Goal: Task Accomplishment & Management: Manage account settings

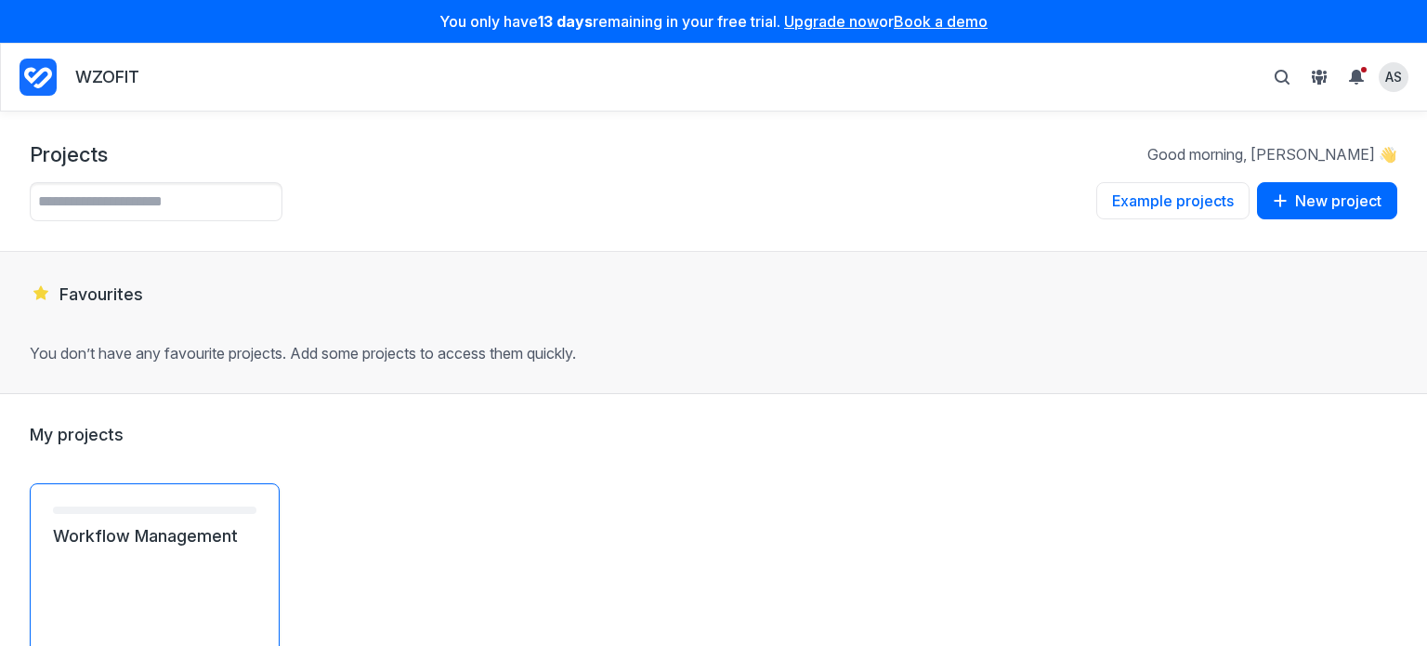
click at [201, 547] on link "Workflow Management" at bounding box center [155, 536] width 204 height 22
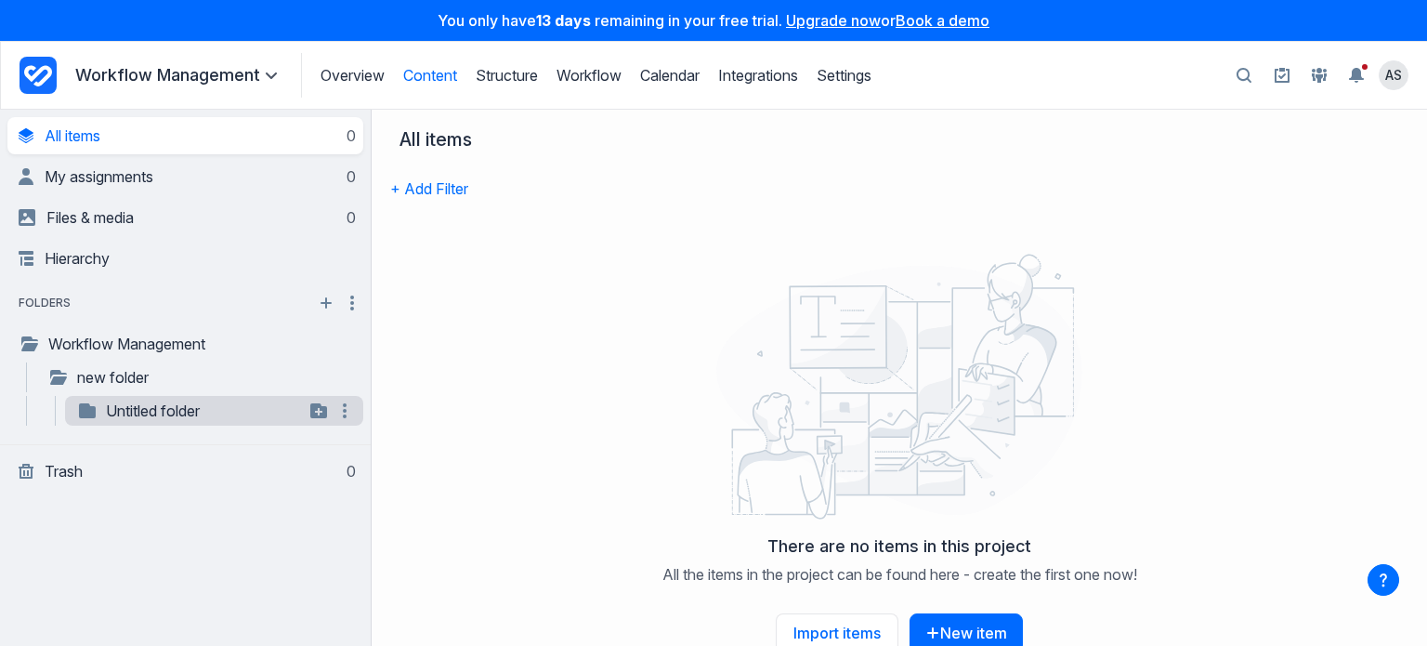
click at [144, 417] on link "Untitled folder" at bounding box center [190, 411] width 228 height 22
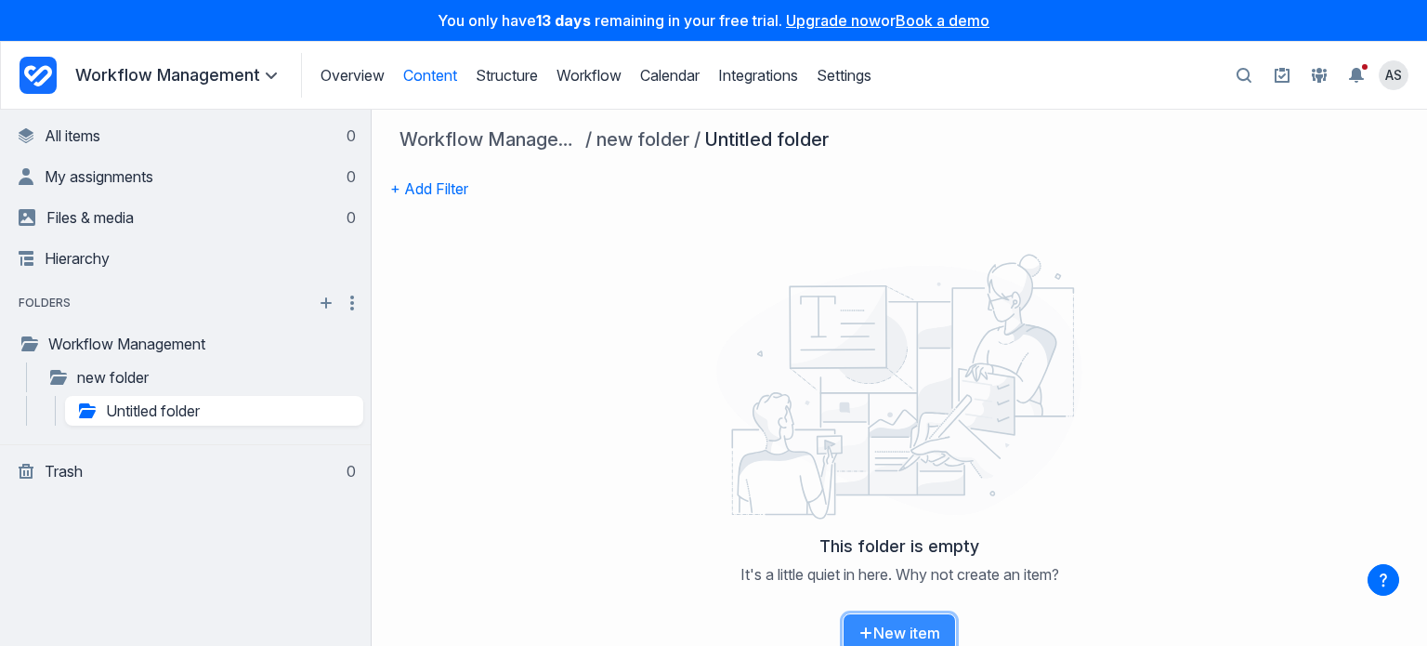
click at [910, 614] on button "New item" at bounding box center [899, 632] width 113 height 39
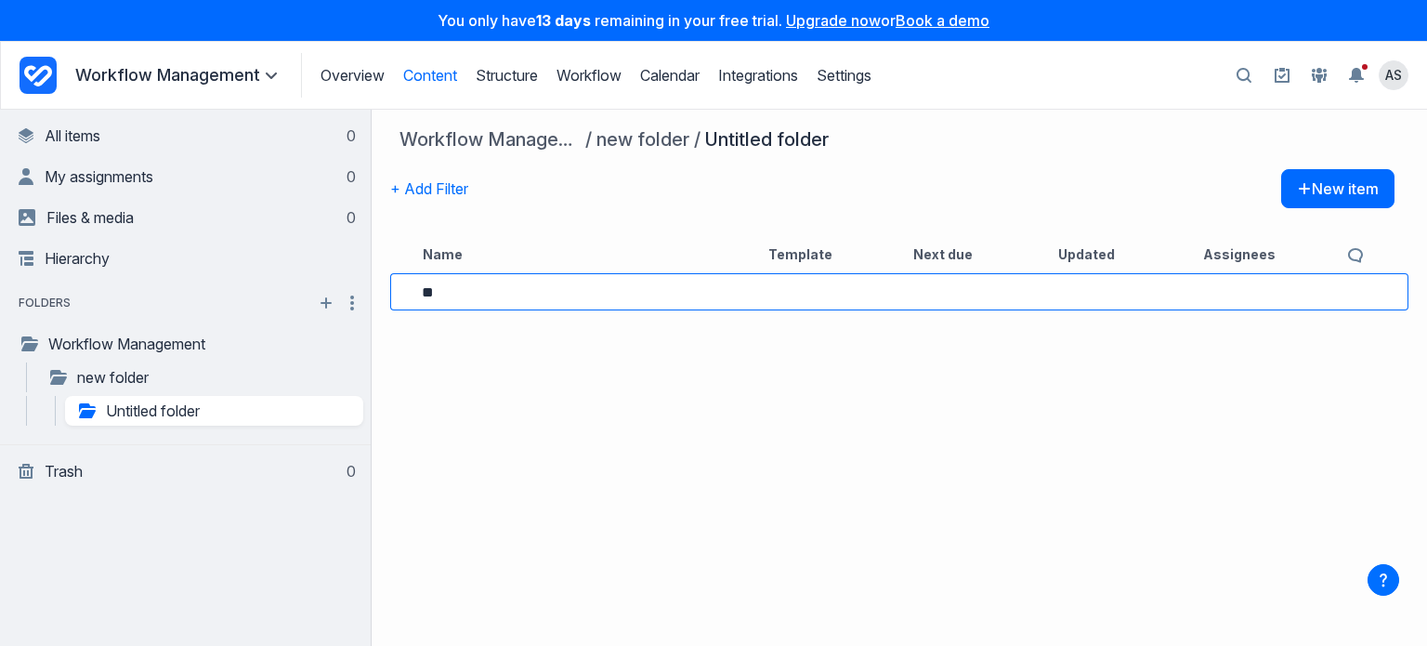
type input "*"
type input "**********"
click at [542, 285] on h3 "what is new in gathercontent?" at bounding box center [569, 291] width 201 height 22
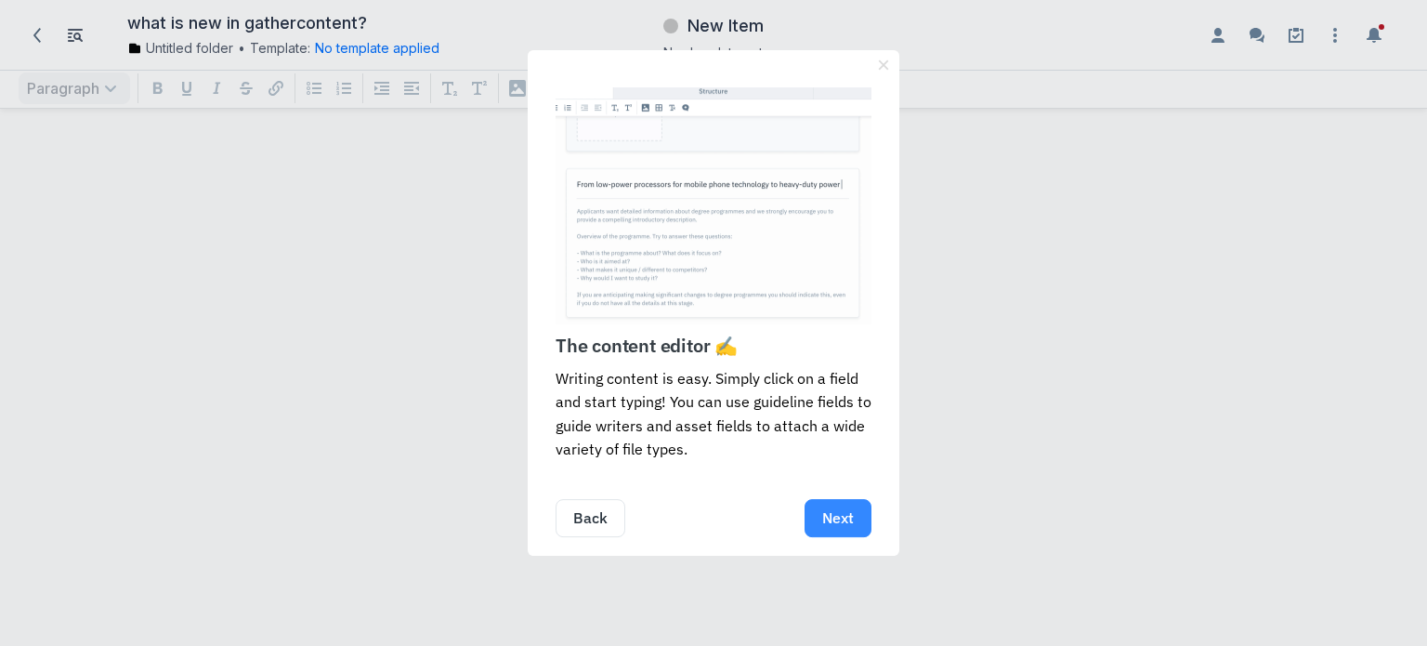
click at [829, 519] on link "Next" at bounding box center [838, 518] width 67 height 38
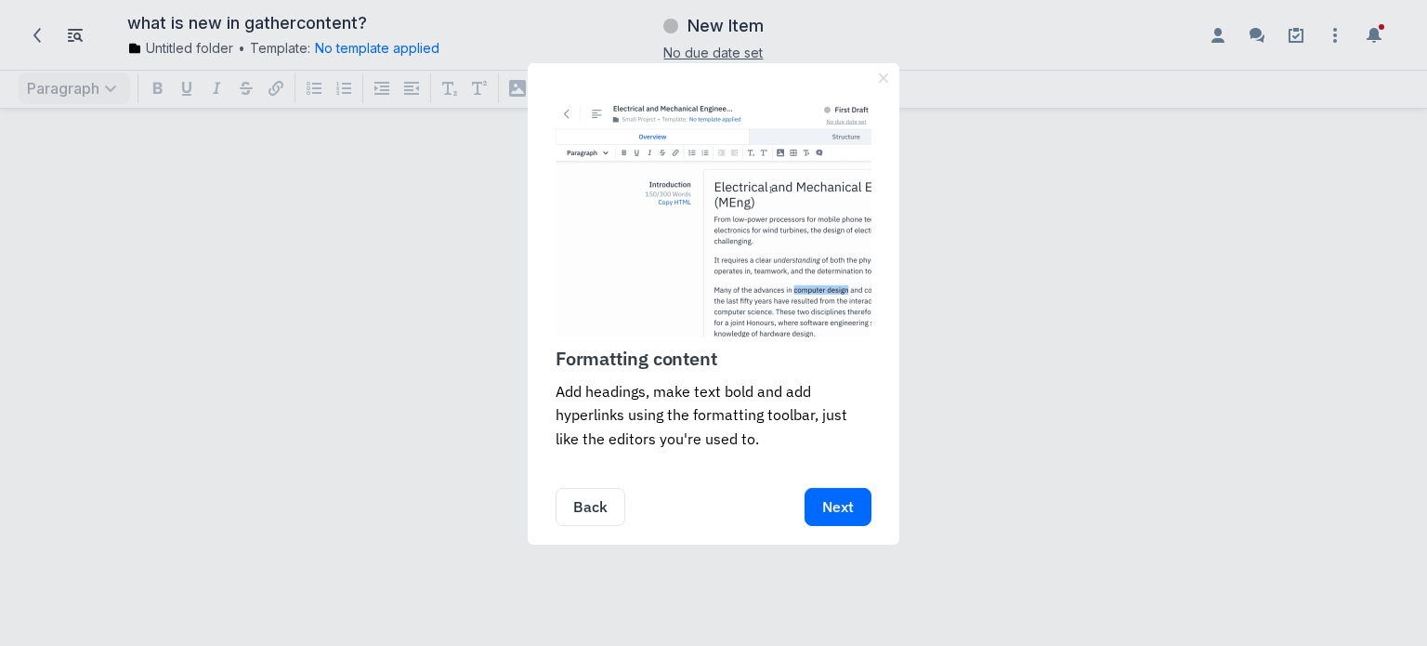
click at [829, 519] on link "Next" at bounding box center [838, 507] width 67 height 38
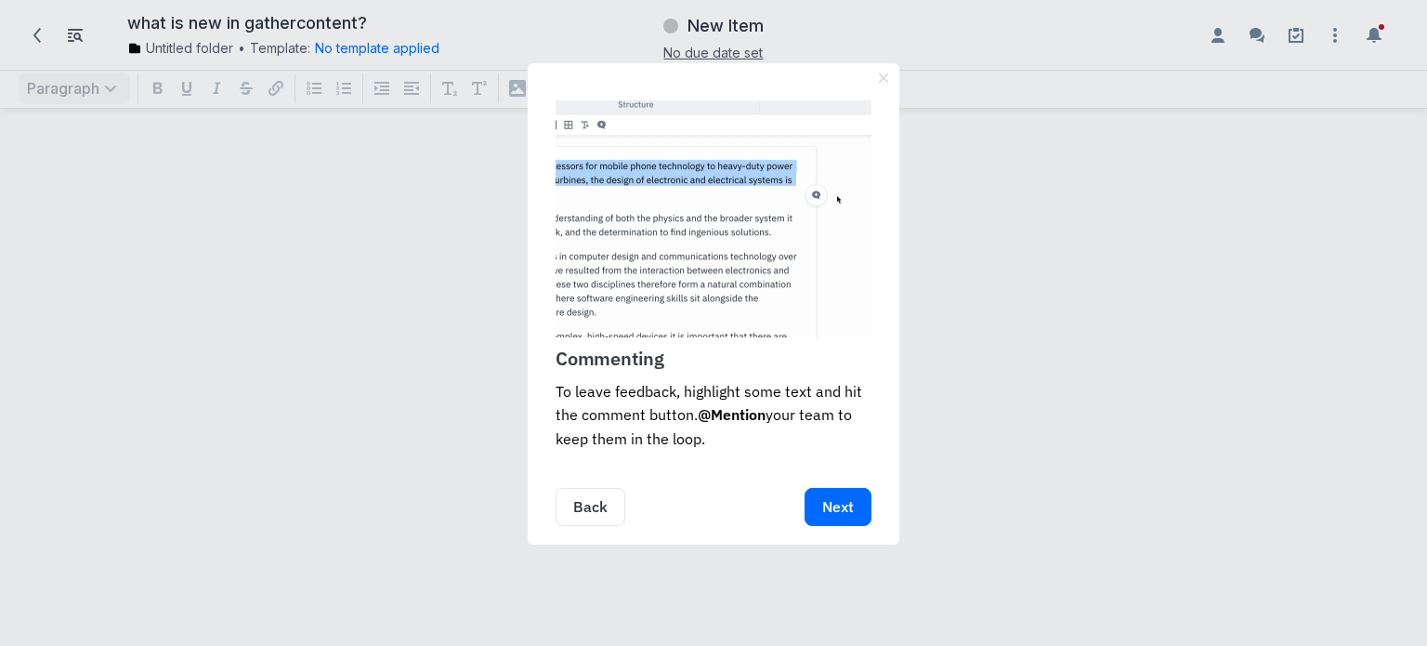
click at [829, 519] on link "Next" at bounding box center [838, 507] width 67 height 38
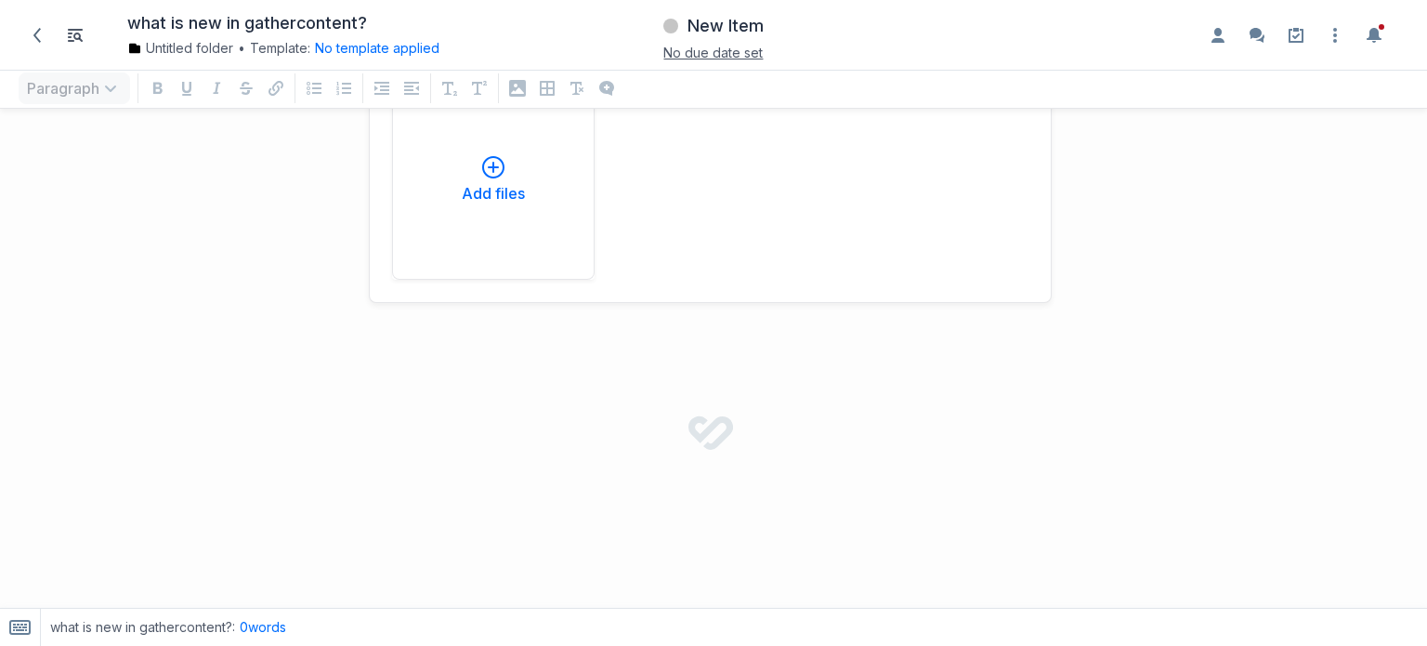
scroll to position [332, 0]
click at [1222, 36] on icon "Enable the assignees sidebar" at bounding box center [1218, 35] width 13 height 15
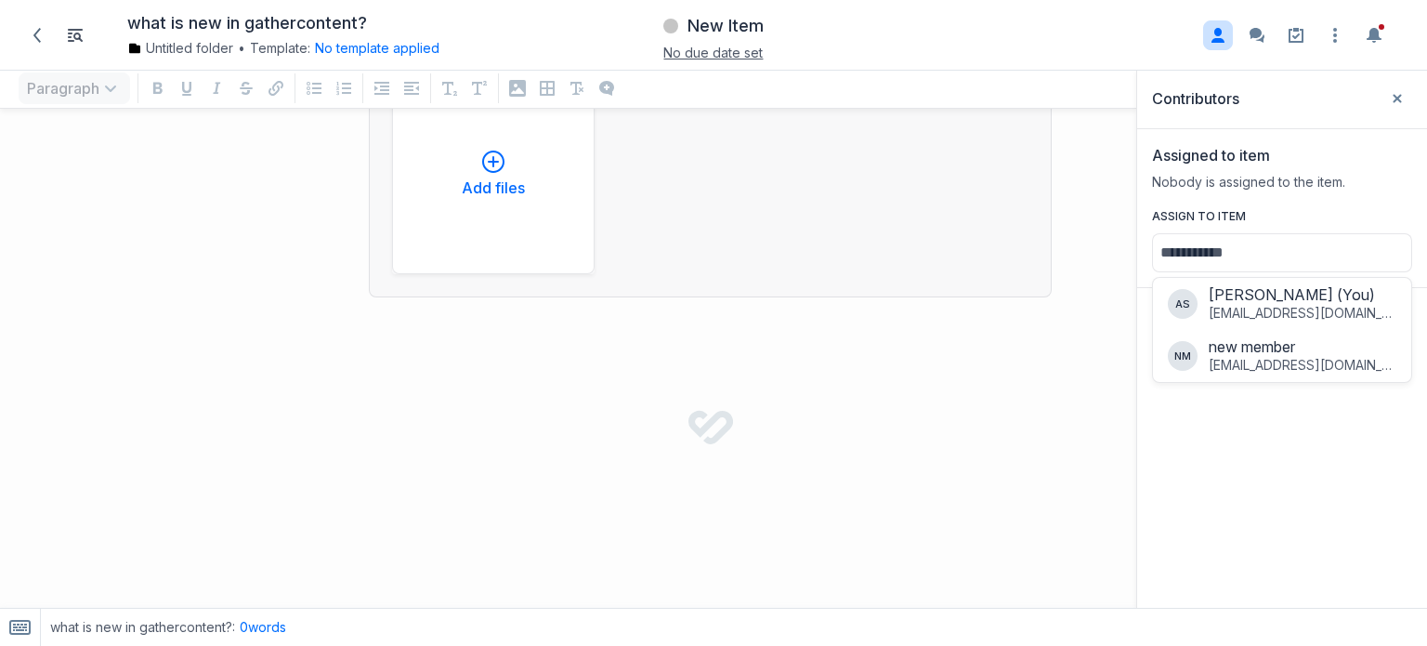
click at [1256, 315] on div "Contributors Close sidebar Assigned to item Nobody is assigned to the item. Ass…" at bounding box center [1283, 338] width 290 height 539
click at [1264, 149] on h2 "Assigned to item" at bounding box center [1211, 155] width 118 height 22
click at [1264, 291] on div "Antony Sebas (You)" at bounding box center [1303, 294] width 188 height 19
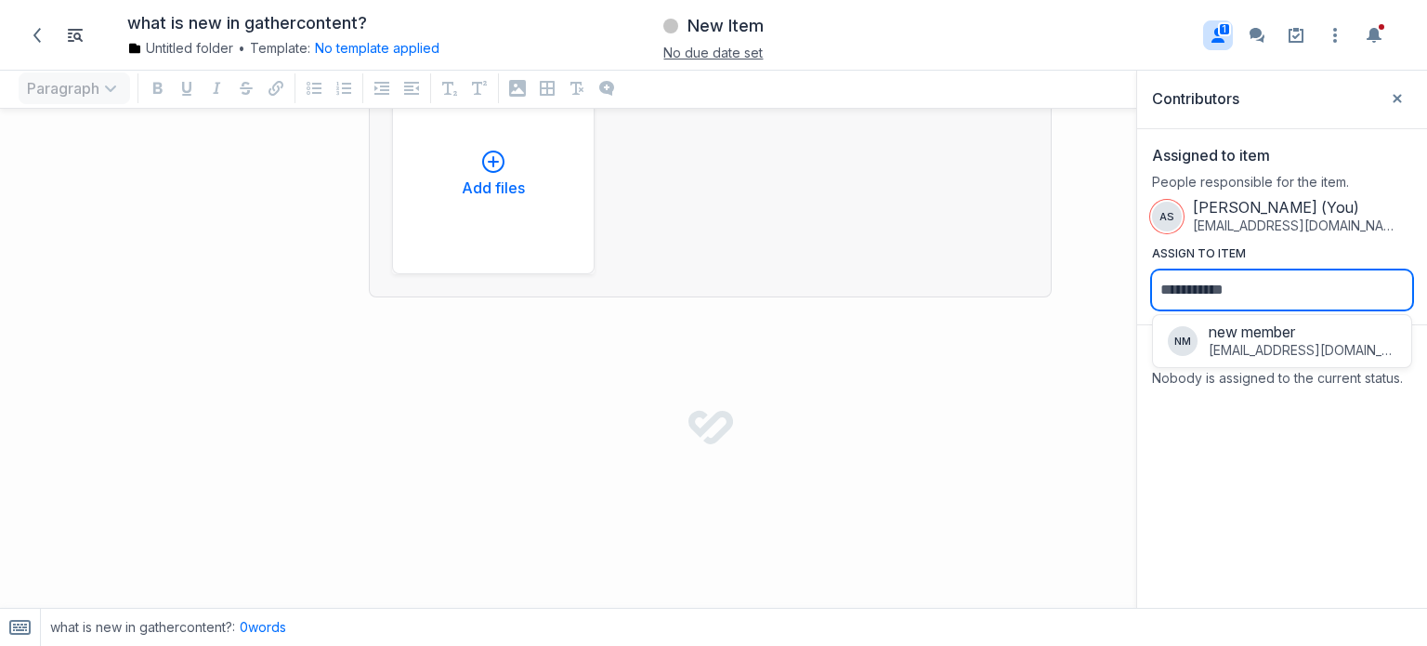
click at [1264, 291] on input "Assign to item" at bounding box center [1282, 289] width 260 height 39
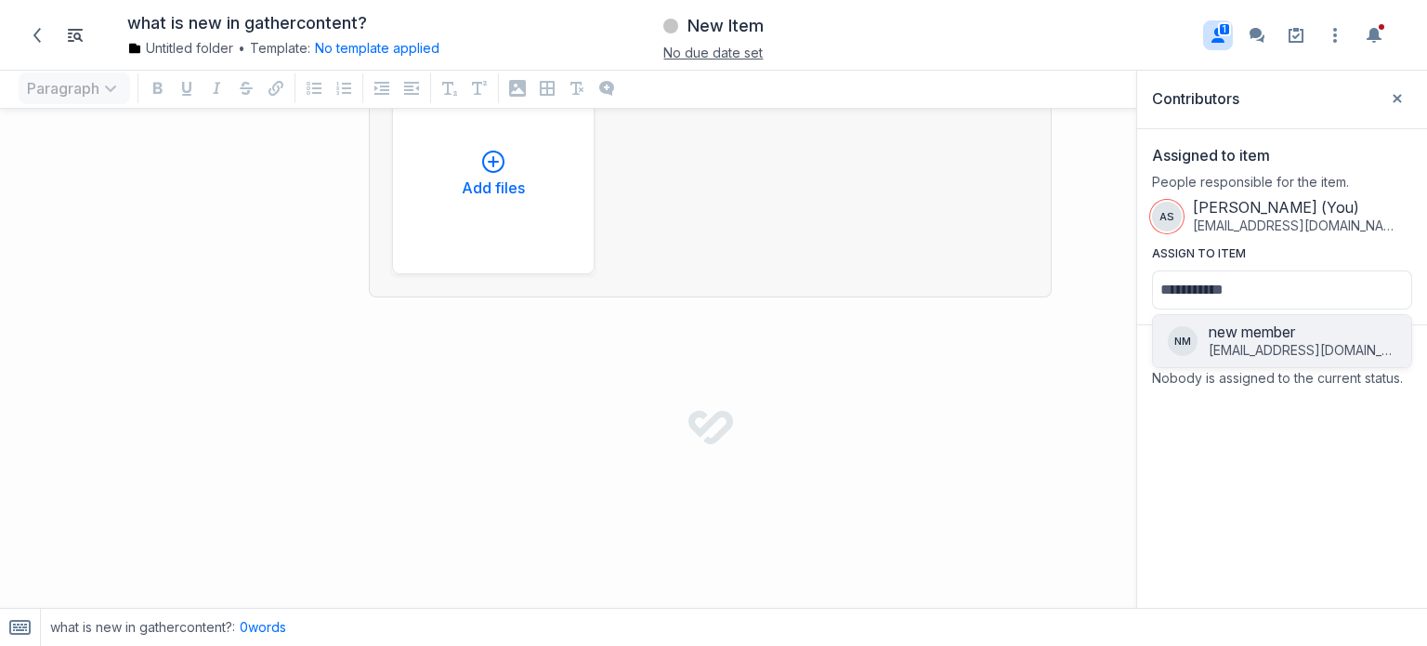
click at [1269, 348] on div "[EMAIL_ADDRESS][DOMAIN_NAME]" at bounding box center [1303, 350] width 188 height 19
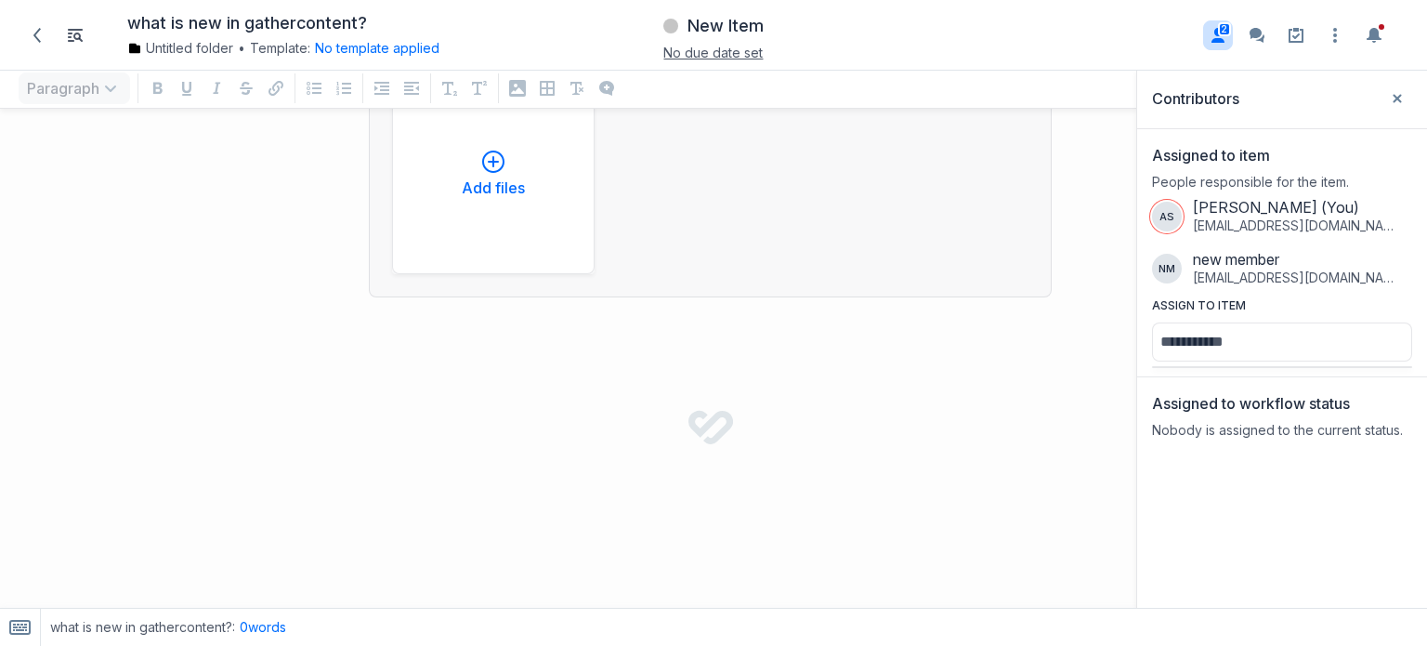
click at [1251, 497] on div "Contributors Close sidebar Assigned to item People responsible for the item. AS…" at bounding box center [1283, 338] width 290 height 539
click at [1391, 107] on button "Close sidebar" at bounding box center [1398, 99] width 30 height 30
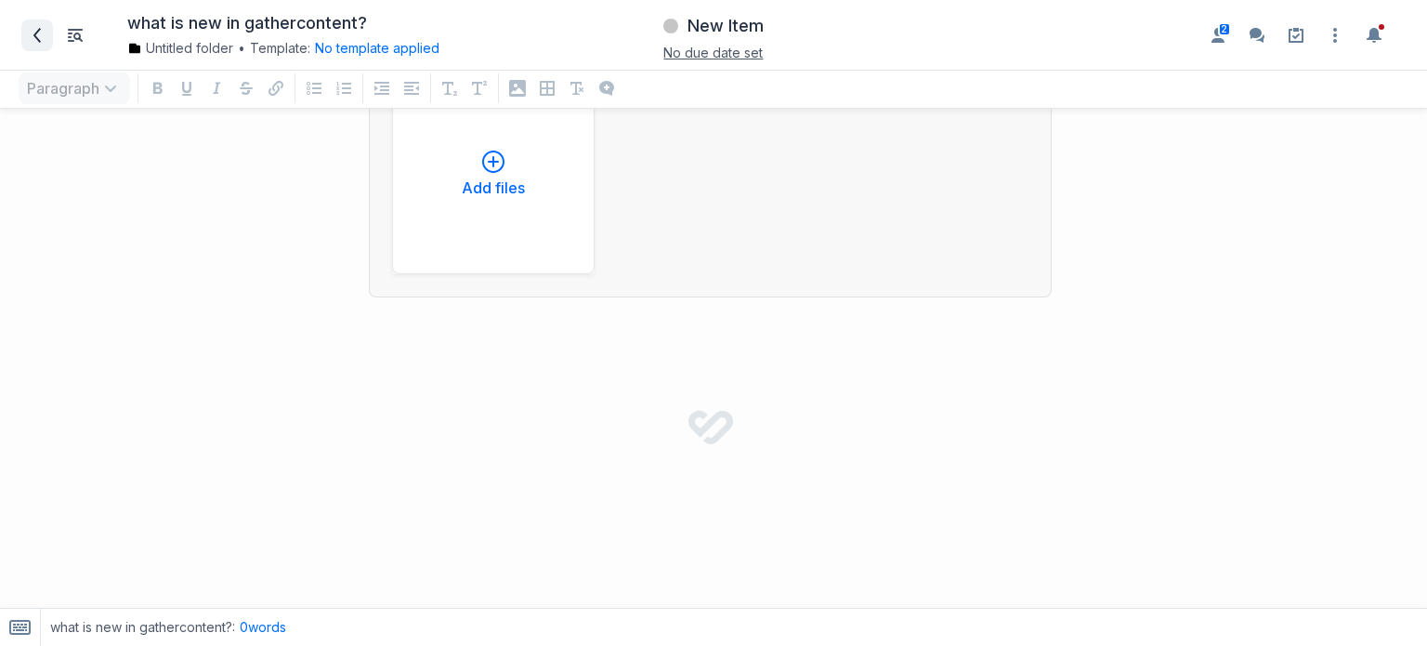
click at [38, 36] on icon at bounding box center [37, 35] width 15 height 15
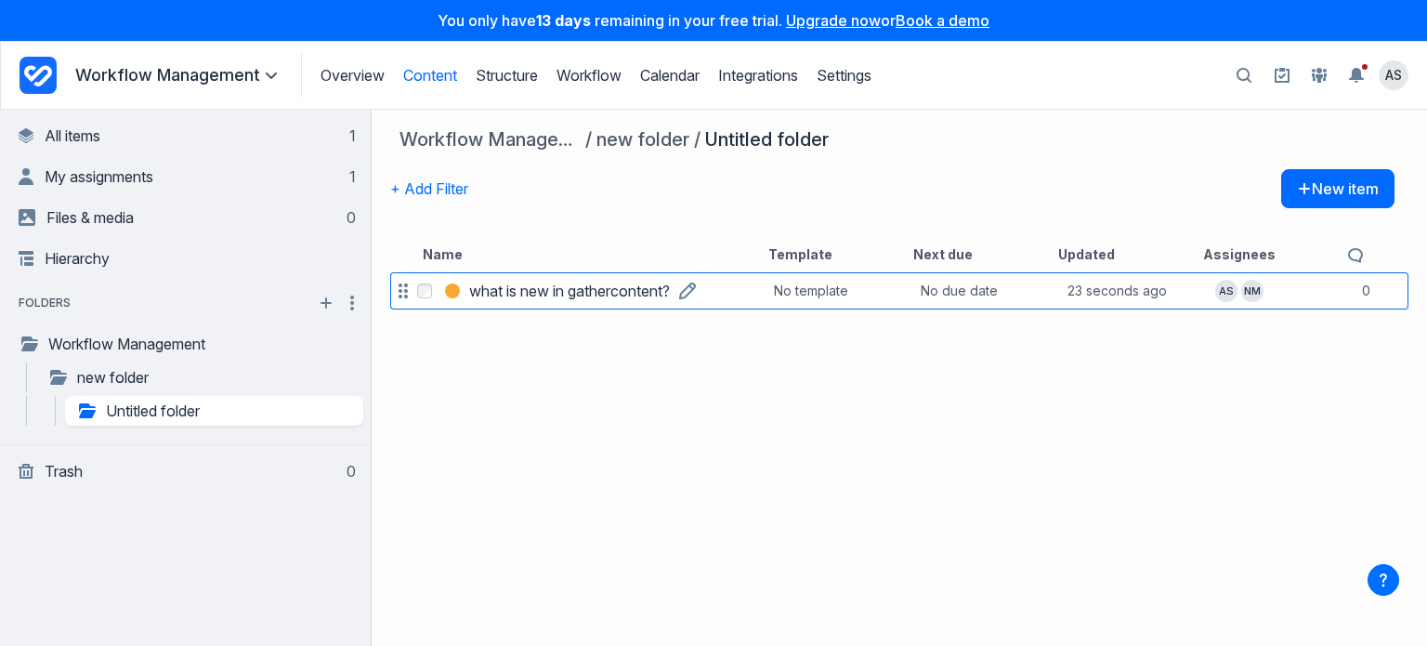
click at [534, 285] on h3 "what is new in gathercontent?" at bounding box center [569, 291] width 201 height 22
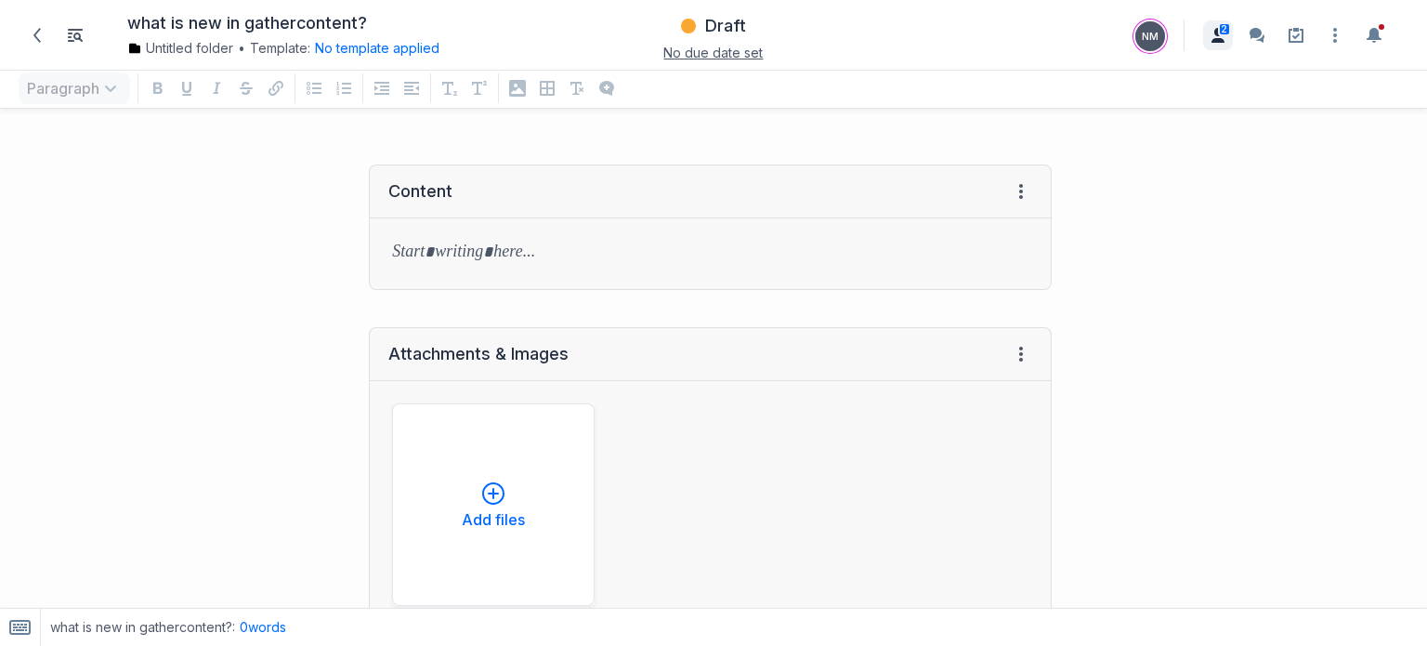
click at [1227, 30] on span "2" at bounding box center [1224, 29] width 13 height 14
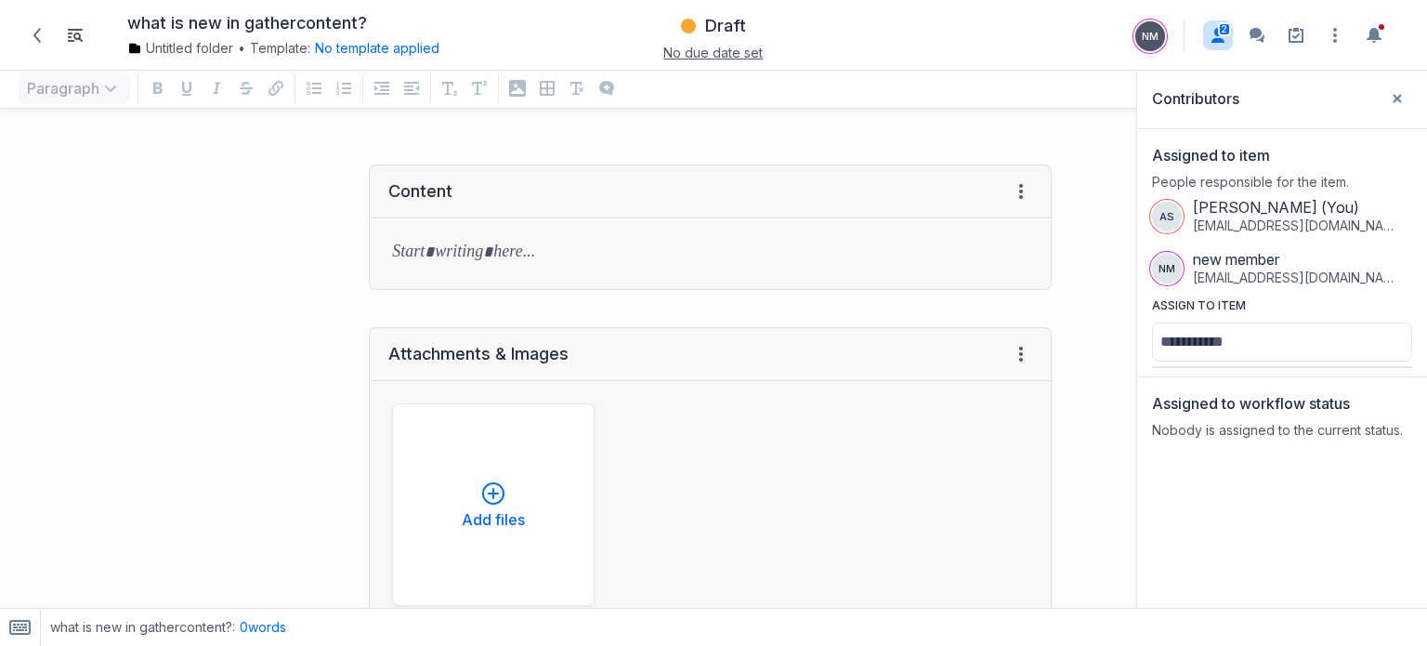
click at [1265, 467] on div "Contributors Close sidebar Assigned to item People responsible for the item. AS…" at bounding box center [1283, 338] width 290 height 539
click at [1247, 412] on h2 "Assigned to workflow status" at bounding box center [1251, 403] width 198 height 22
drag, startPoint x: 799, startPoint y: 288, endPoint x: 268, endPoint y: 267, distance: 532.0
click at [268, 267] on div "Content View HTML View history → Tab to insert" at bounding box center [535, 227] width 1052 height 163
click at [1218, 43] on button "2" at bounding box center [1218, 35] width 30 height 30
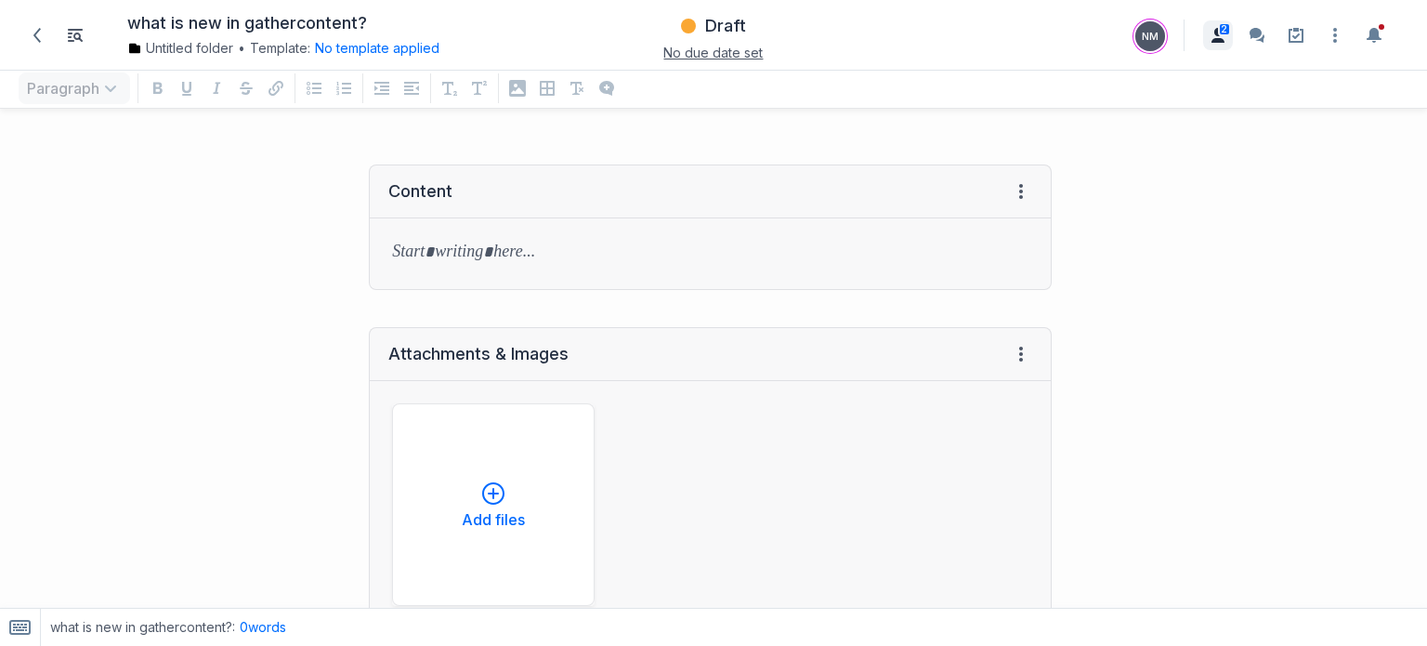
click at [1218, 43] on button "2" at bounding box center [1218, 35] width 30 height 30
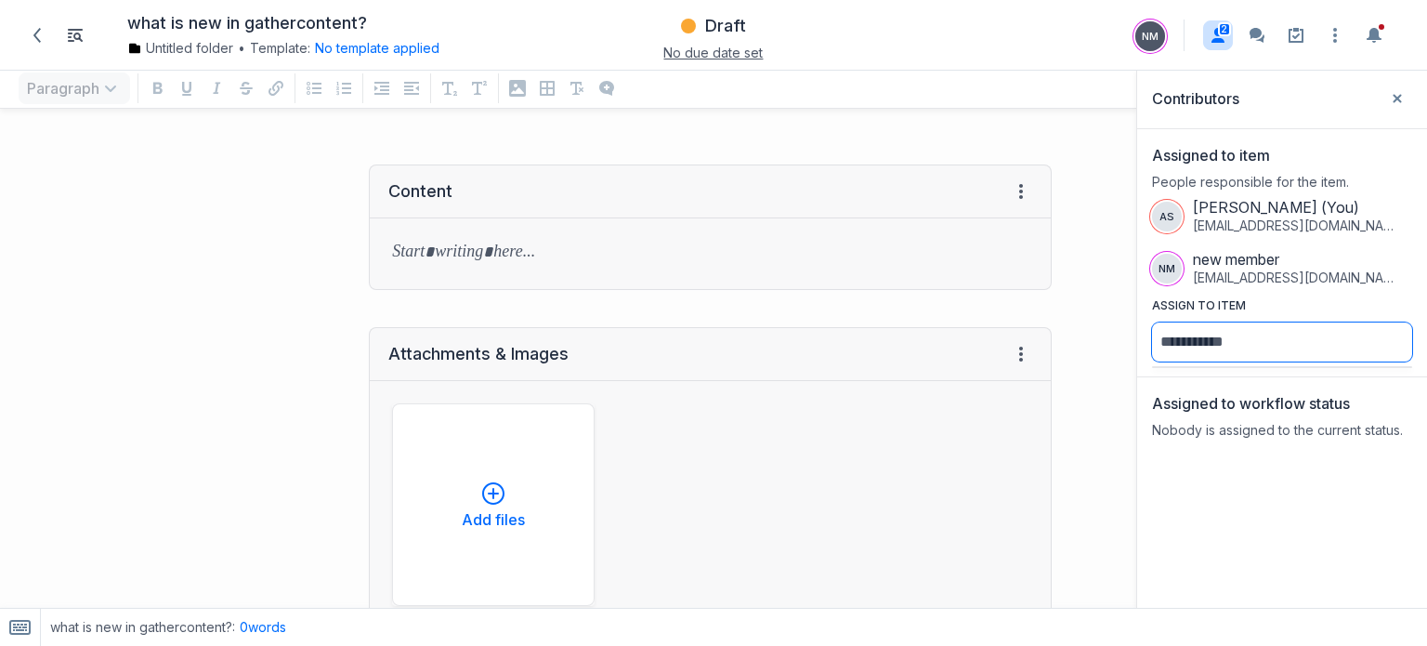
click at [1256, 343] on input "Assign to item" at bounding box center [1282, 341] width 260 height 39
click at [35, 40] on icon at bounding box center [37, 35] width 15 height 15
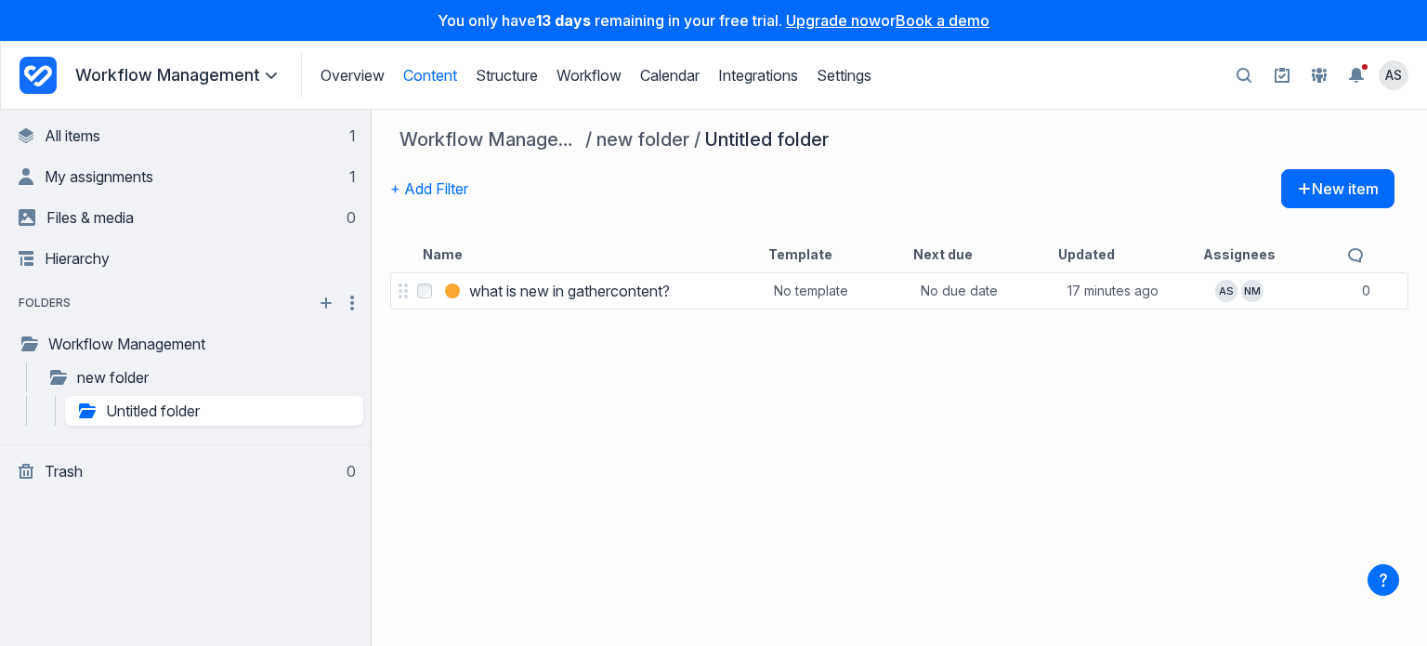
click at [587, 90] on div "Overview Content Structure Workflow Calendar Integrations Settings Structure Wo…" at bounding box center [586, 75] width 571 height 45
click at [591, 76] on link "Workflow" at bounding box center [589, 75] width 65 height 19
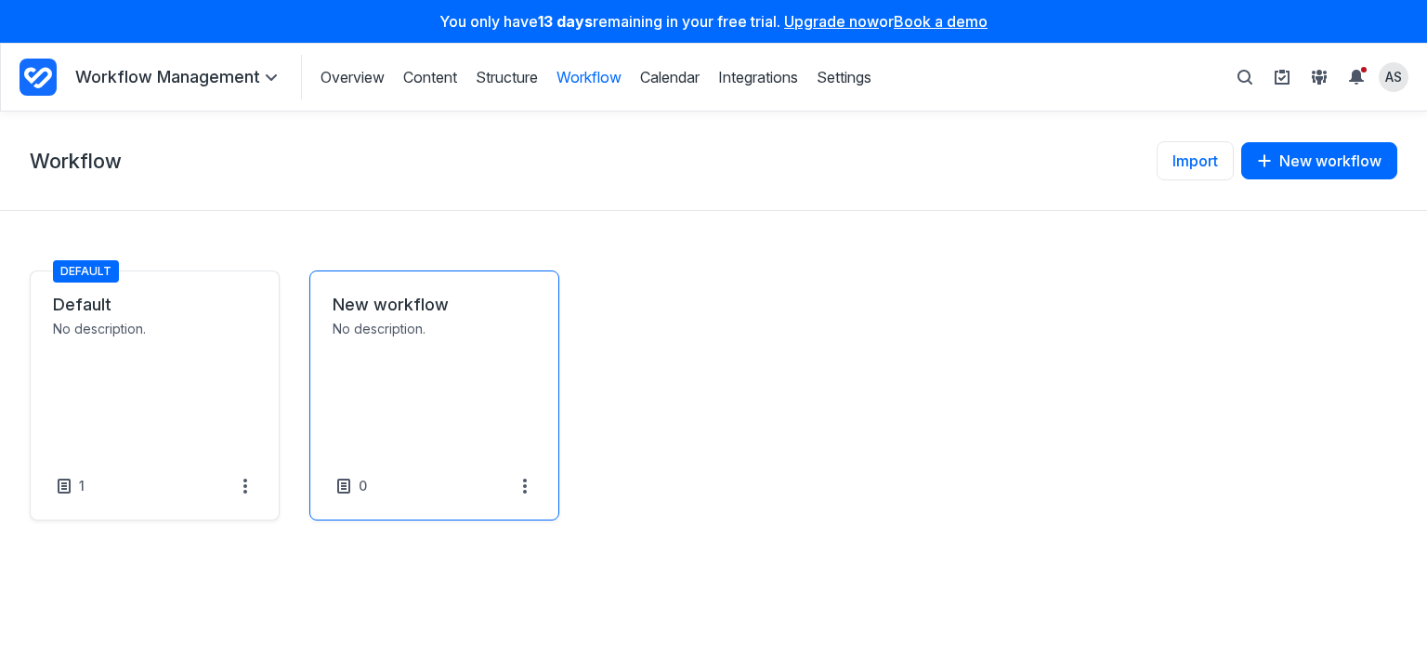
click at [389, 316] on link "New workflow" at bounding box center [435, 305] width 204 height 22
select select "*****"
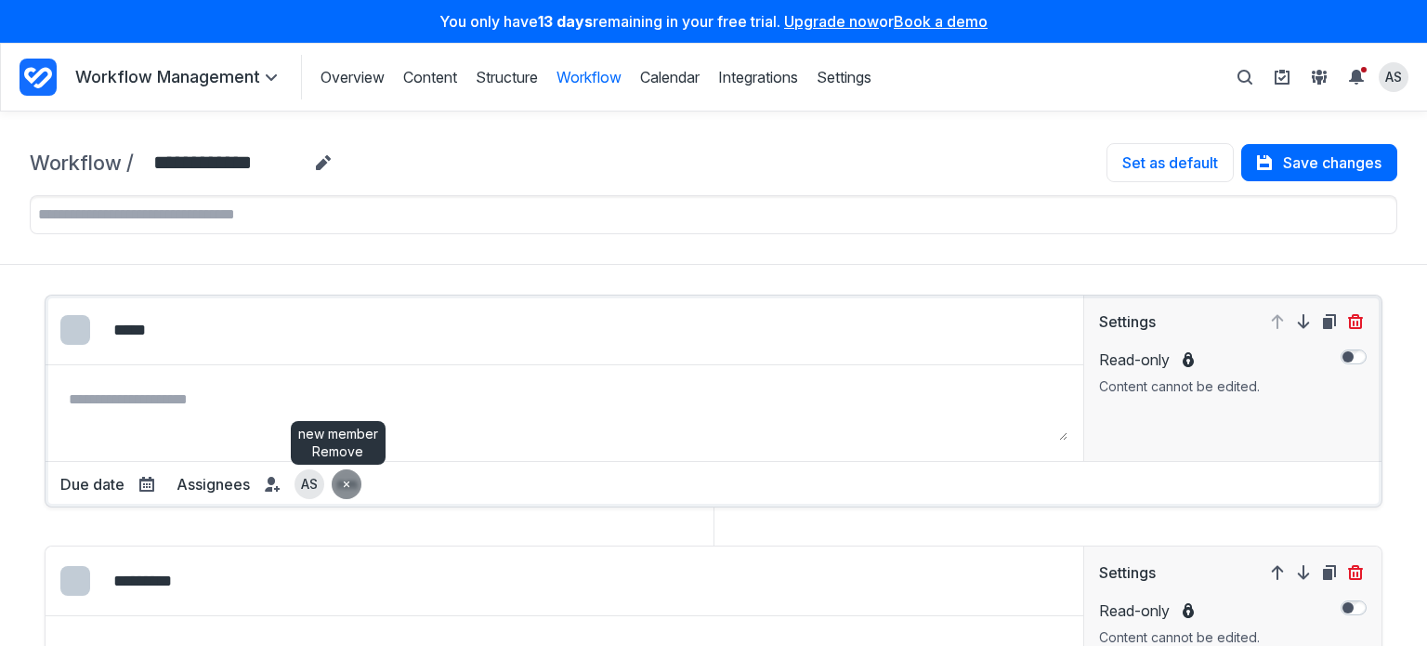
click at [335, 488] on span "submit" at bounding box center [346, 484] width 22 height 22
click at [265, 479] on icon at bounding box center [272, 484] width 15 height 15
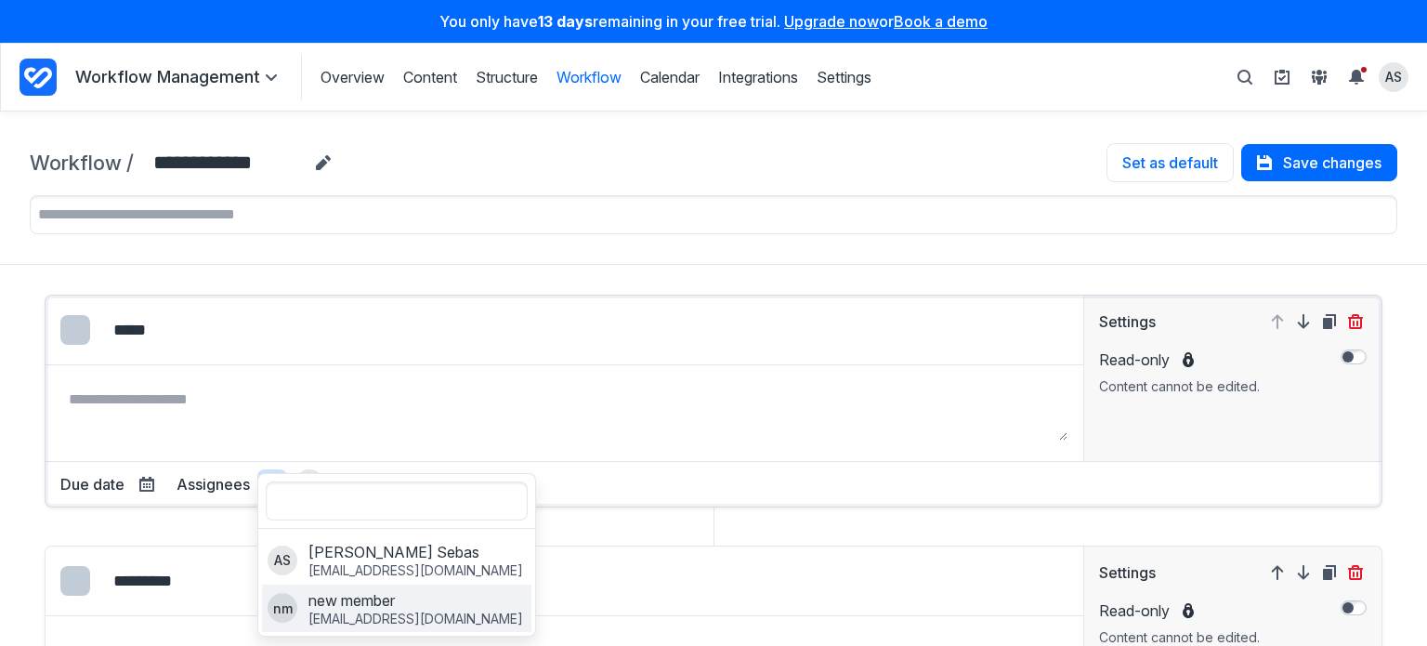
click at [440, 600] on p "new member" at bounding box center [416, 600] width 215 height 20
click at [661, 501] on div "Edit colour Select colour: #338BFF Select colour: #FADA38 Select colour: #EB475…" at bounding box center [714, 401] width 1338 height 213
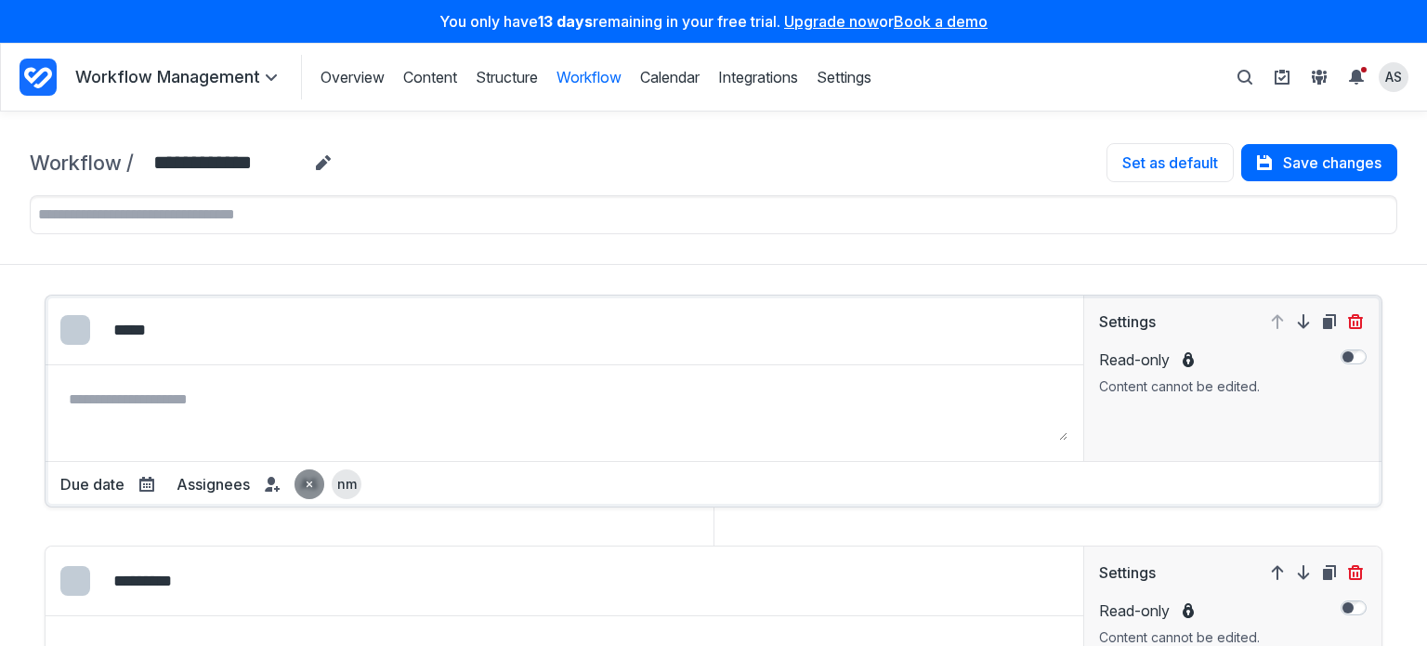
click at [300, 493] on div "submit" at bounding box center [310, 484] width 30 height 30
click at [1301, 151] on button "Save changes" at bounding box center [1320, 162] width 156 height 37
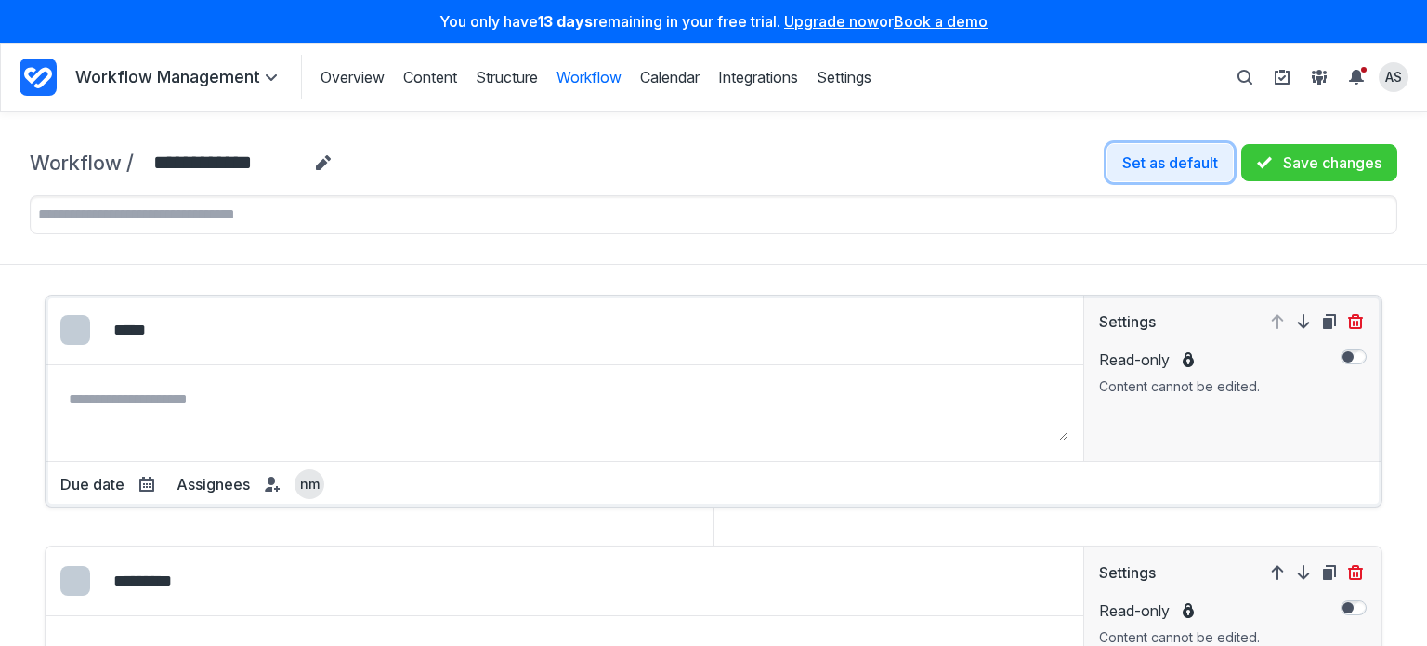
click at [1160, 162] on button "Set as default" at bounding box center [1170, 162] width 127 height 39
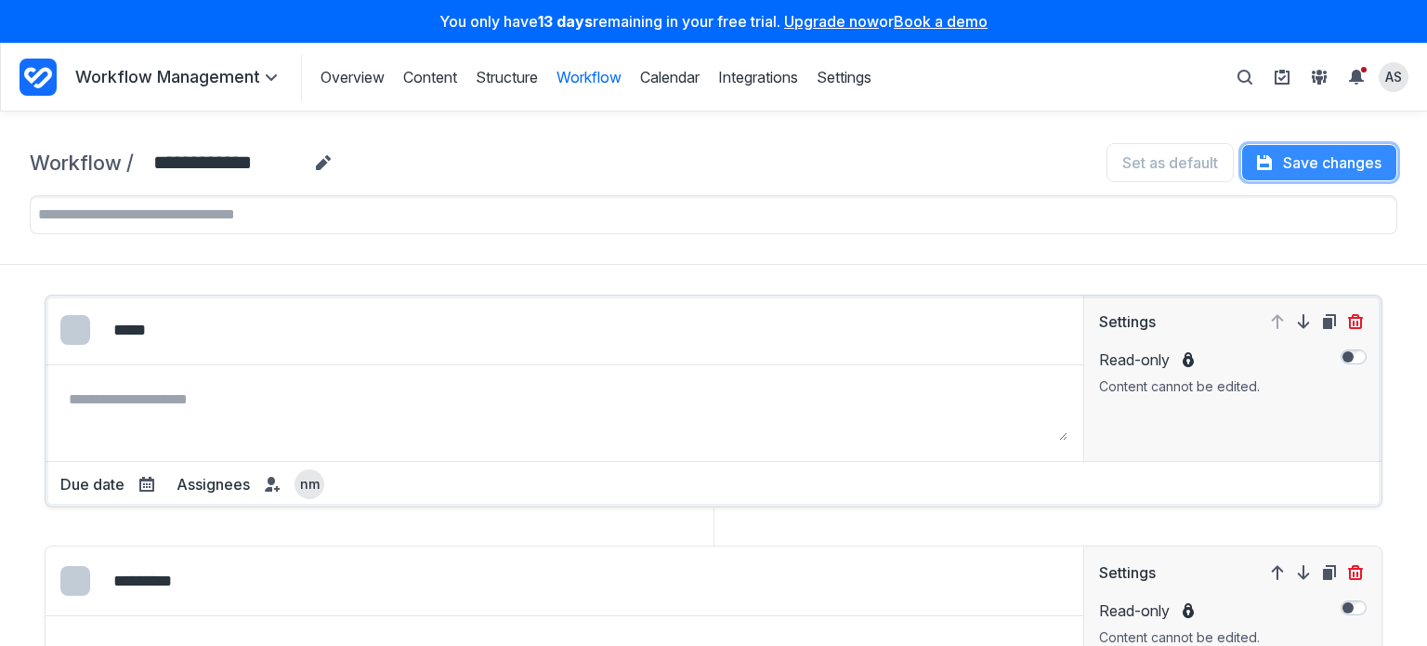
click at [1323, 163] on button "Save changes" at bounding box center [1320, 162] width 156 height 37
click at [423, 71] on link "Content" at bounding box center [430, 77] width 54 height 20
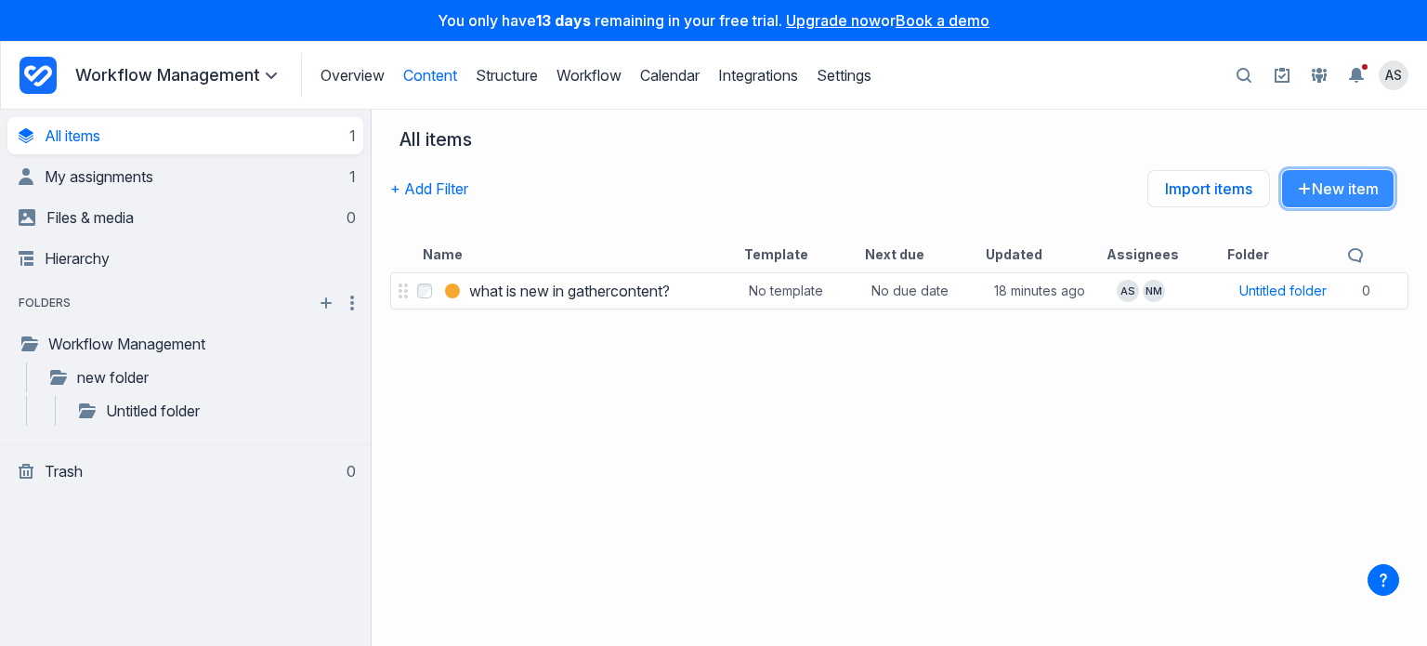
click at [1306, 184] on button "New item" at bounding box center [1338, 188] width 113 height 39
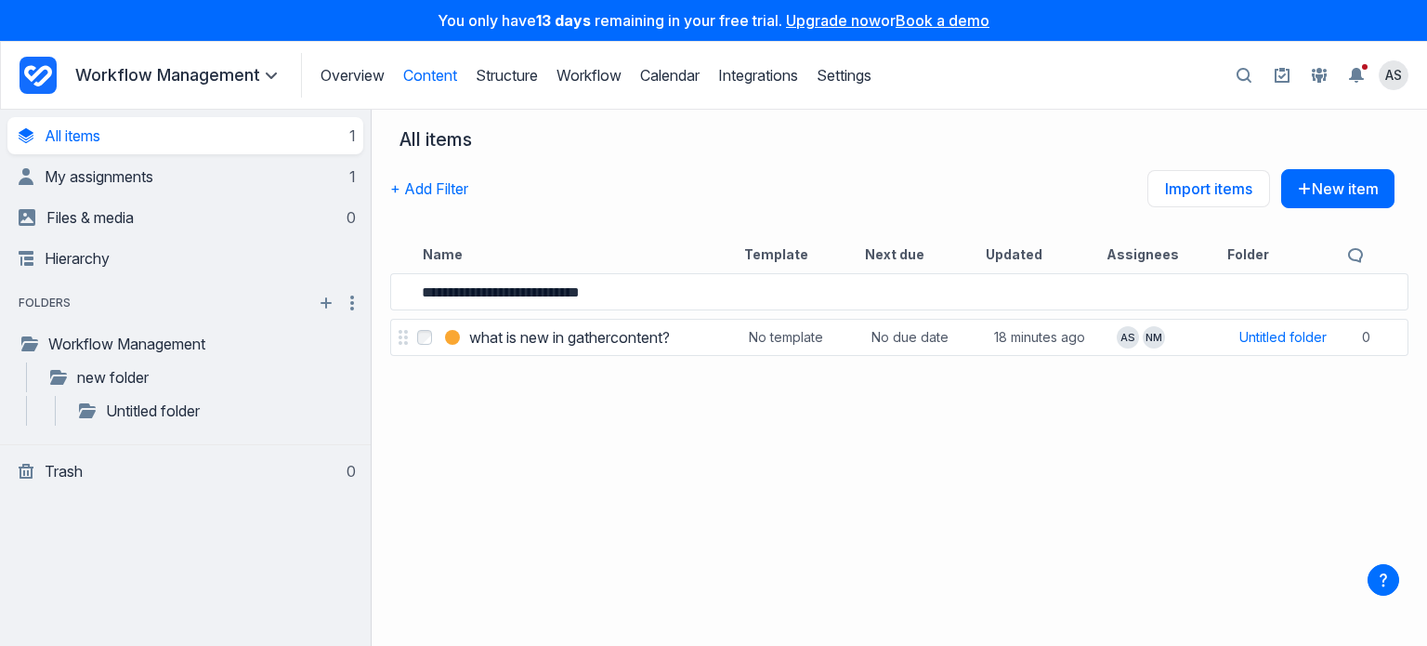
type input "**********"
click at [897, 456] on div "**********" at bounding box center [900, 457] width 1056 height 377
click at [1342, 99] on header "Overview Structure Workflow Calendar Integrations Settings Workflow Management …" at bounding box center [713, 75] width 1427 height 69
click at [1321, 72] on icon at bounding box center [1319, 75] width 15 height 15
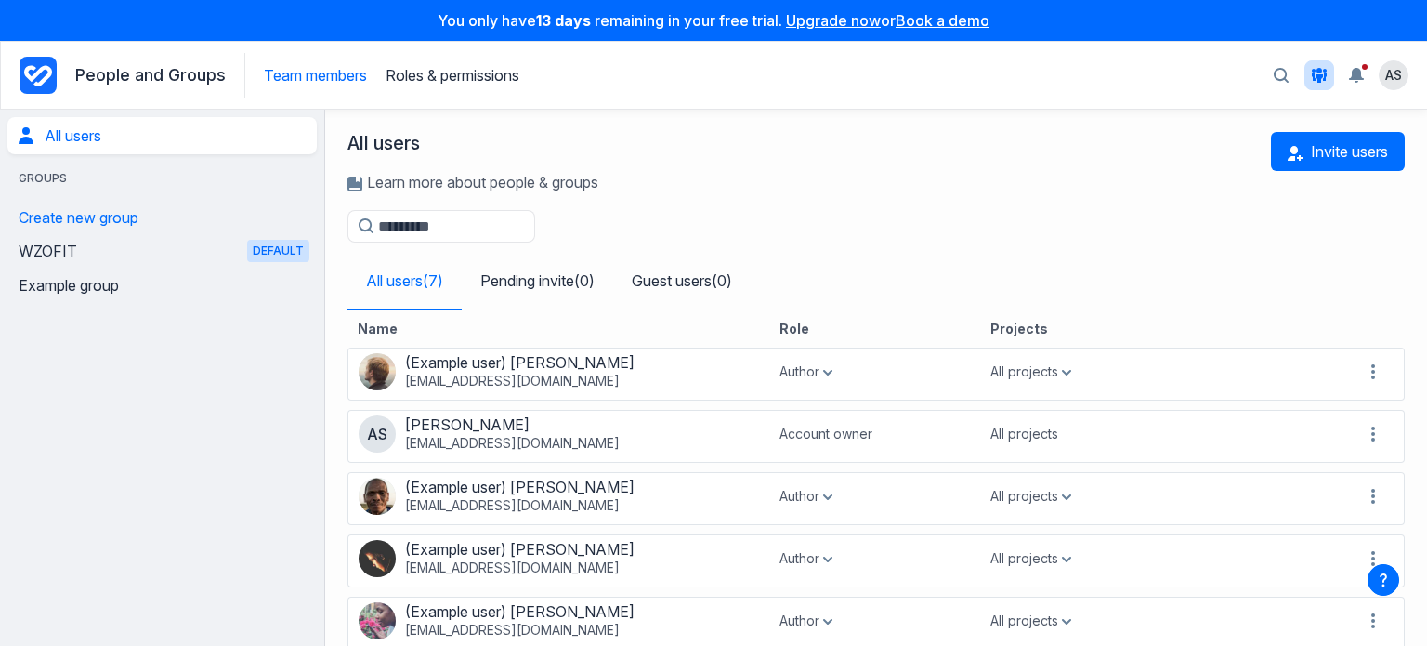
click at [46, 182] on span "Groups" at bounding box center [42, 178] width 71 height 19
click at [728, 287] on link "Guest users ( 0 )" at bounding box center [682, 281] width 138 height 56
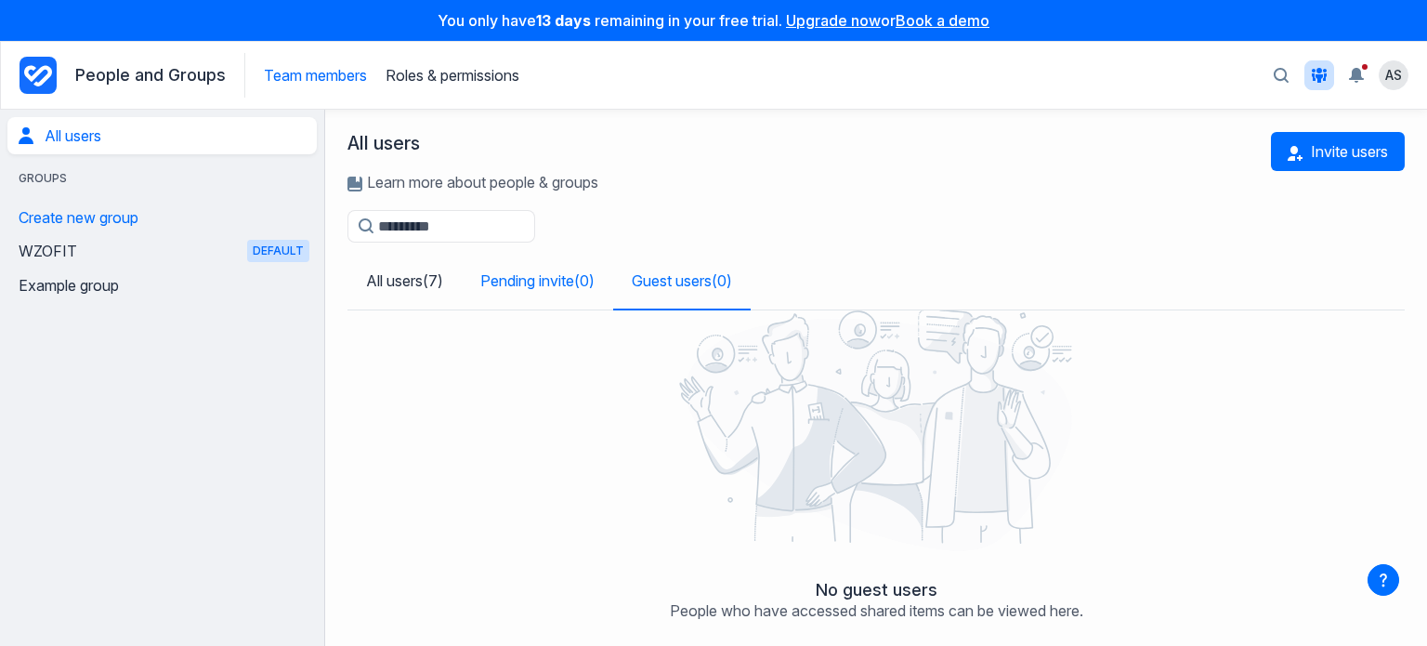
click at [582, 282] on link "Pending invite ( 0 )" at bounding box center [537, 281] width 151 height 56
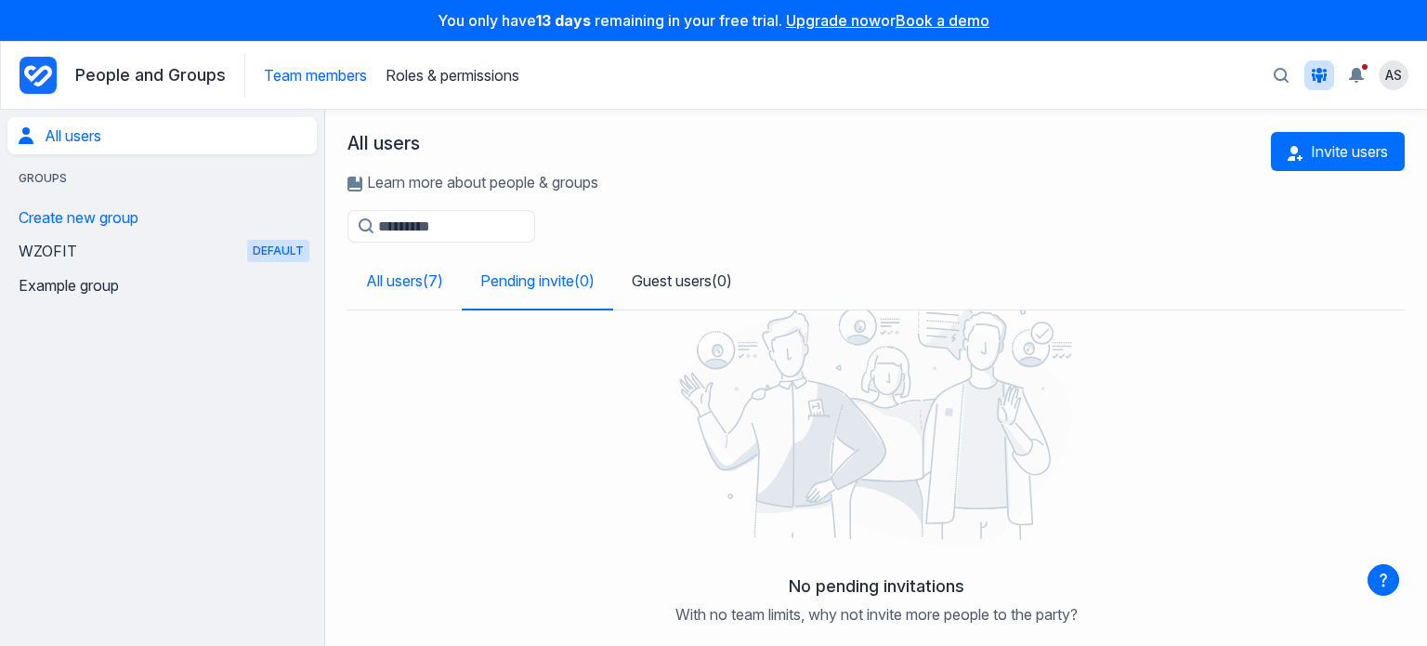
click at [445, 276] on link "All users ( 7 )" at bounding box center [405, 281] width 114 height 56
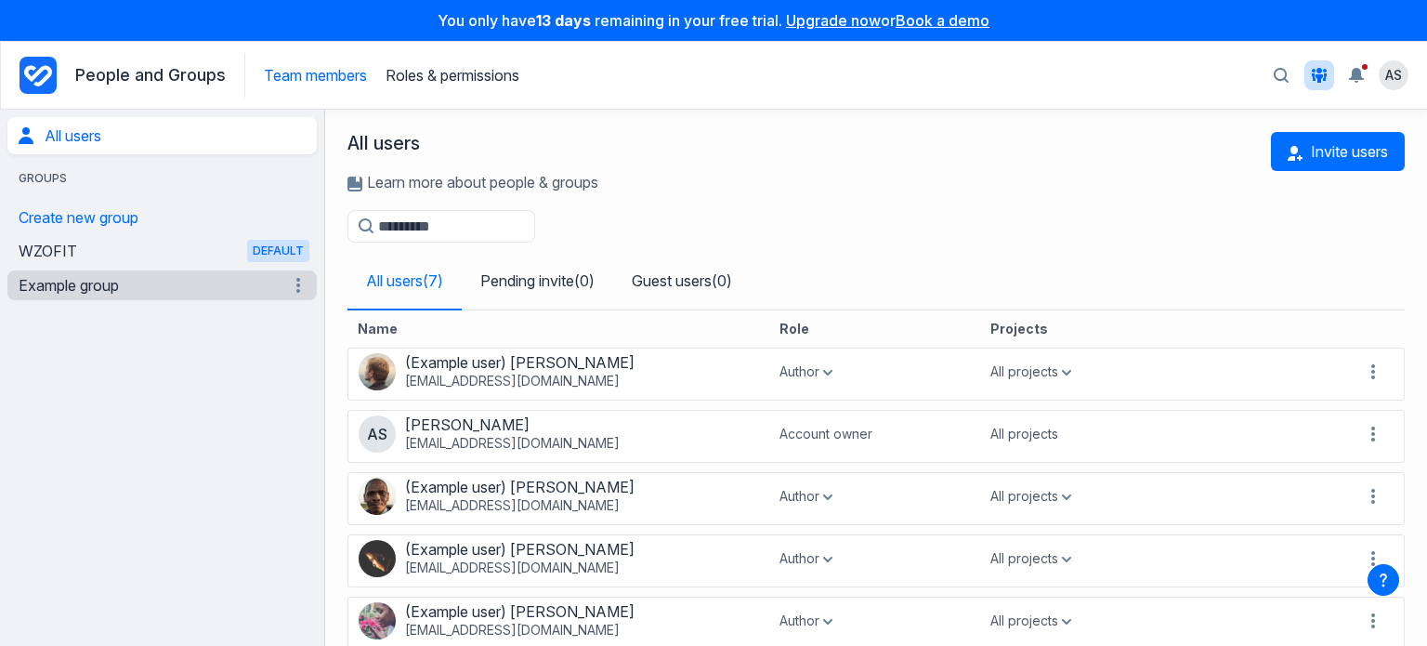
click at [122, 278] on link "Example group" at bounding box center [151, 285] width 265 height 30
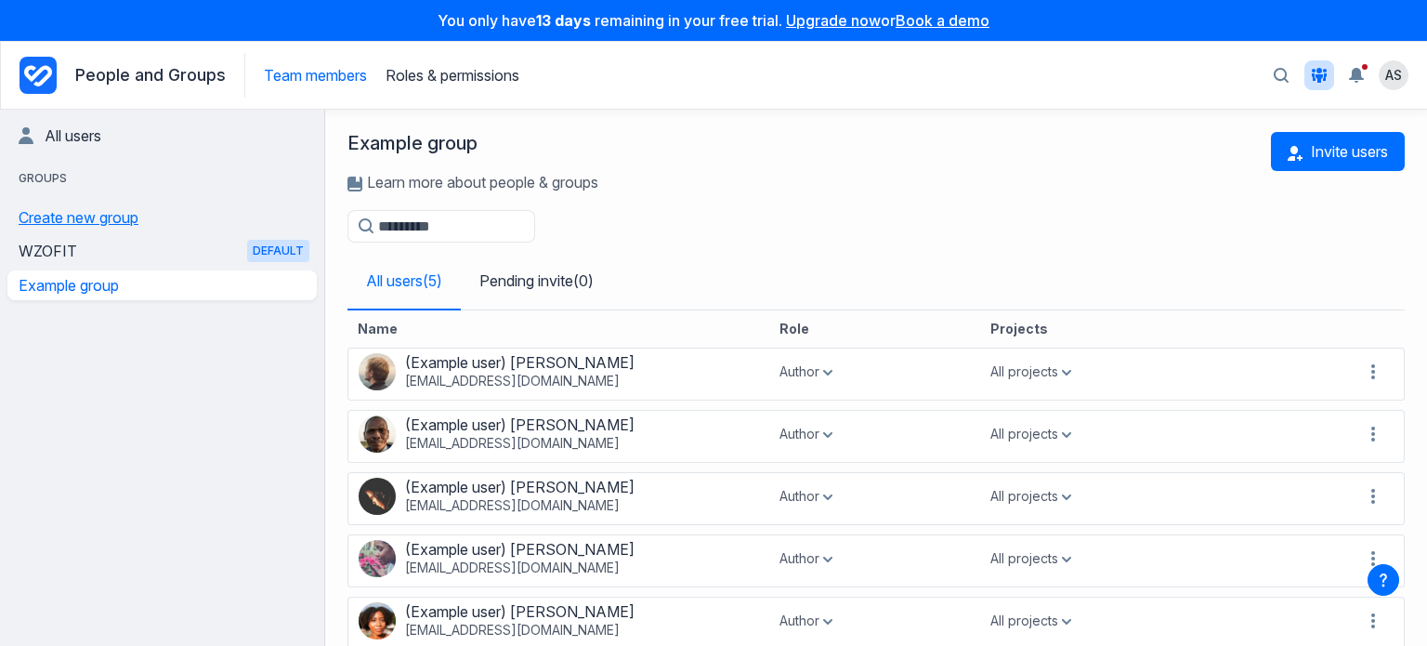
click at [102, 214] on button "Create new group" at bounding box center [78, 218] width 142 height 30
type input "*"
type input "**********"
click at [164, 325] on link "Walters Groups" at bounding box center [151, 320] width 265 height 30
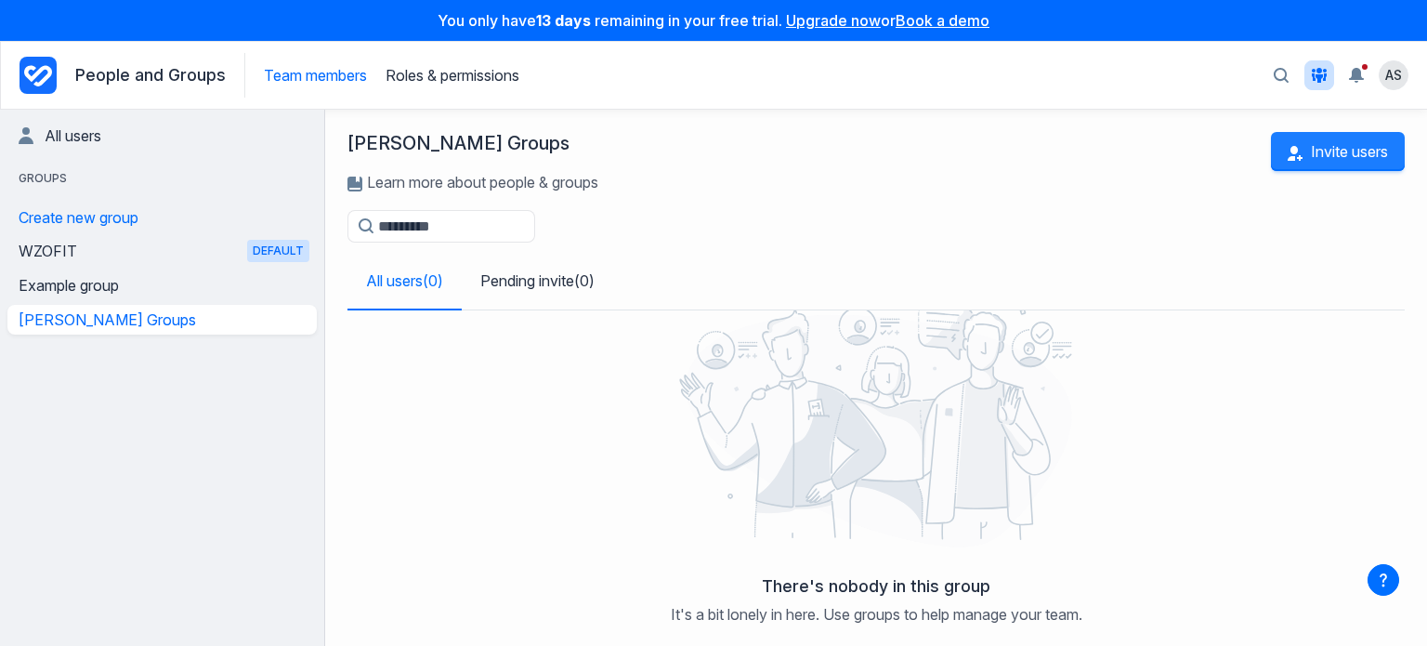
click at [1341, 150] on button "Invite users" at bounding box center [1338, 151] width 134 height 39
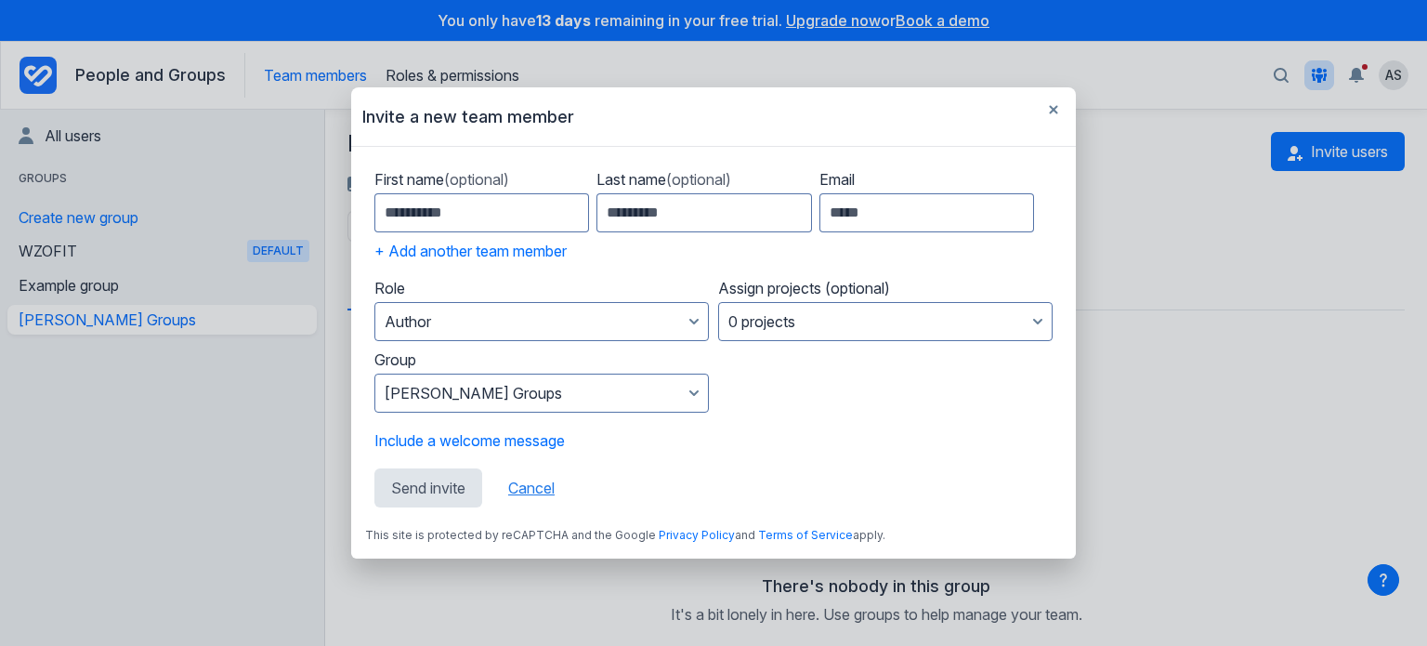
click at [543, 482] on button "Cancel" at bounding box center [532, 487] width 80 height 39
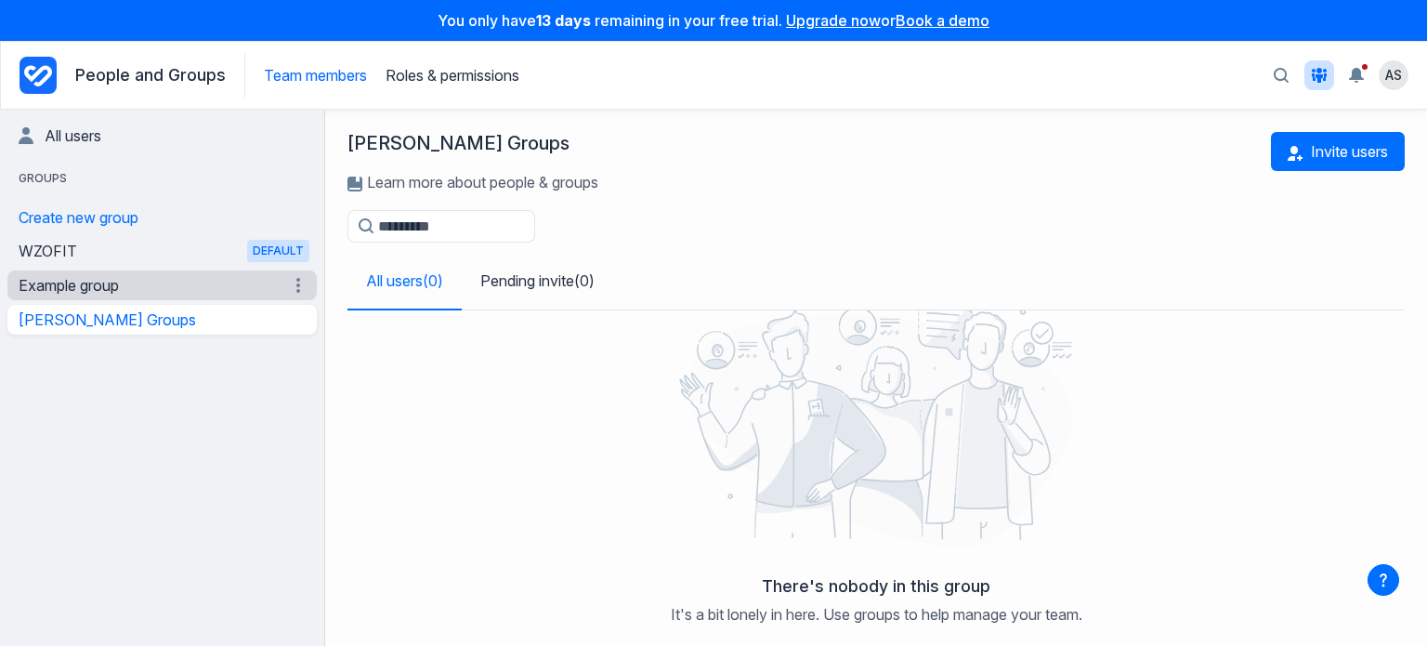
click at [125, 287] on link "Example group" at bounding box center [151, 285] width 265 height 30
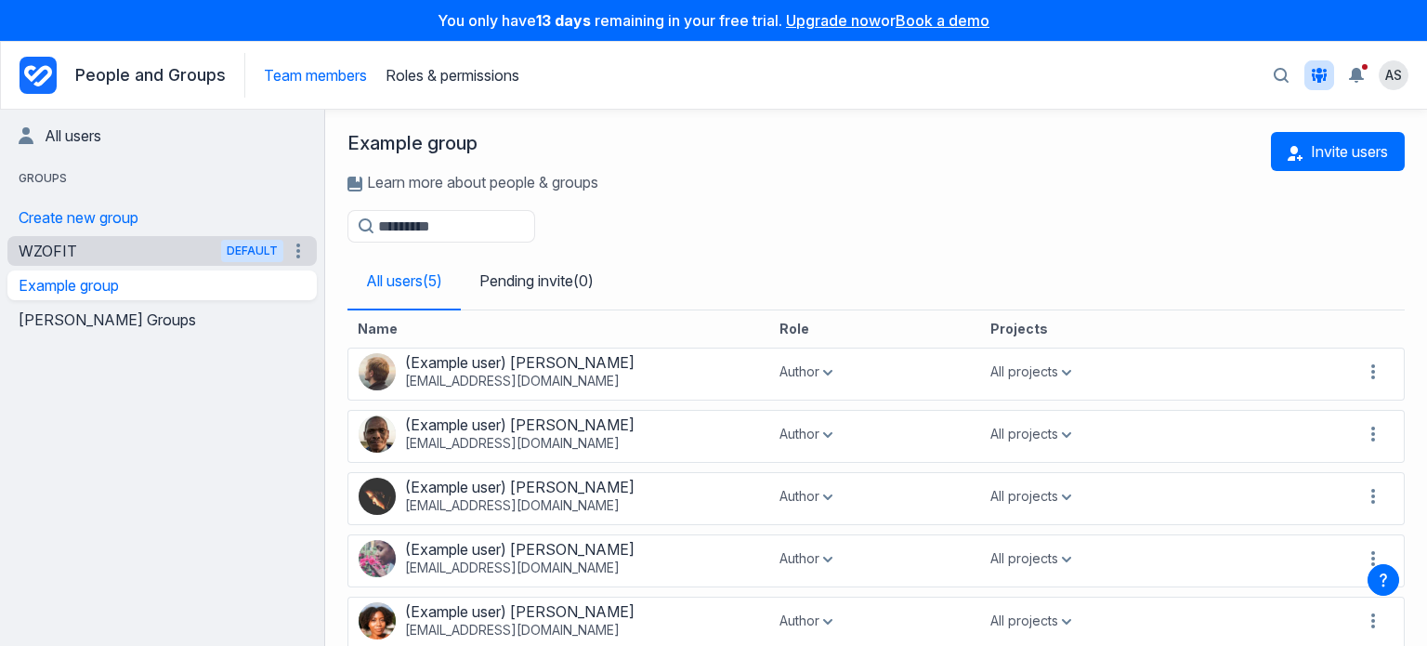
click at [56, 244] on link "WZOFIT Default" at bounding box center [151, 251] width 265 height 30
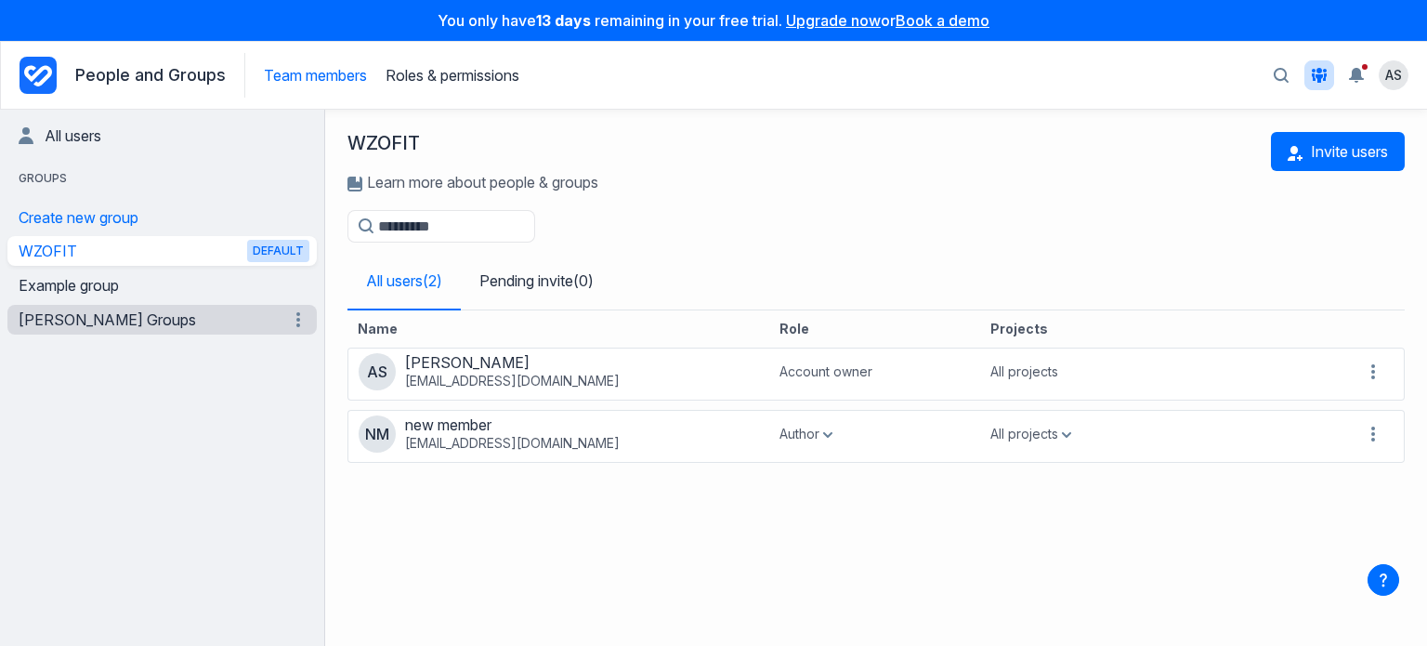
click at [52, 308] on link "Walters Groups" at bounding box center [151, 320] width 265 height 30
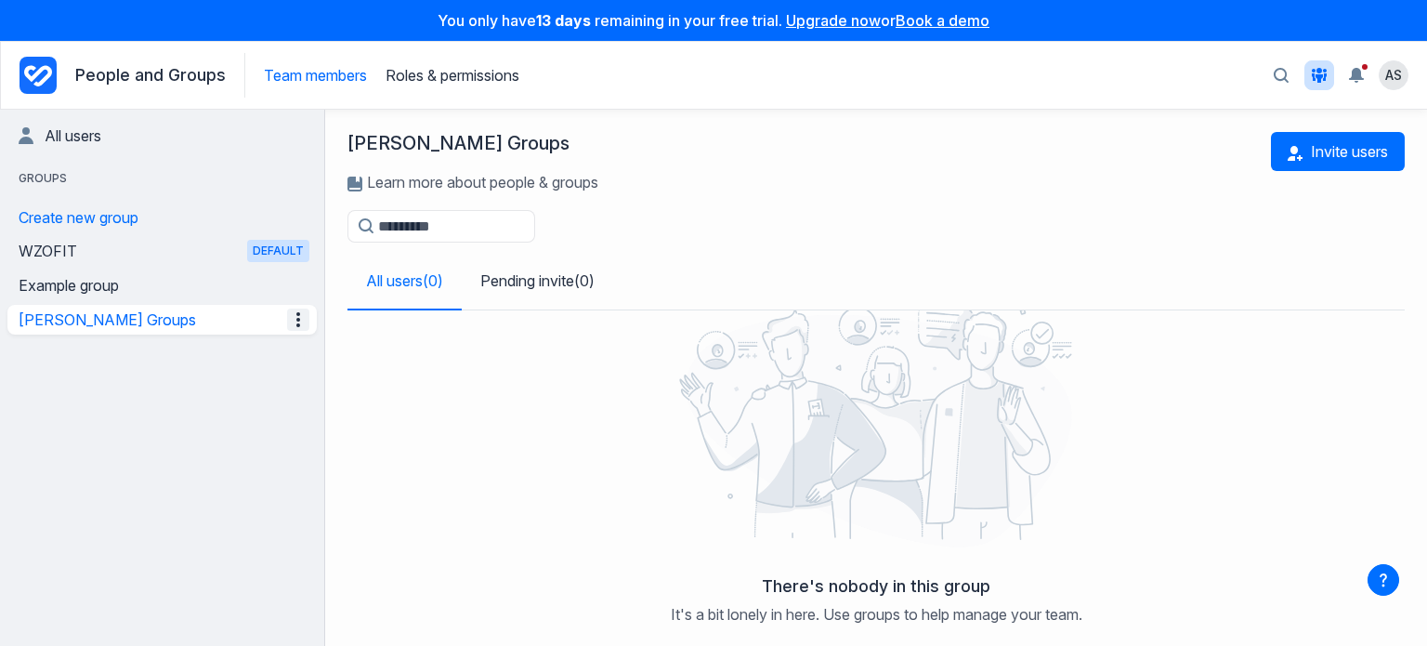
click at [300, 322] on icon "Manage the Walters Groups group" at bounding box center [298, 320] width 22 height 22
click at [585, 468] on div at bounding box center [876, 426] width 1035 height 279
click at [39, 249] on link "WZOFIT Default" at bounding box center [151, 251] width 265 height 30
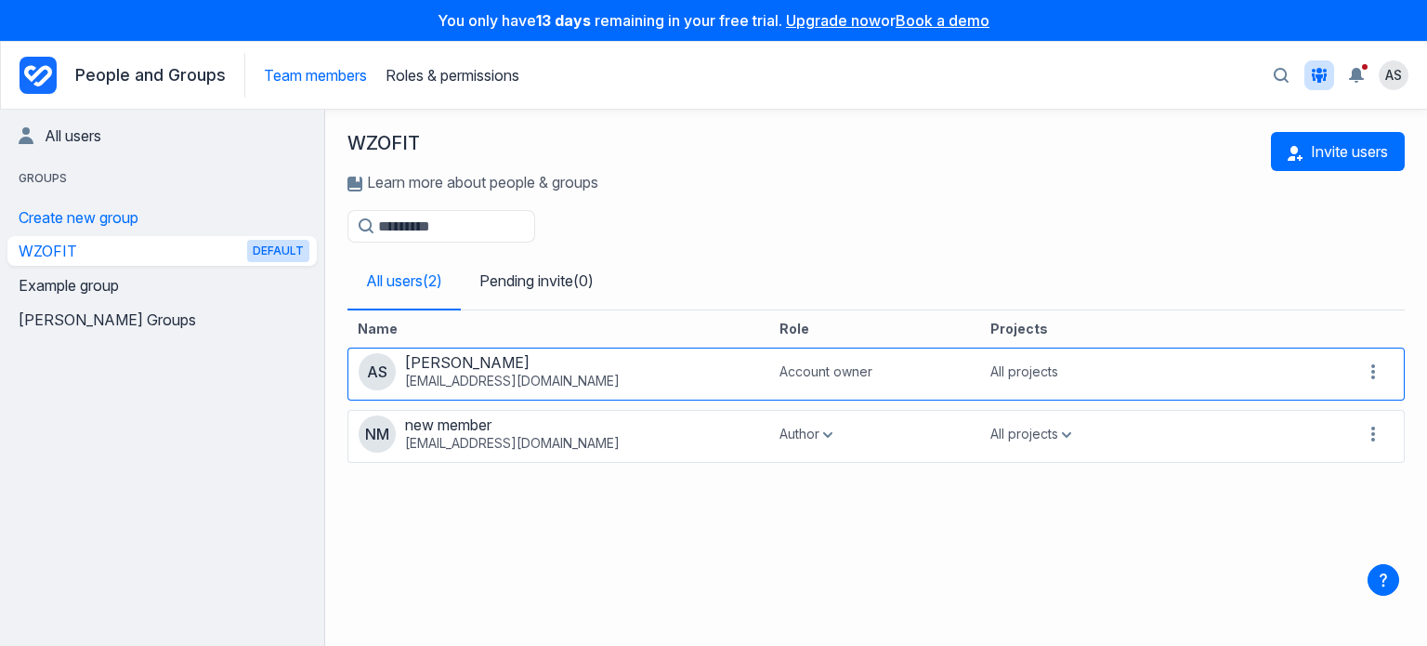
click at [1377, 370] on icon "button" at bounding box center [1373, 372] width 22 height 22
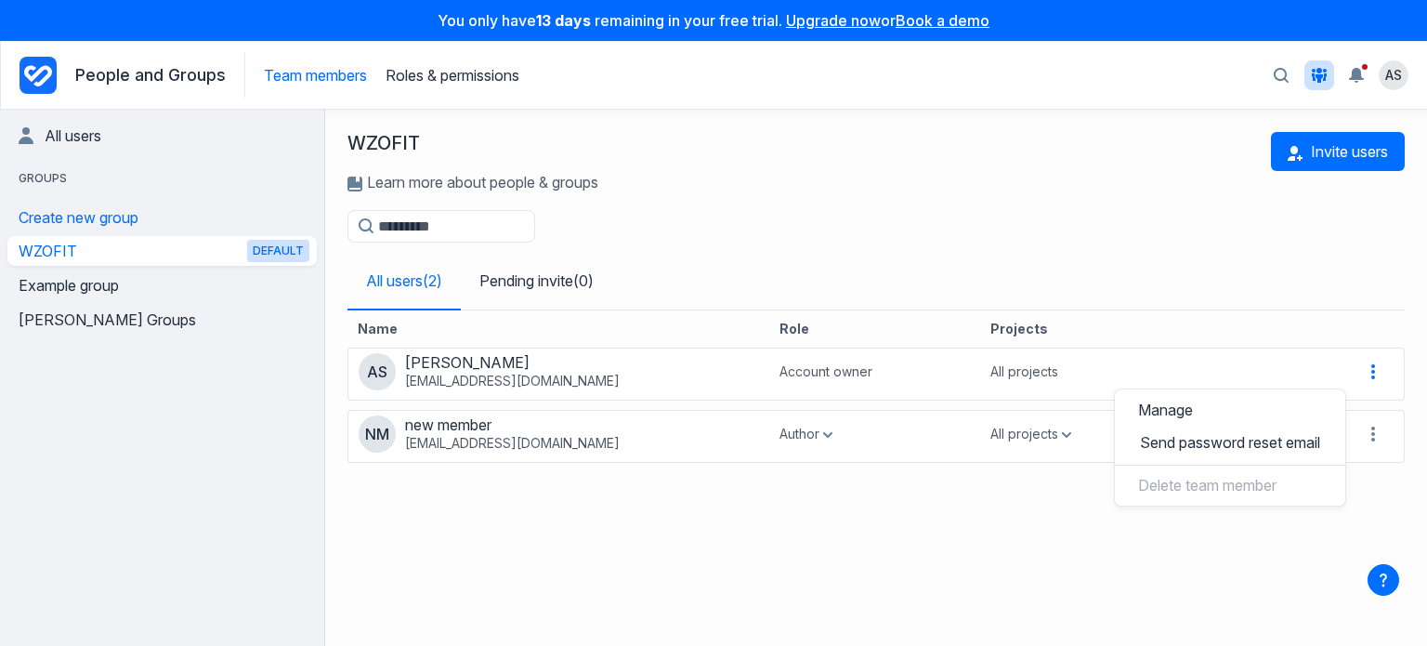
click at [994, 570] on div "Name Role Projects AS Antony Sebas antonysebas@wzofit.com Account owner All pro…" at bounding box center [877, 466] width 1058 height 313
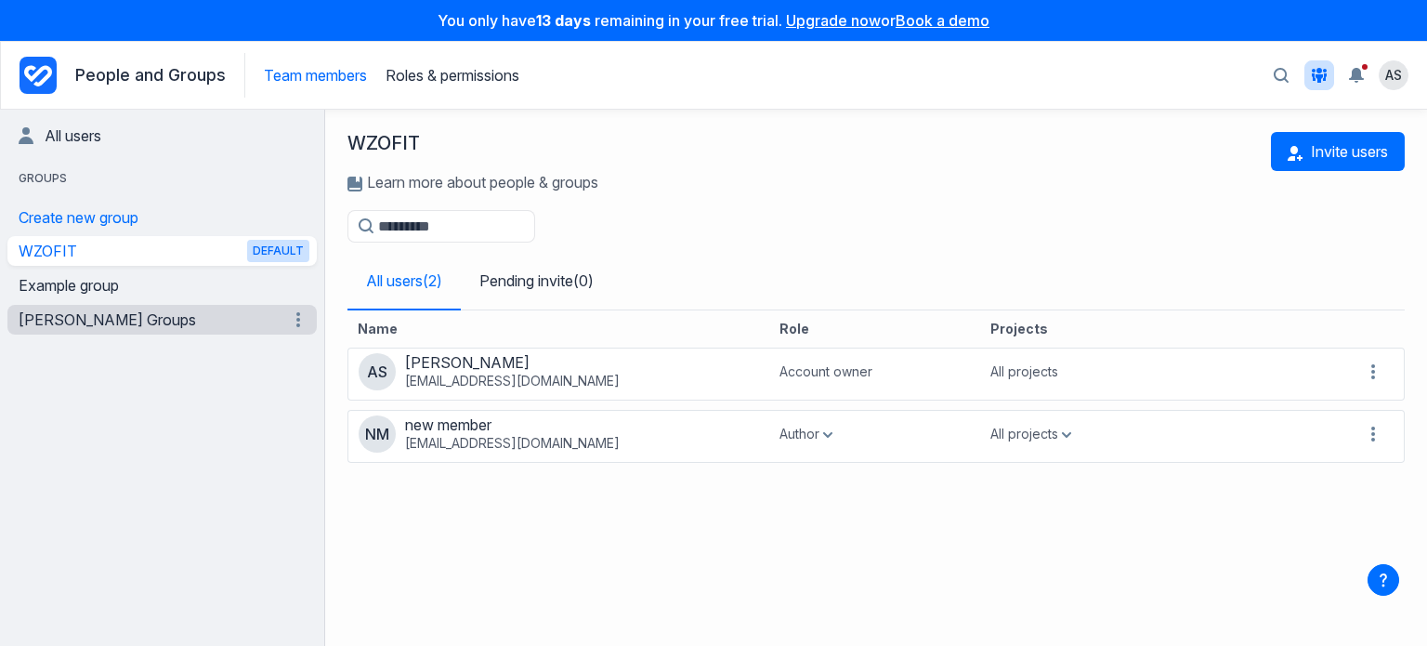
click at [41, 317] on link "Walters Groups" at bounding box center [151, 320] width 265 height 30
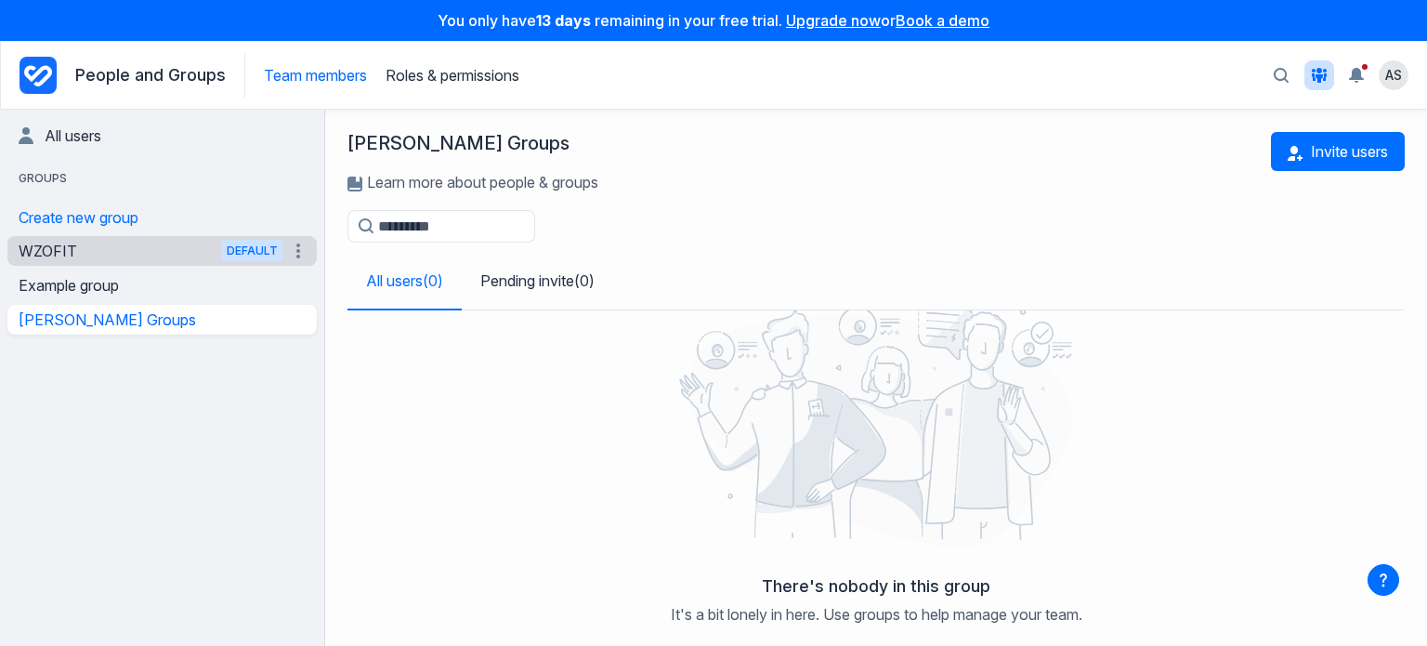
click at [89, 252] on link "WZOFIT Default" at bounding box center [151, 251] width 265 height 30
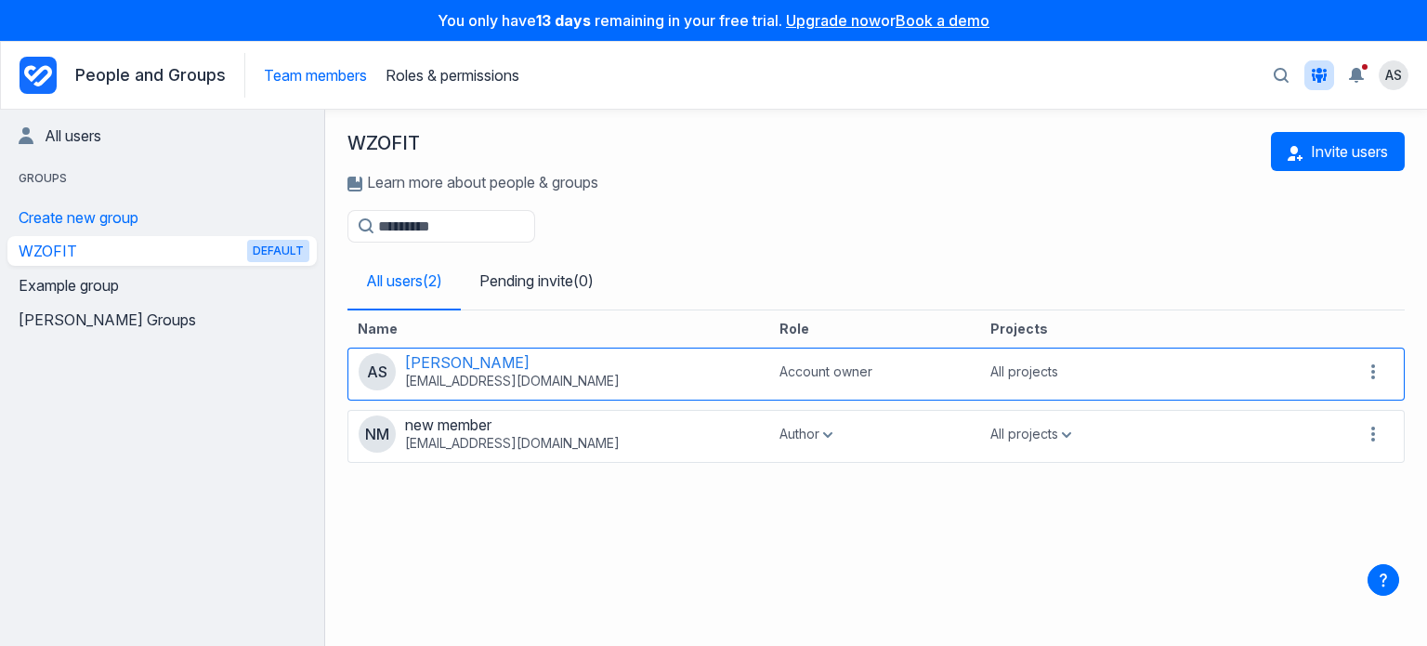
click at [472, 365] on link "Antony Sebas" at bounding box center [467, 362] width 125 height 19
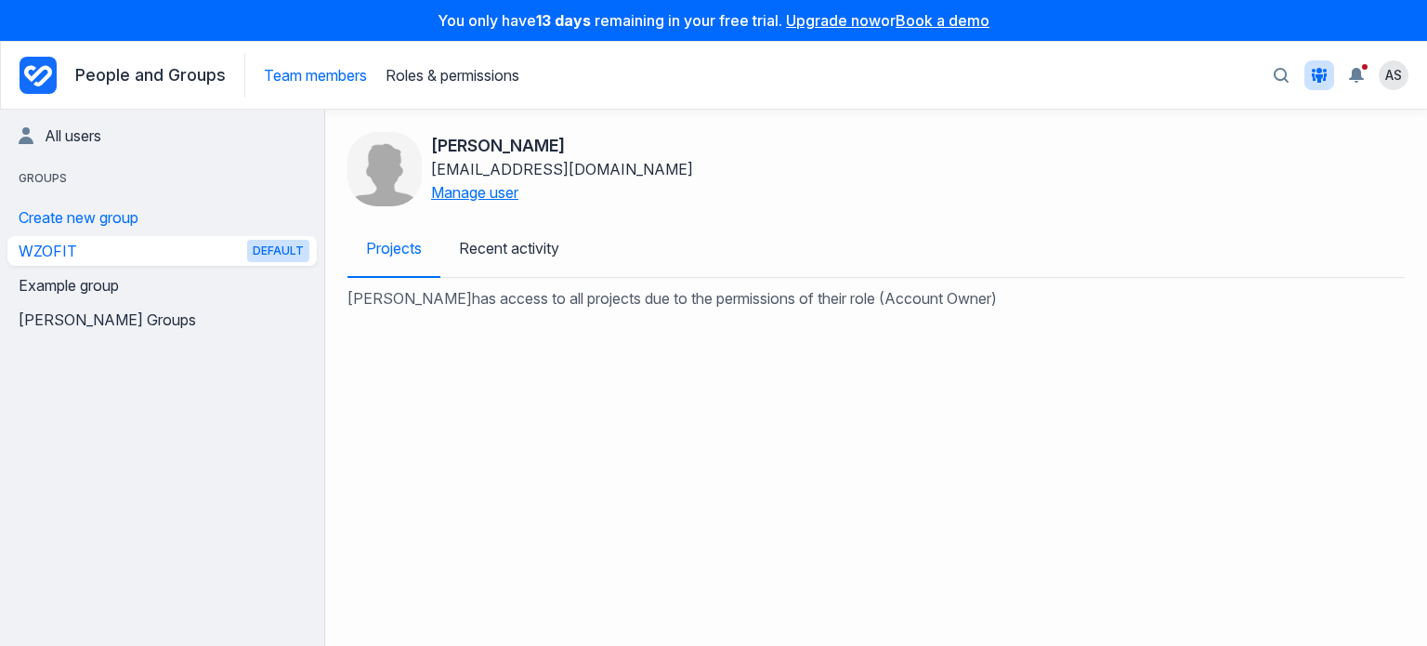
click at [487, 195] on button "Manage user" at bounding box center [474, 192] width 87 height 19
click at [684, 369] on div "Antony has access to all projects due to the permissions of their role ( Accoun…" at bounding box center [876, 462] width 1102 height 368
click at [64, 317] on link "Walters Groups" at bounding box center [151, 320] width 265 height 30
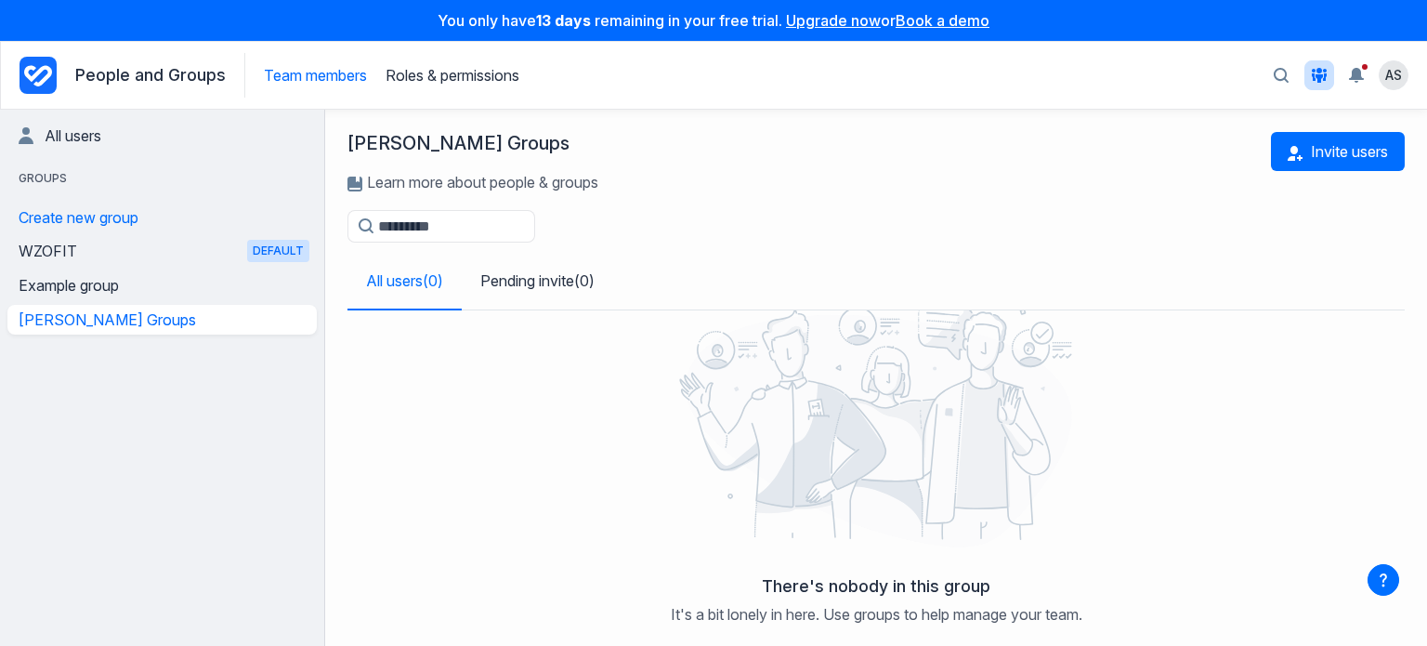
click at [488, 87] on div "Team members Roles & permissions" at bounding box center [381, 75] width 275 height 45
click at [488, 85] on div "Team members Roles & permissions" at bounding box center [381, 75] width 275 height 45
click at [487, 76] on link "Roles & permissions" at bounding box center [453, 75] width 134 height 19
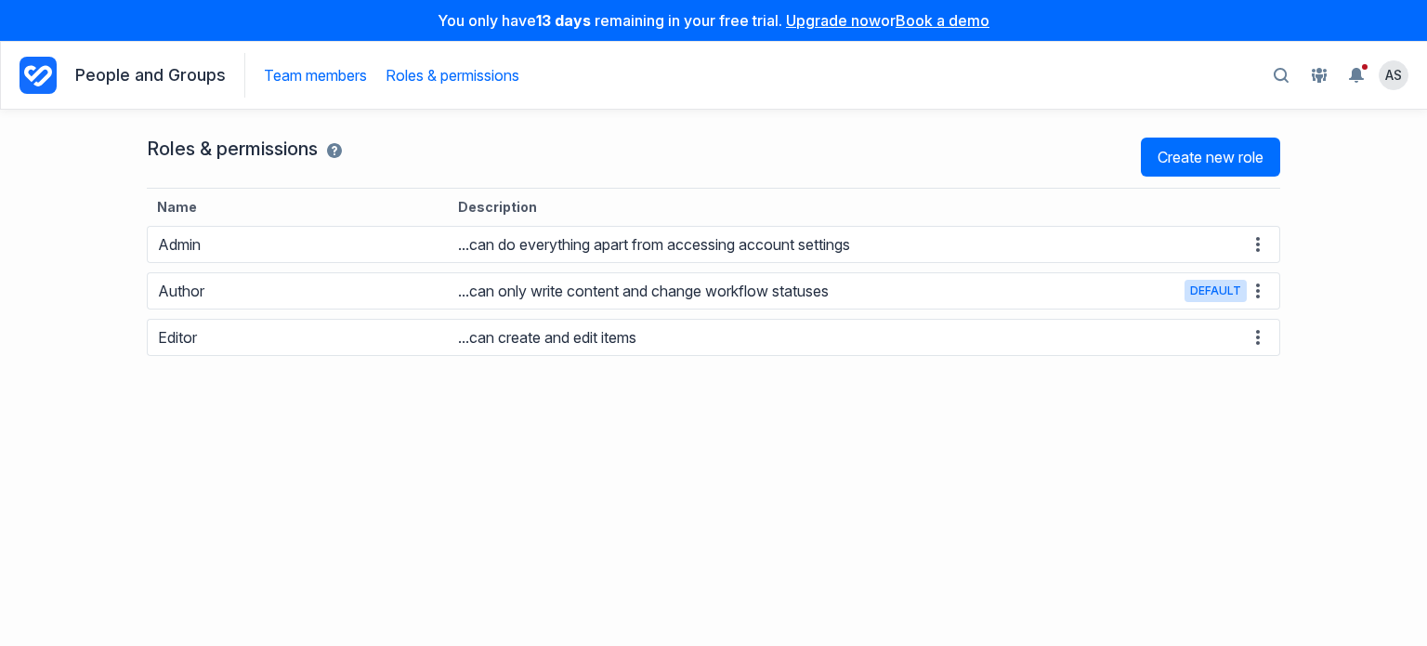
click at [327, 66] on link "Team members" at bounding box center [315, 75] width 103 height 19
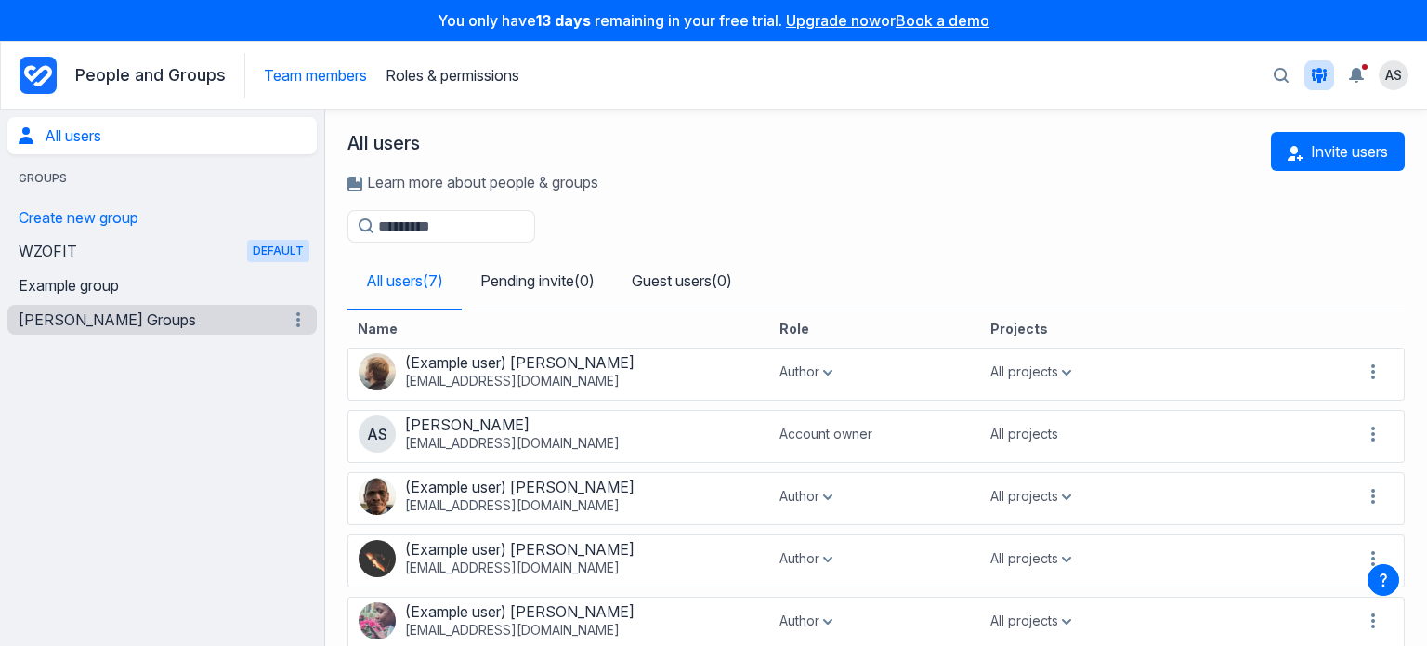
click at [125, 318] on link "Walters Groups" at bounding box center [151, 320] width 265 height 30
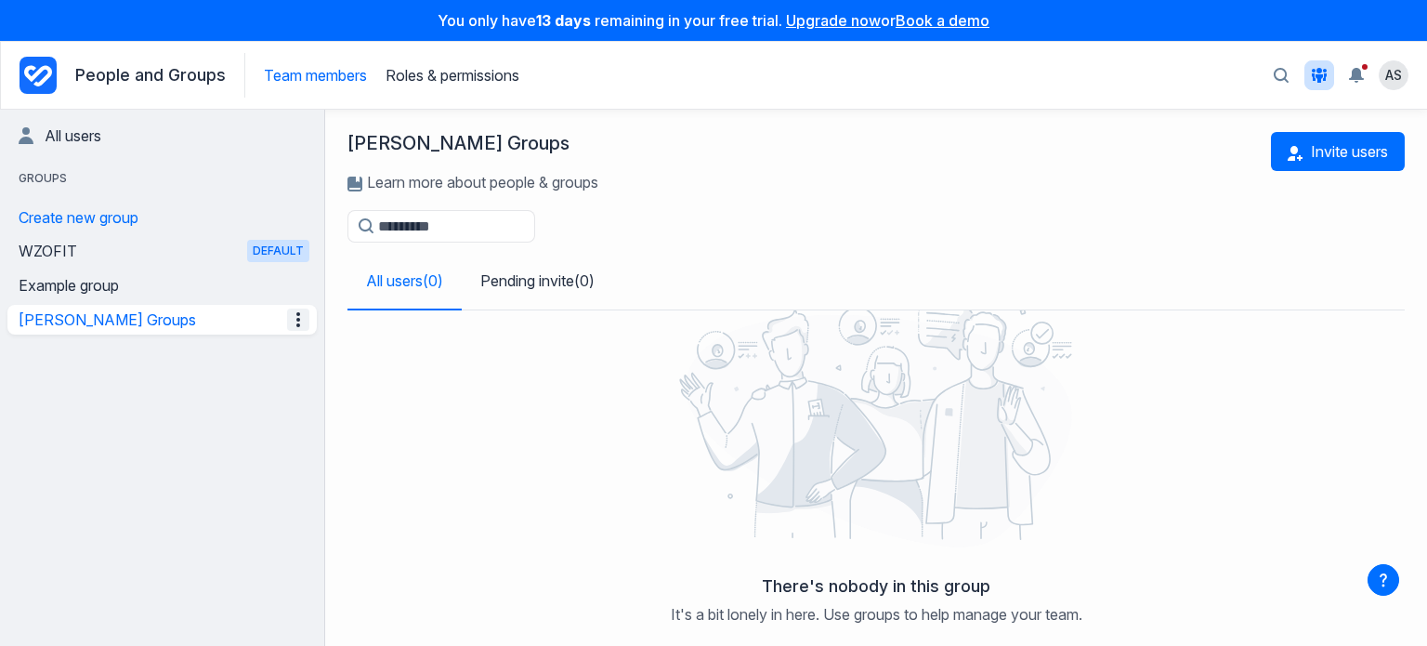
click at [302, 315] on icon "Manage the Walters Groups group" at bounding box center [298, 320] width 22 height 22
click at [290, 254] on icon "Manage the WZOFIT group" at bounding box center [298, 251] width 22 height 22
click at [401, 448] on div at bounding box center [876, 426] width 1035 height 279
click at [89, 247] on link "WZOFIT Default" at bounding box center [151, 251] width 265 height 30
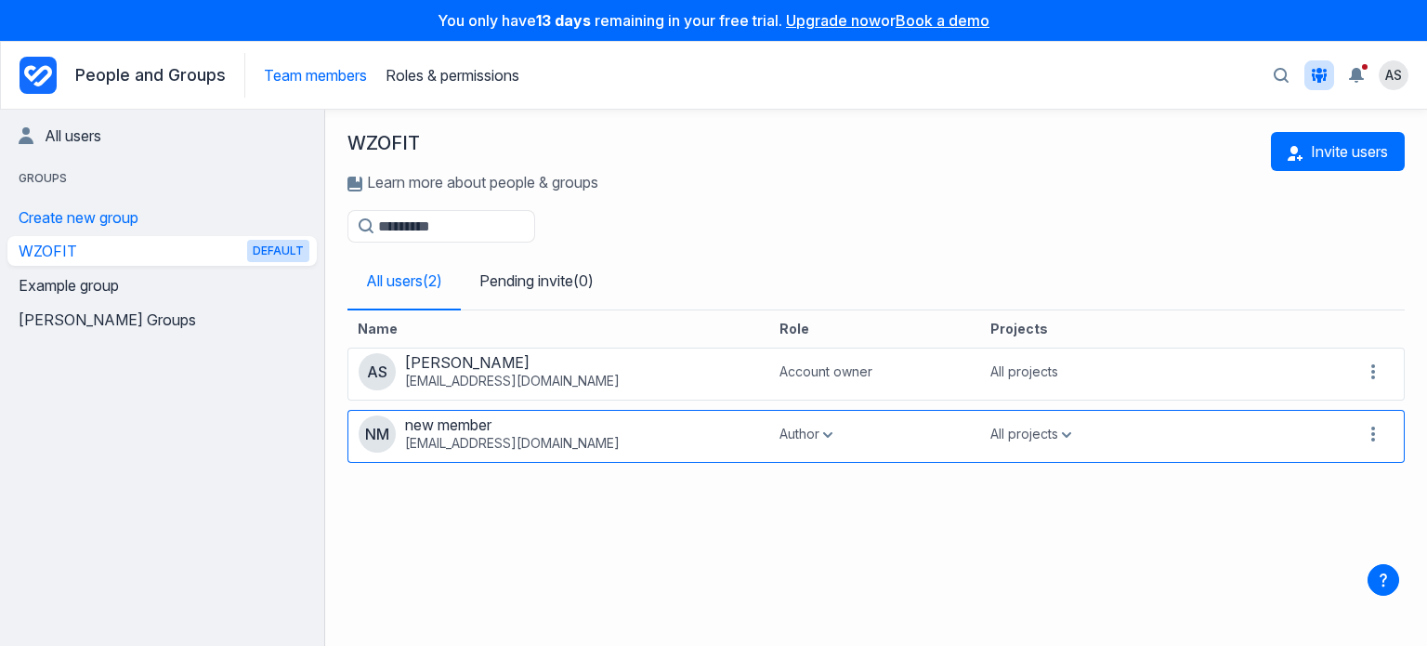
click at [785, 437] on button "Author" at bounding box center [806, 434] width 53 height 19
click at [883, 507] on button "Author" at bounding box center [878, 510] width 87 height 34
click at [826, 433] on icon "button" at bounding box center [827, 435] width 9 height 6
click at [889, 464] on button "Admin" at bounding box center [878, 476] width 87 height 34
click at [1043, 430] on div "All projects" at bounding box center [1031, 434] width 81 height 19
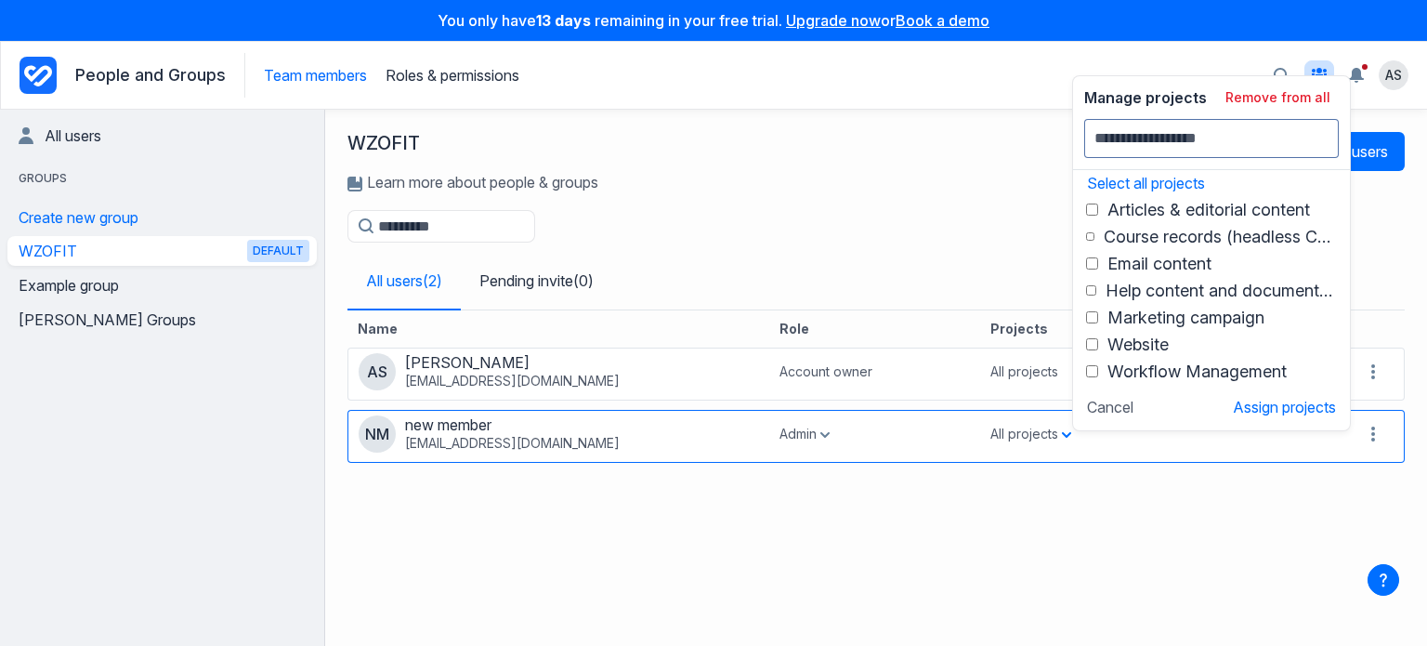
scroll to position [7, 0]
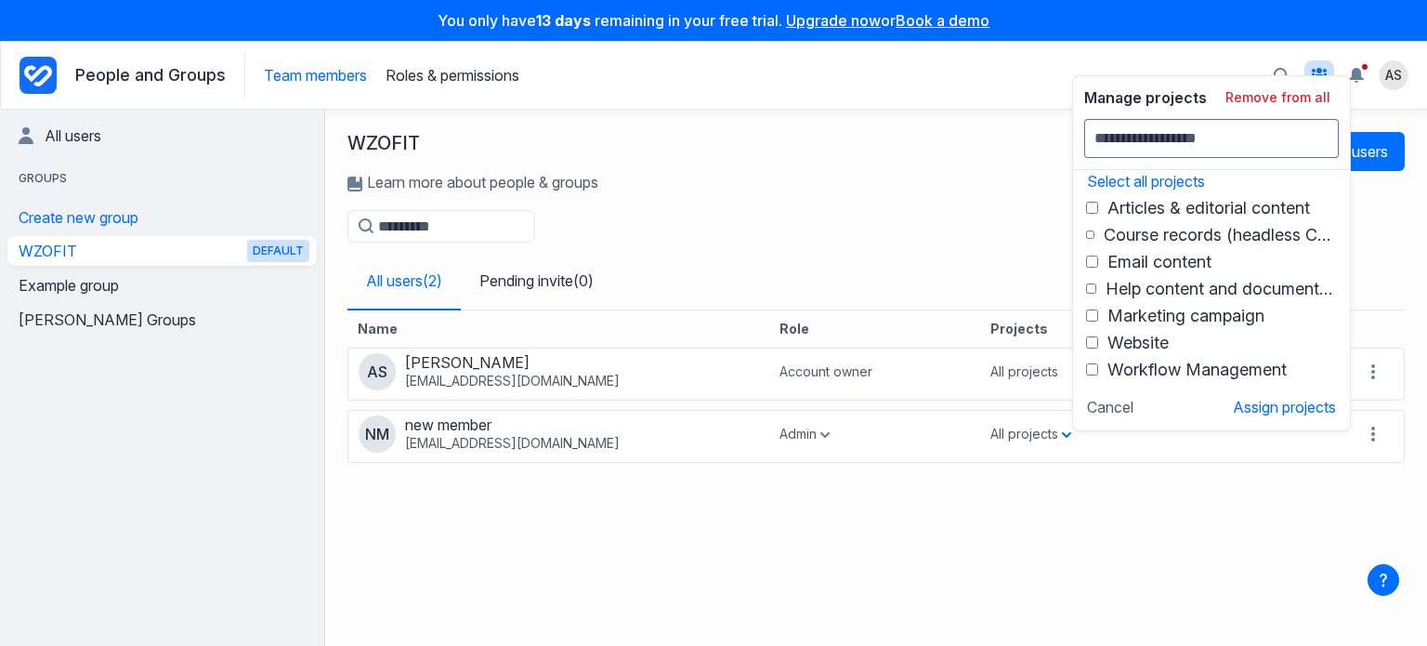
click at [1012, 140] on div "WZOFIT Learn more about people & groups Invite users" at bounding box center [877, 171] width 1058 height 78
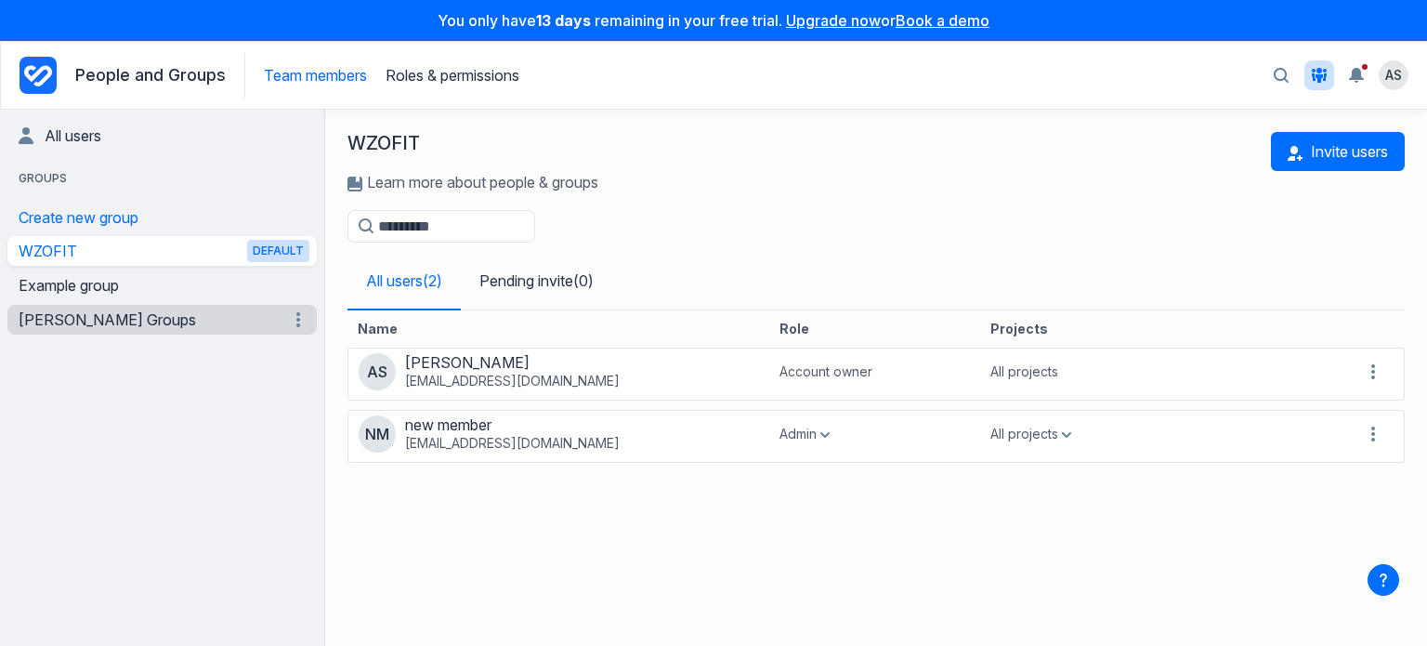
click at [97, 311] on link "Walters Groups" at bounding box center [151, 320] width 265 height 30
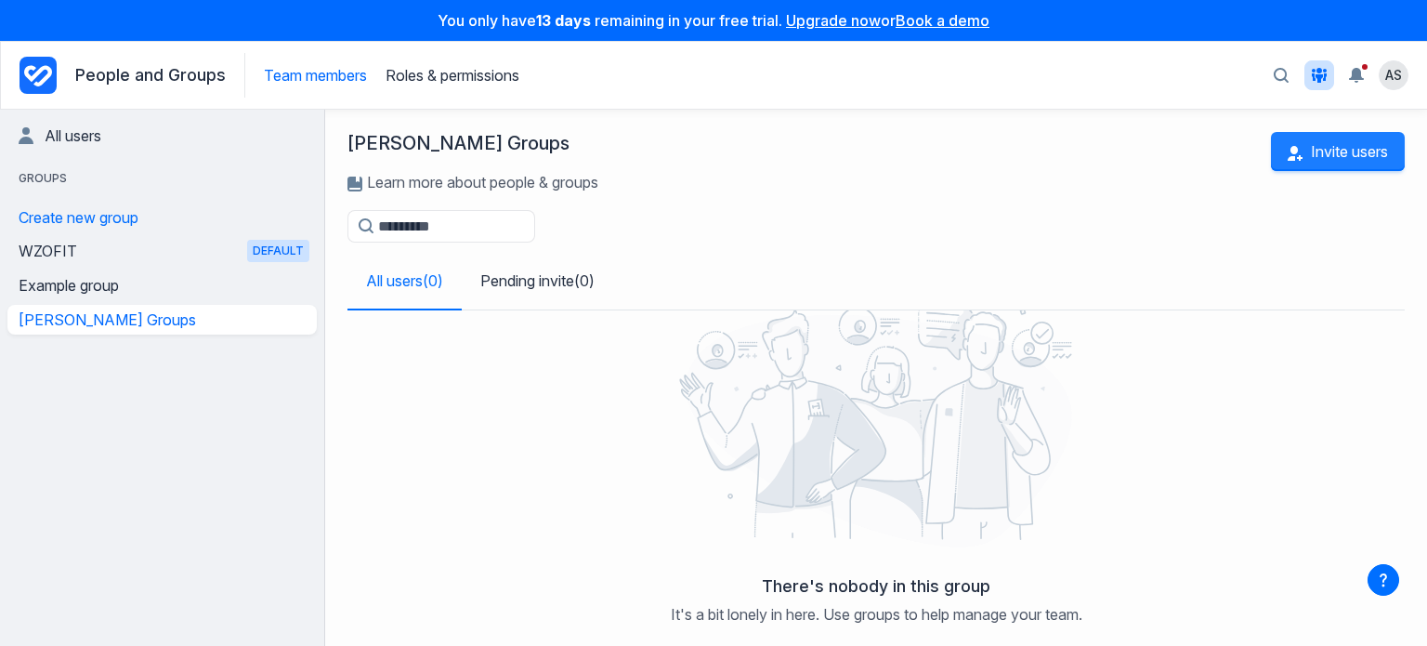
click at [1349, 137] on button "Invite users" at bounding box center [1338, 151] width 134 height 39
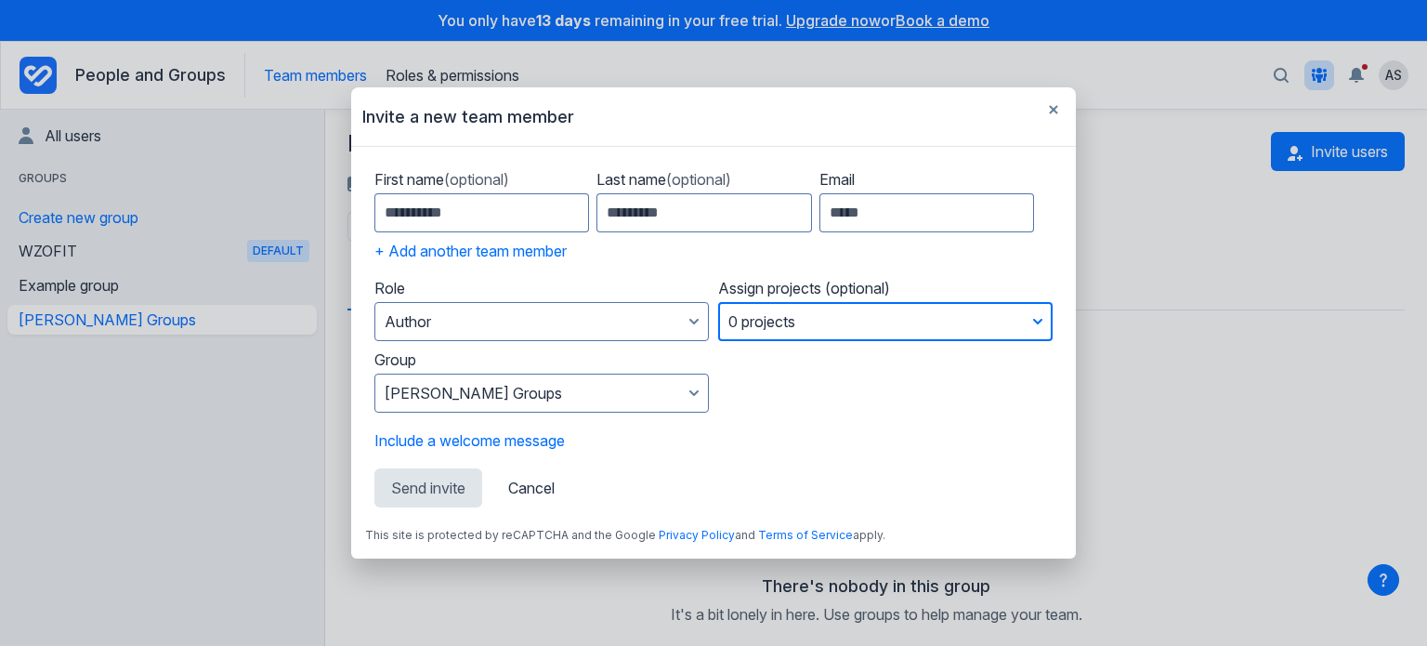
click at [819, 319] on button "0 projects" at bounding box center [885, 321] width 335 height 39
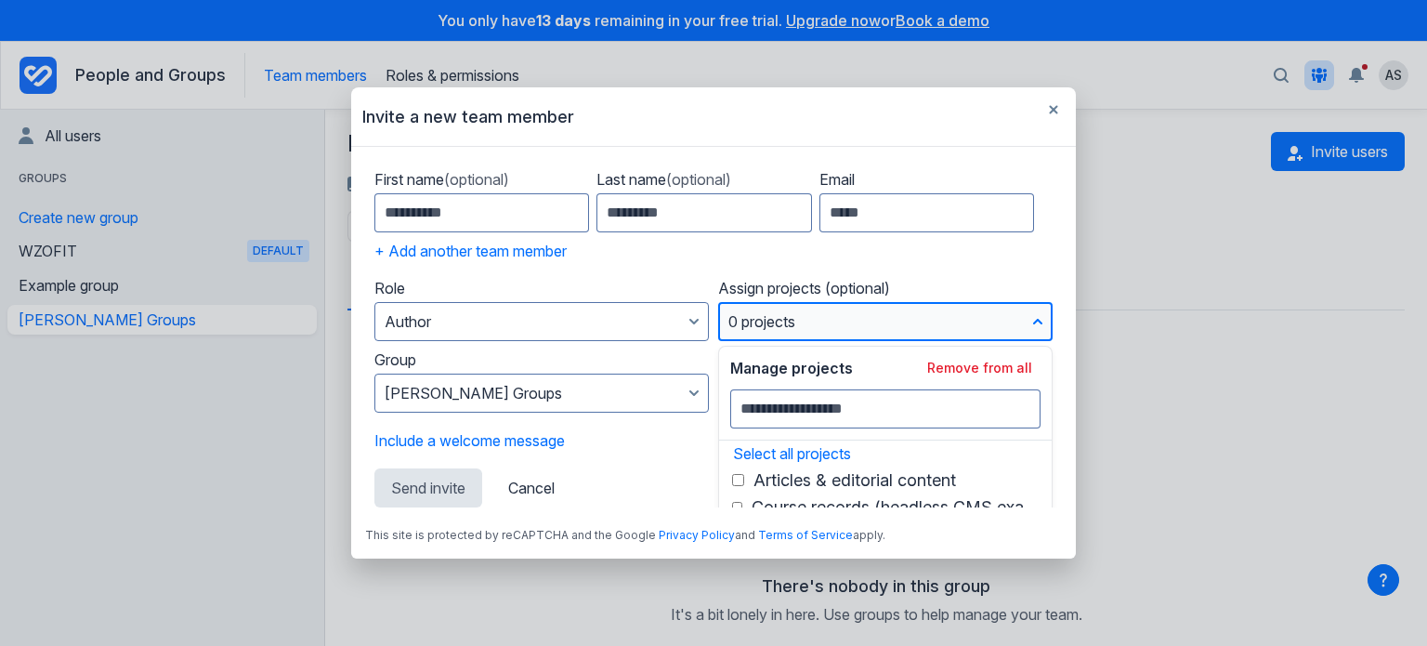
scroll to position [7, 0]
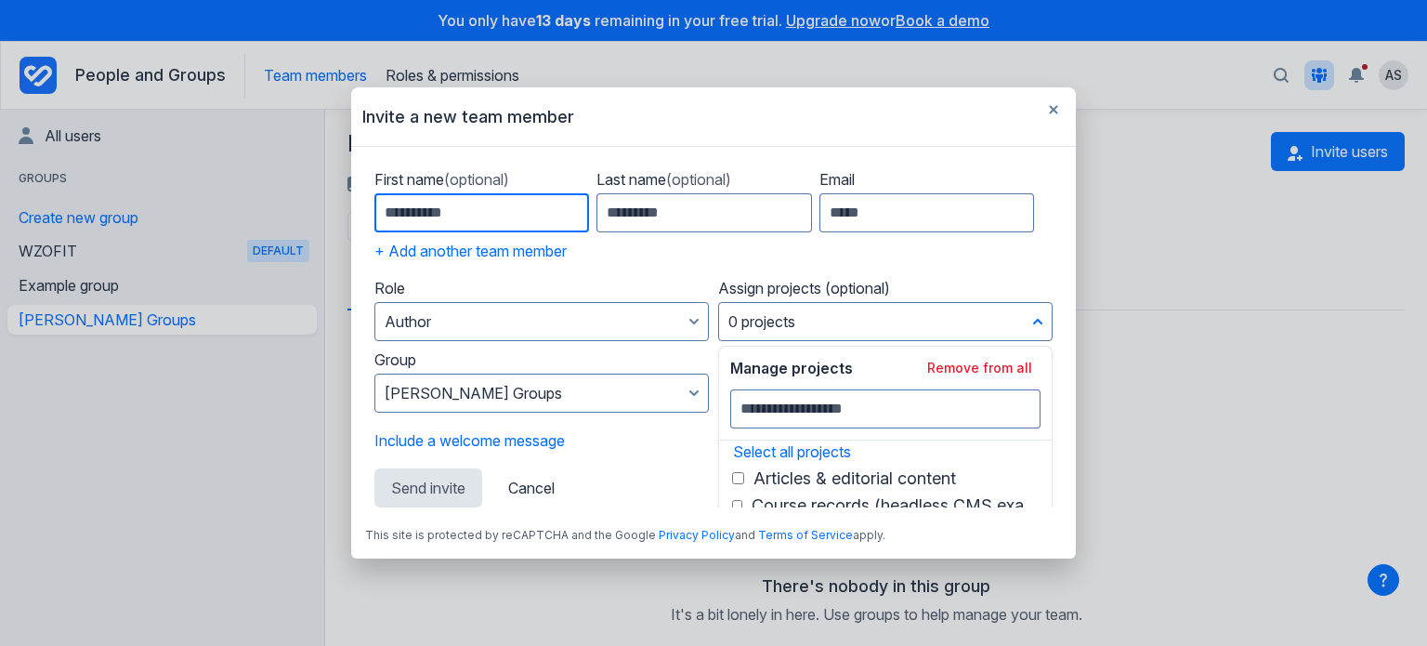
click at [491, 210] on input "First name (optional)" at bounding box center [482, 212] width 215 height 39
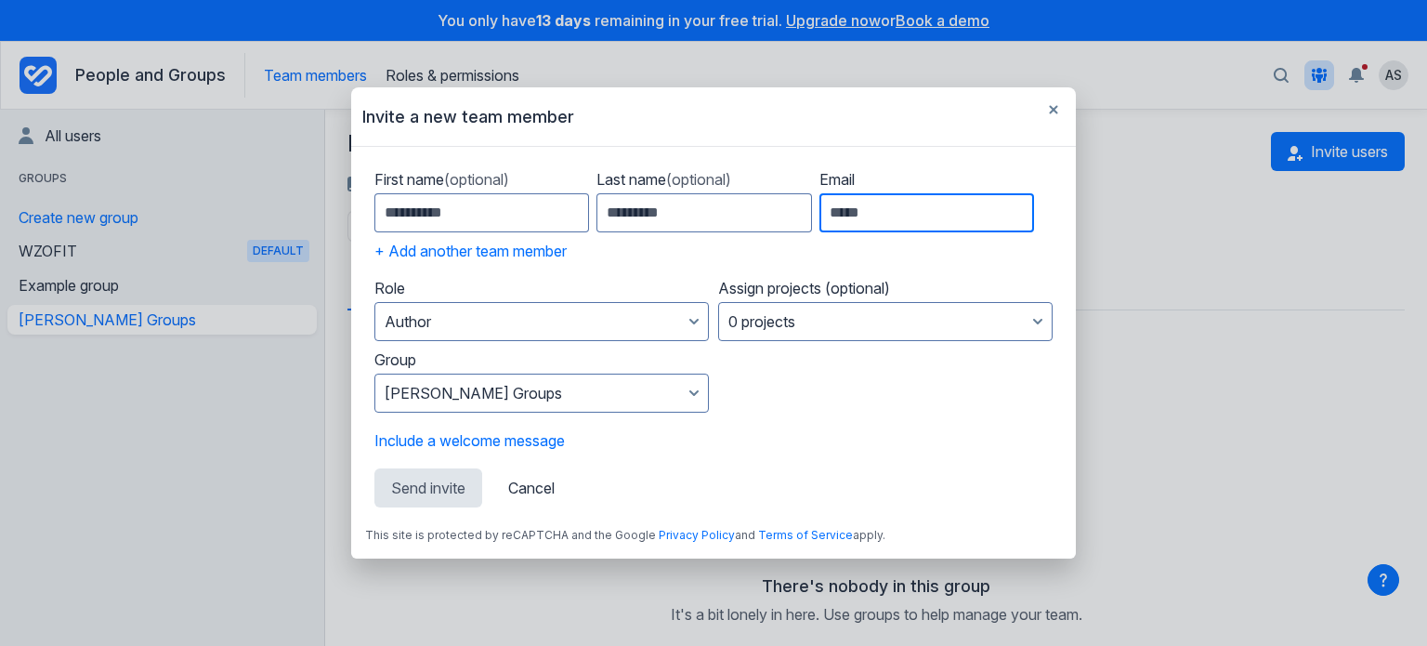
click at [915, 203] on input "Email" at bounding box center [927, 212] width 215 height 39
click at [484, 242] on button "+ Add another team member" at bounding box center [471, 251] width 192 height 19
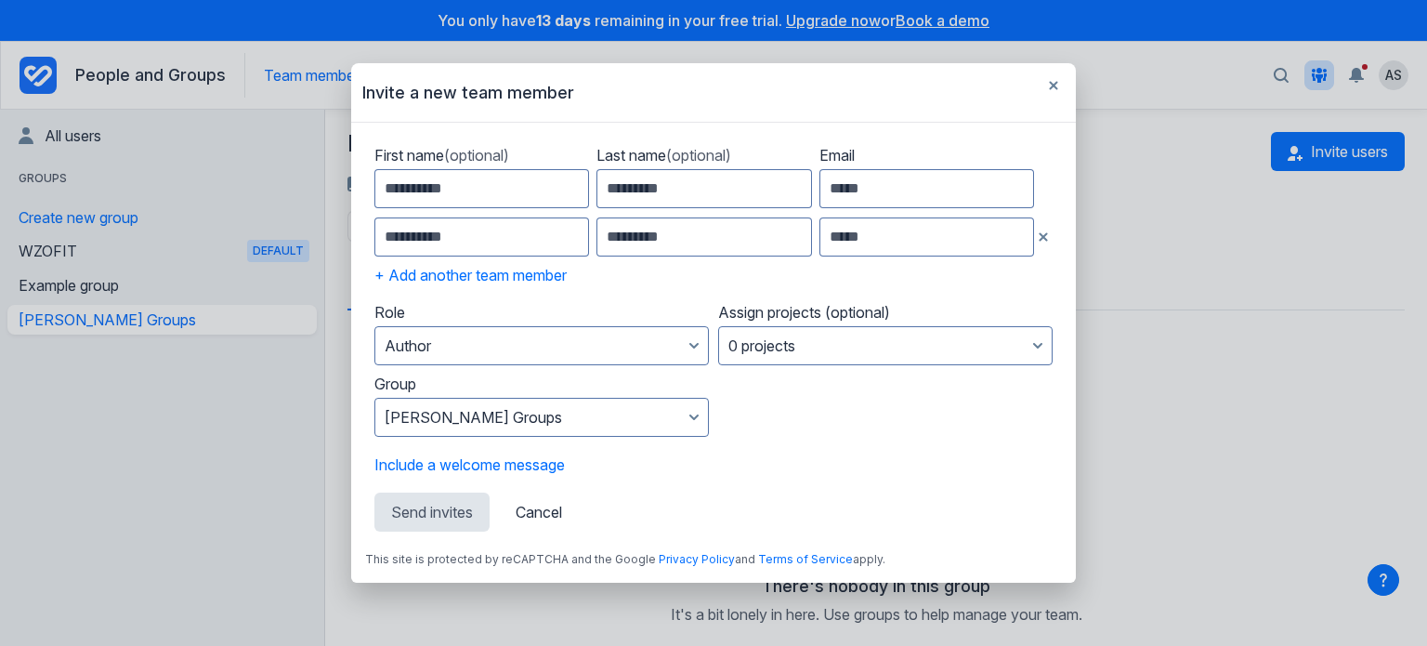
click at [1045, 238] on icon "button" at bounding box center [1043, 236] width 8 height 8
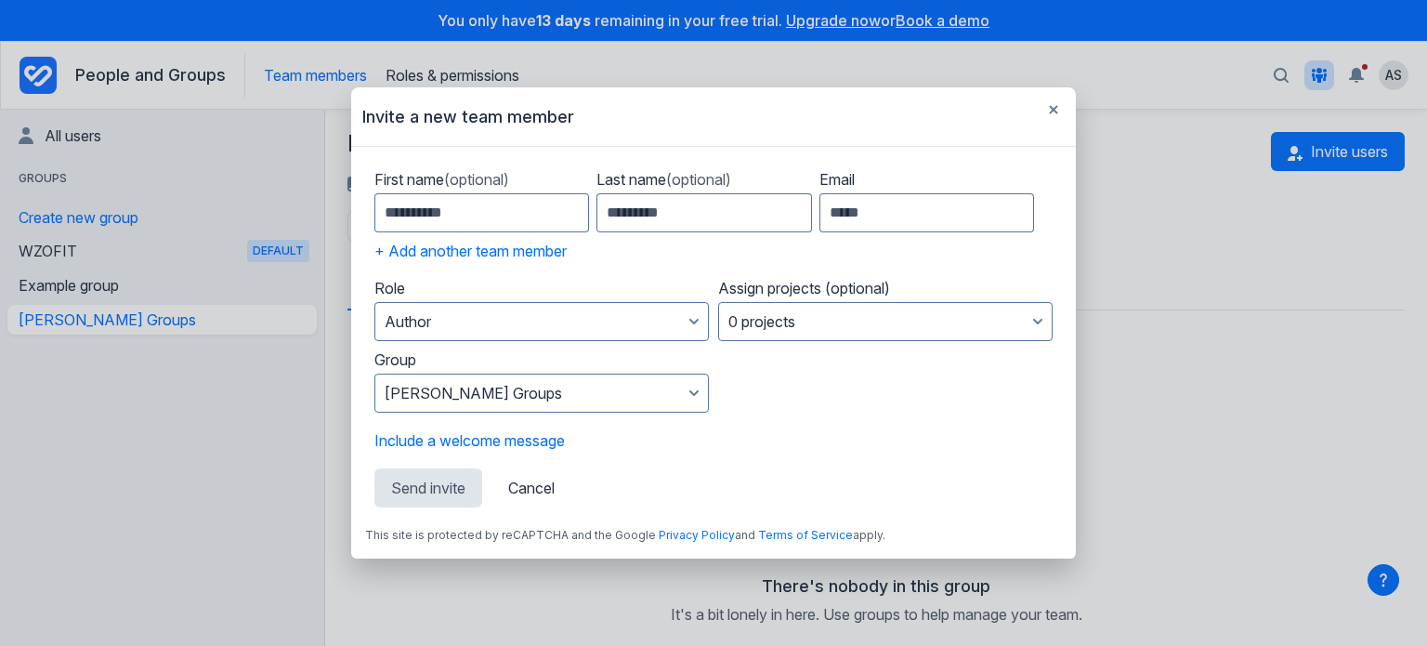
click at [1037, 115] on div "Invite a new team member" at bounding box center [713, 116] width 725 height 59
click at [1049, 110] on icon "button" at bounding box center [1053, 109] width 9 height 9
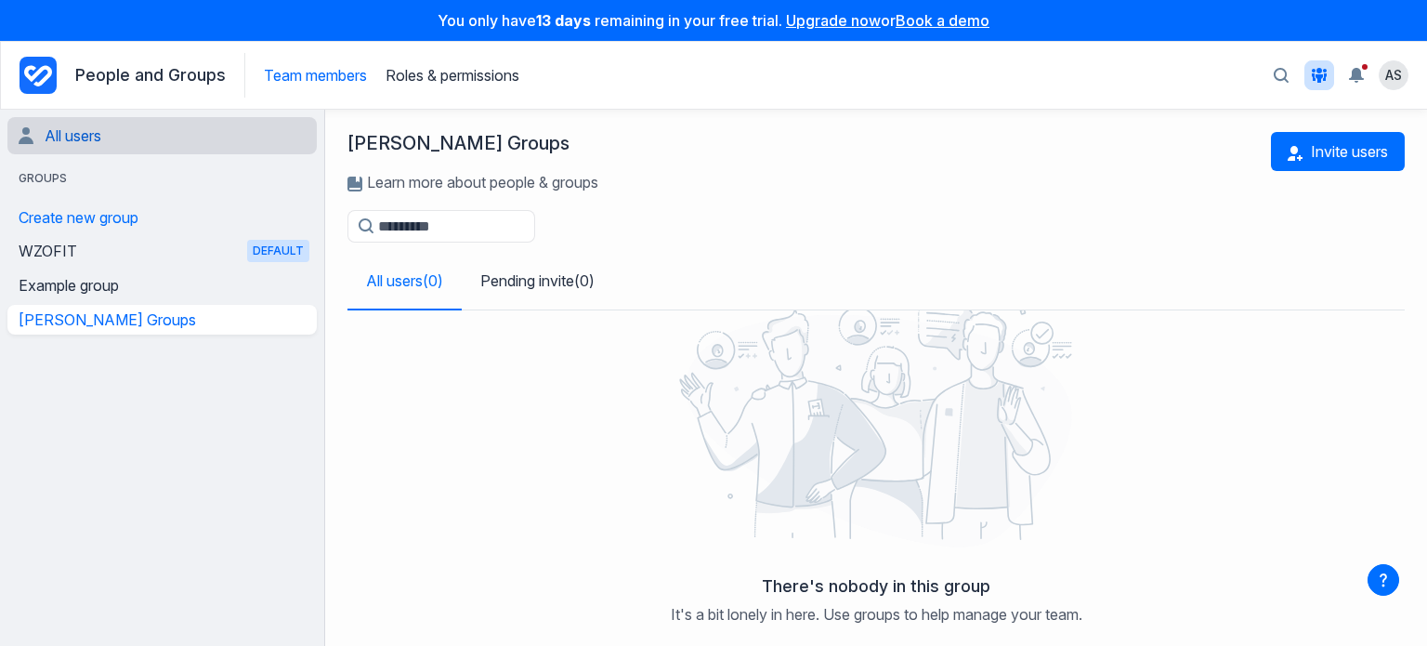
click at [151, 128] on link "All users" at bounding box center [164, 135] width 291 height 37
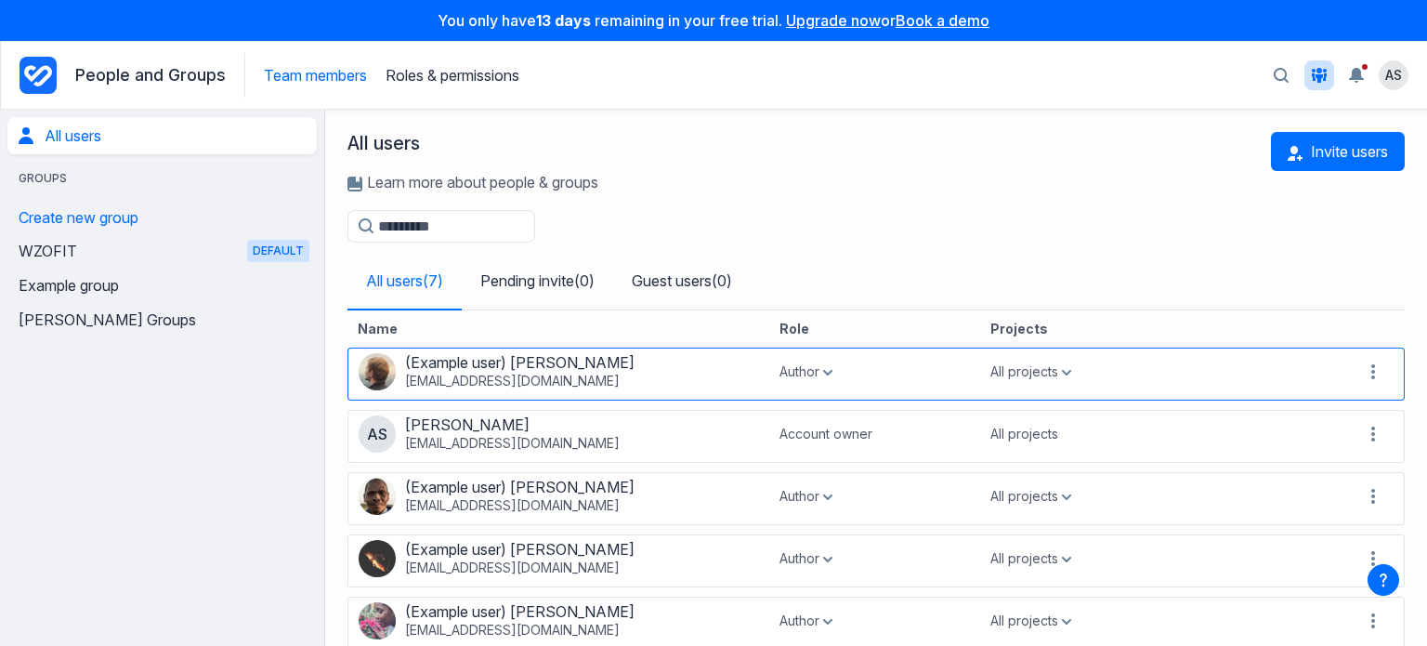
click at [1362, 363] on icon "button" at bounding box center [1373, 372] width 22 height 22
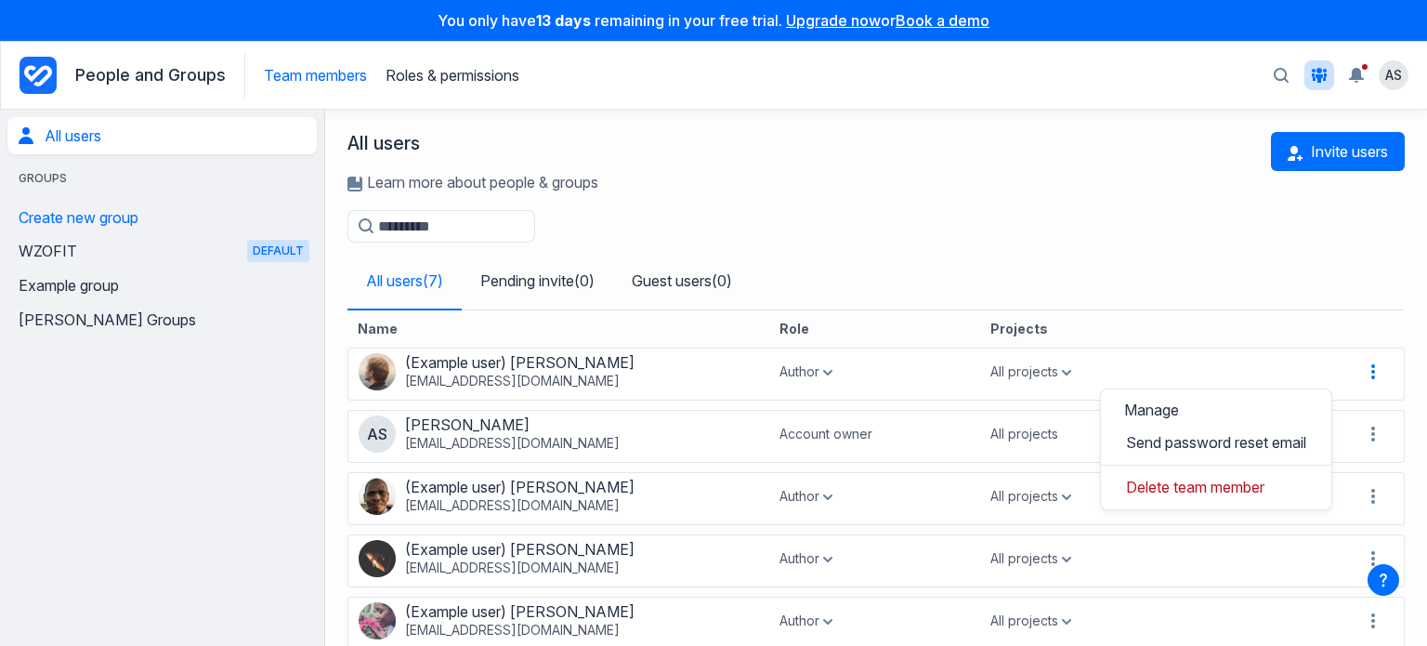
click at [1047, 210] on div "All users Learn more about people & groups Invite users Filter users All users …" at bounding box center [876, 210] width 1102 height 201
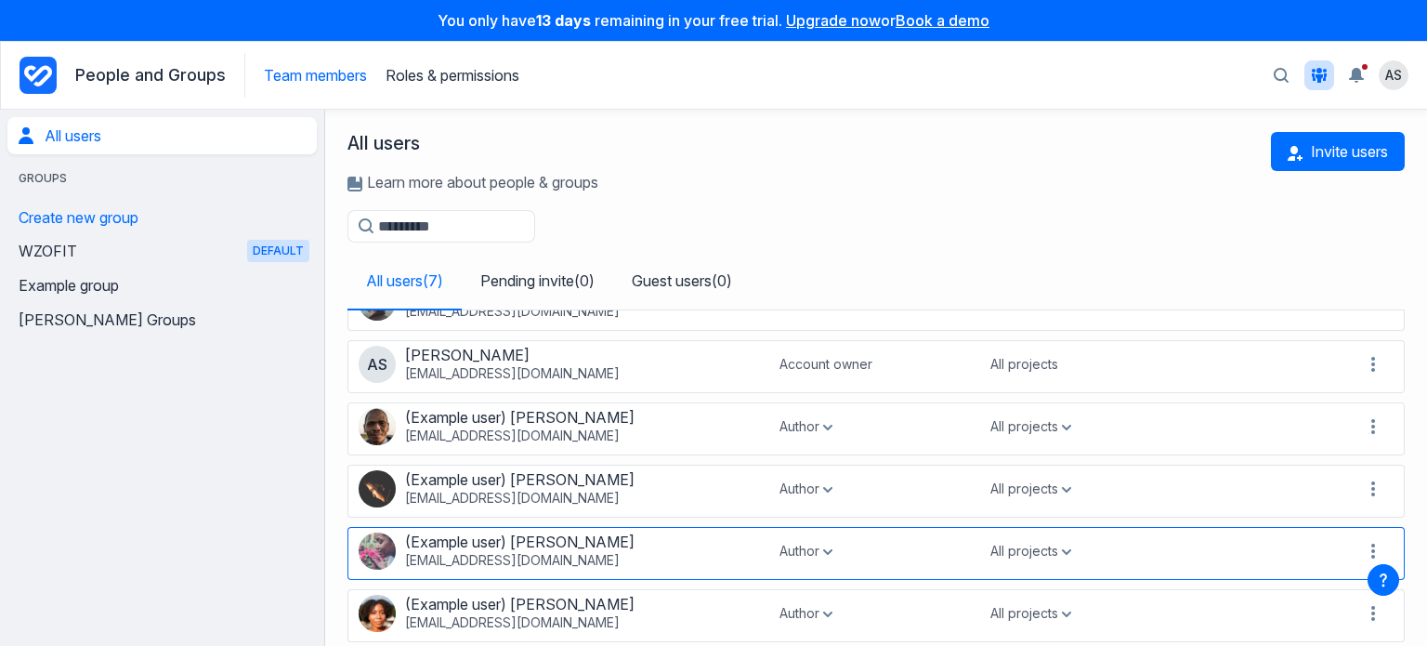
scroll to position [153, 0]
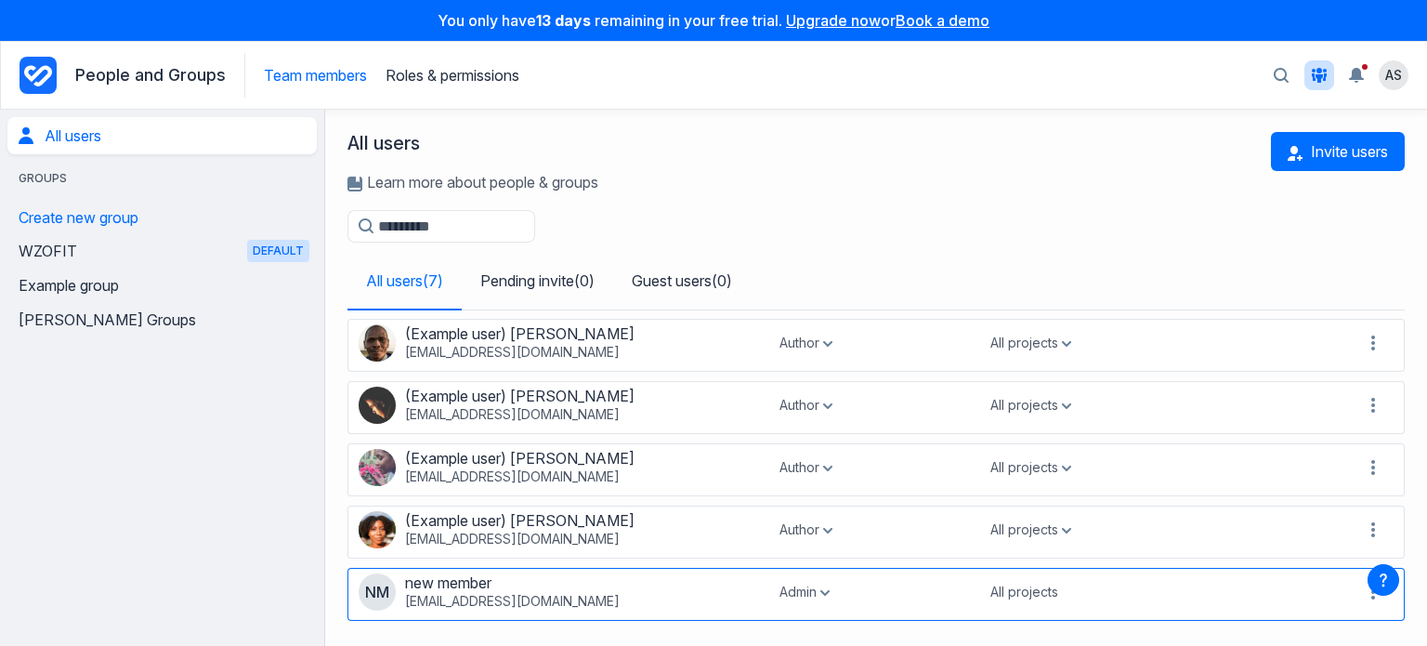
click at [1372, 589] on icon "button" at bounding box center [1374, 592] width 4 height 15
click at [1217, 488] on link "Manage" at bounding box center [1216, 484] width 221 height 31
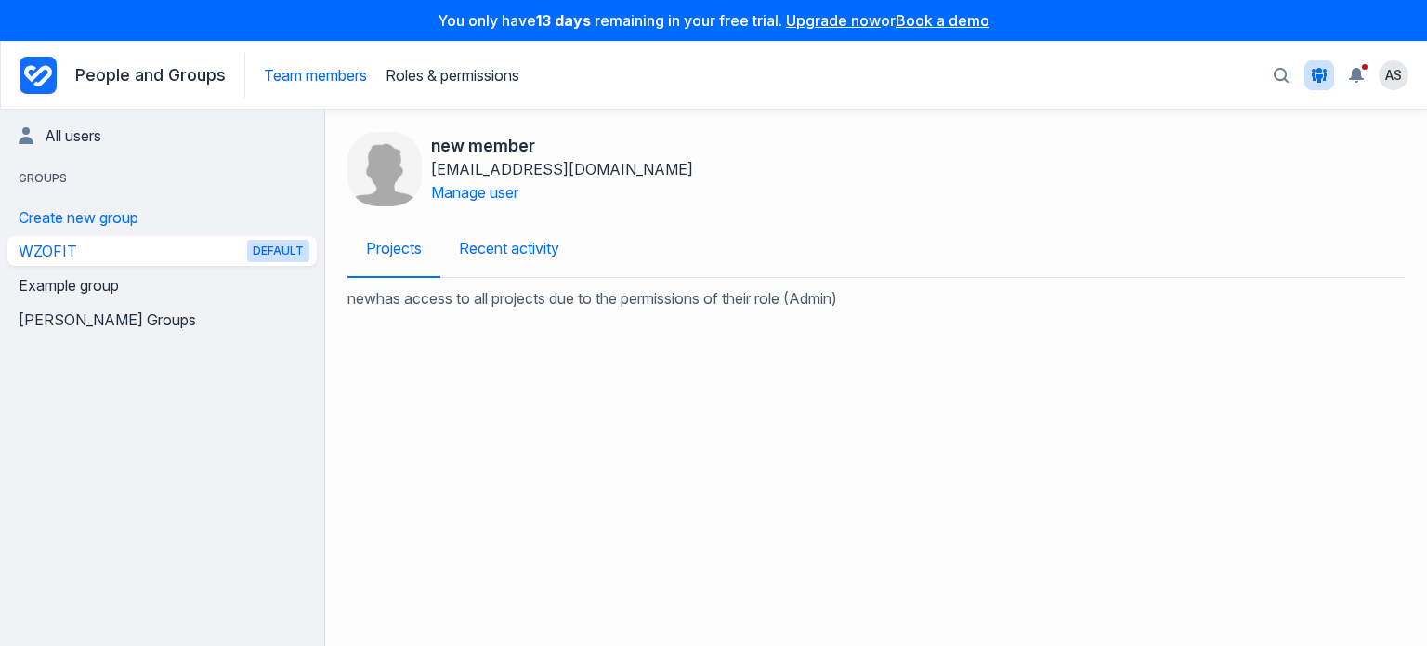
click at [524, 224] on link "Recent activity" at bounding box center [510, 248] width 138 height 56
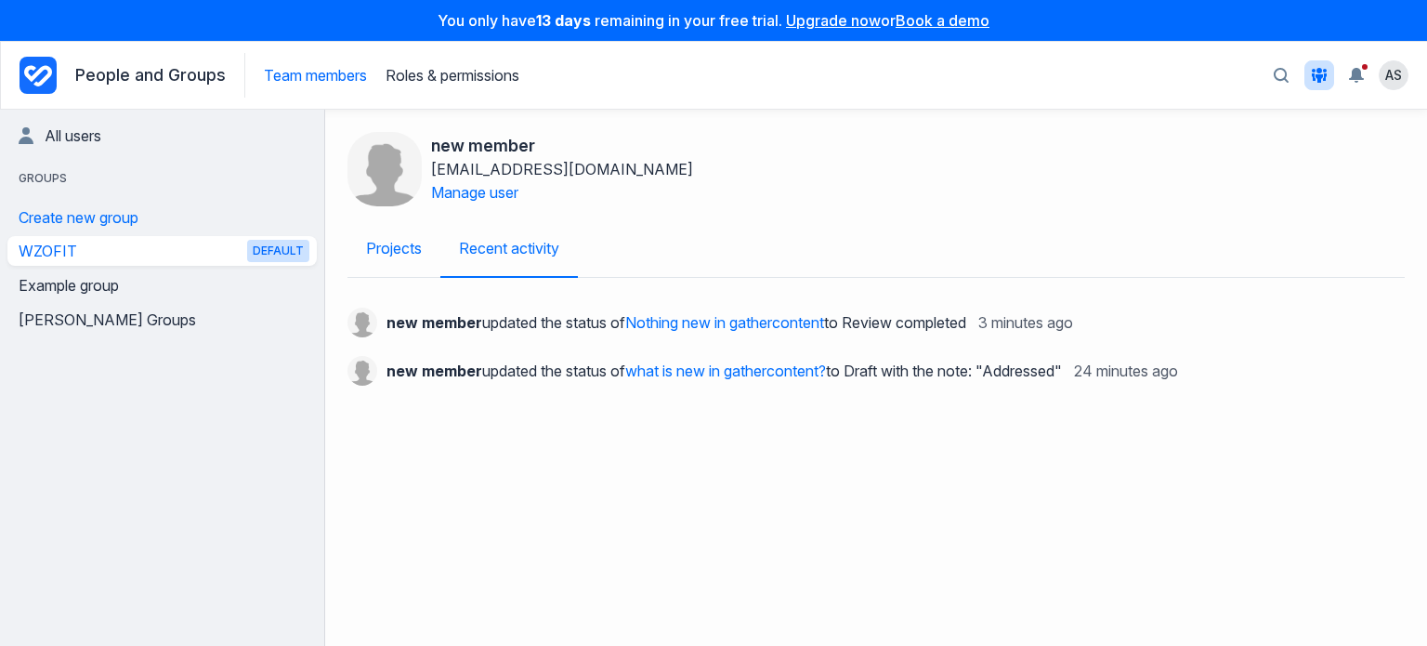
click at [373, 249] on link "Projects" at bounding box center [394, 248] width 93 height 56
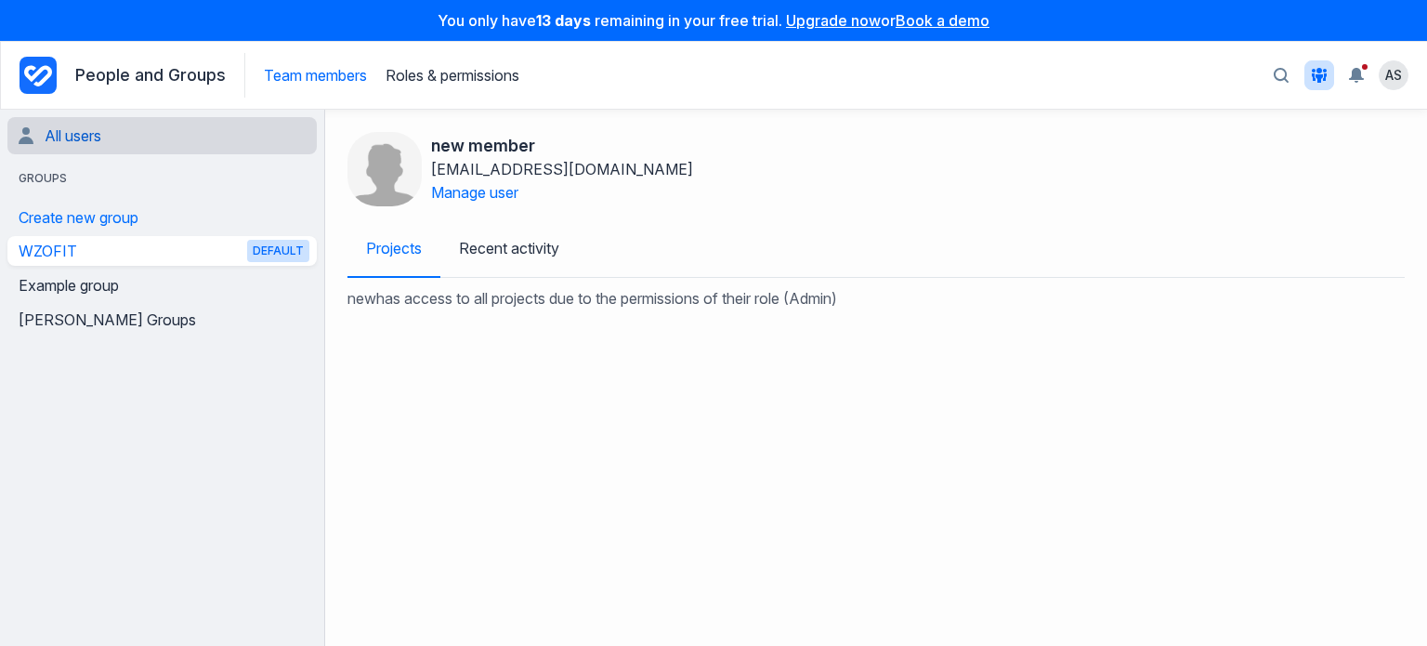
click at [66, 131] on link "All users" at bounding box center [164, 135] width 291 height 37
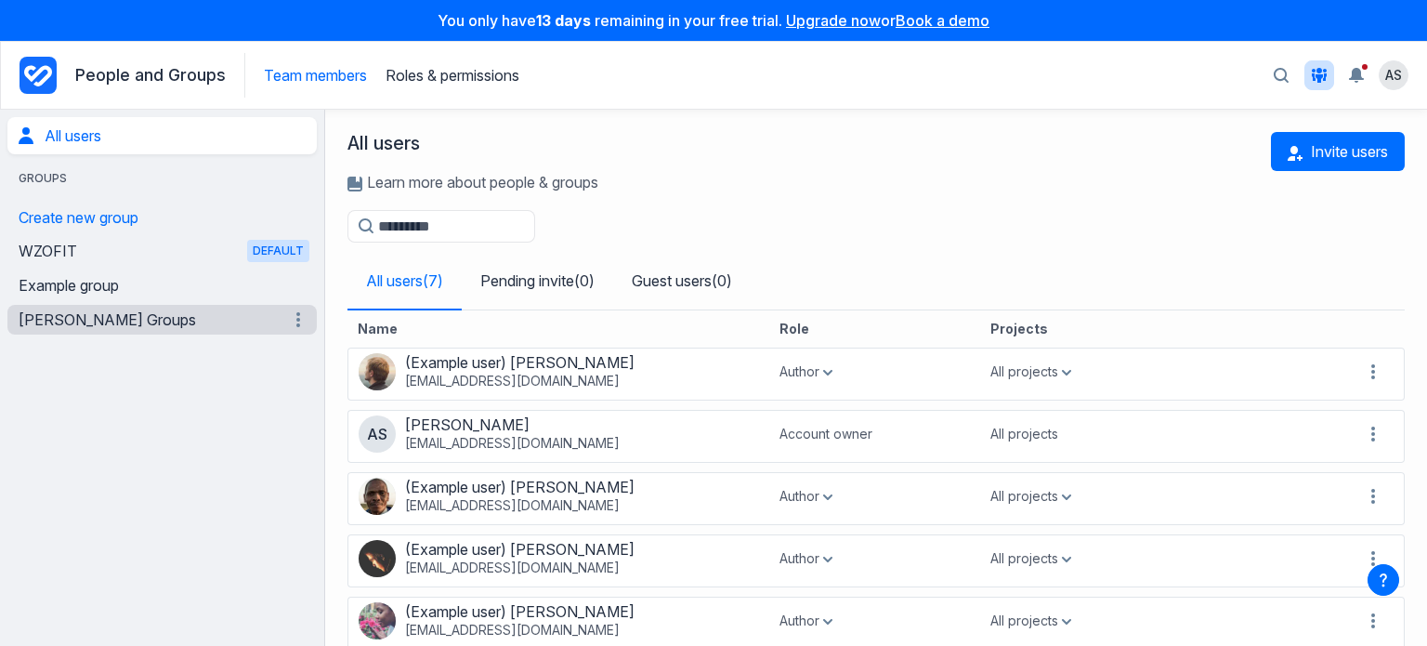
drag, startPoint x: 505, startPoint y: 428, endPoint x: 78, endPoint y: 321, distance: 440.0
click at [78, 321] on link "Walters Groups" at bounding box center [151, 320] width 265 height 30
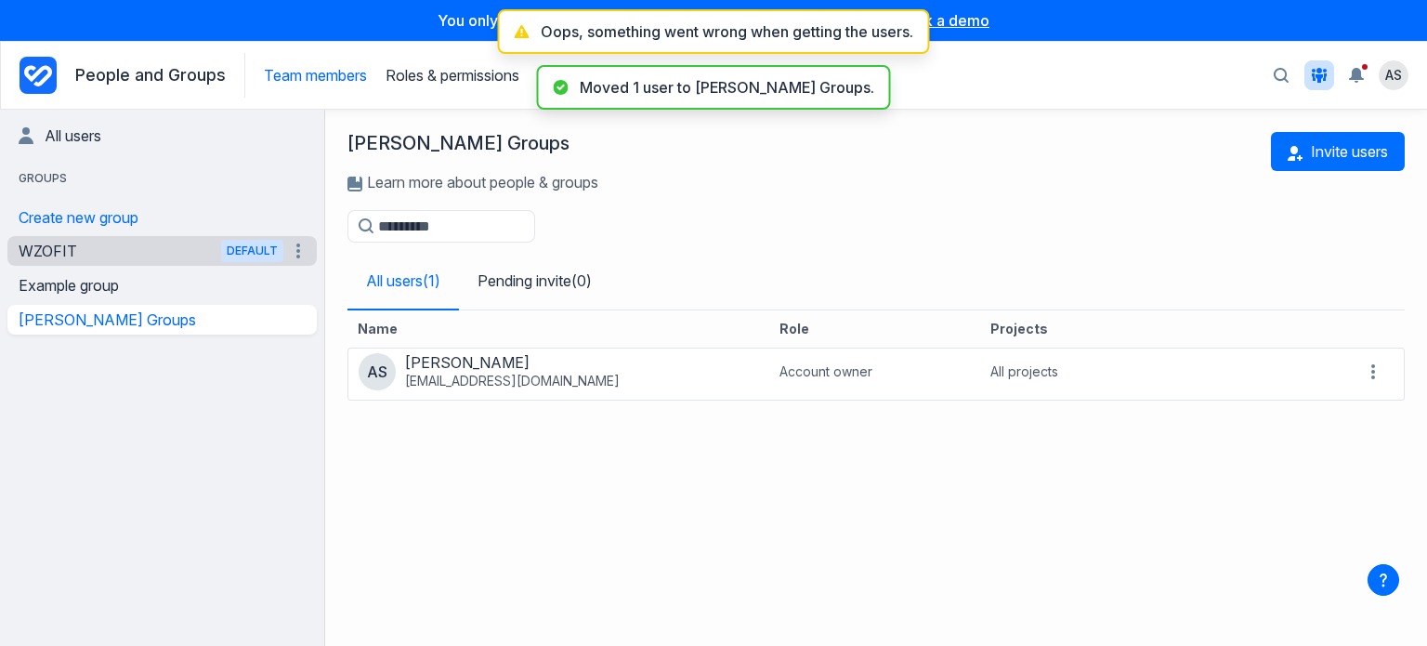
click at [119, 245] on link "WZOFIT Default" at bounding box center [151, 251] width 265 height 30
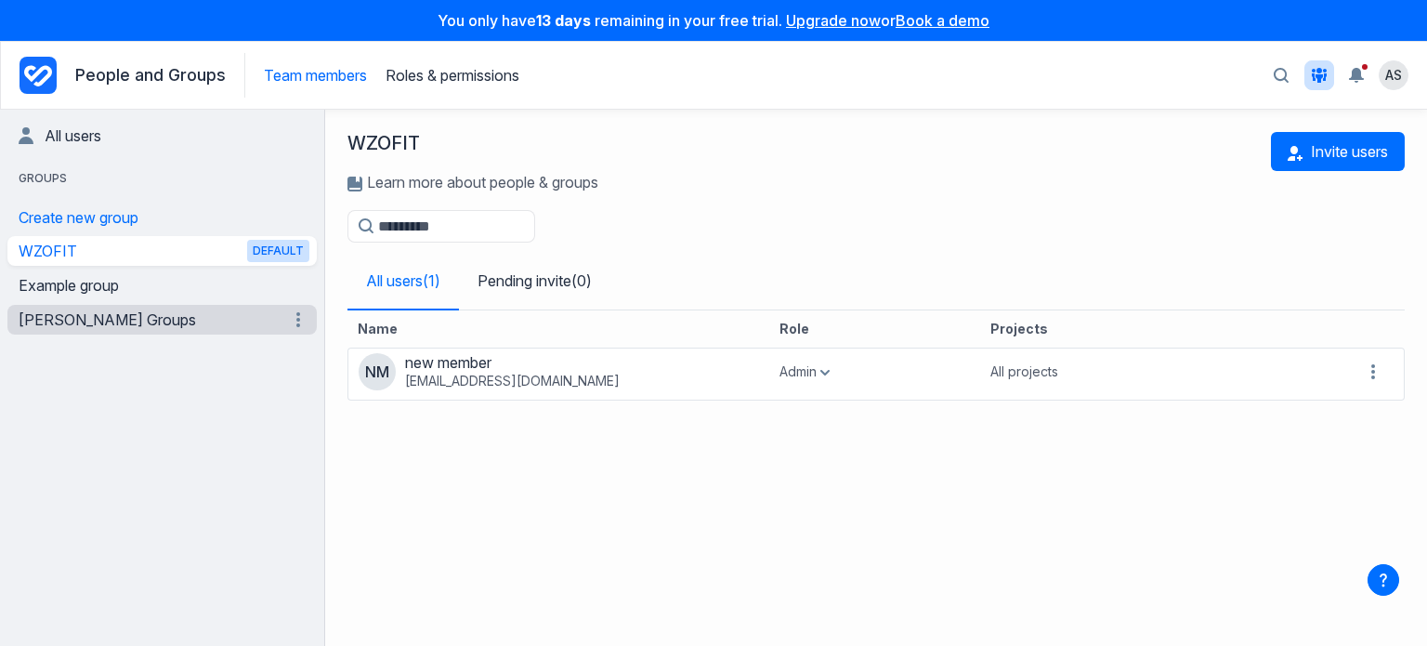
click at [130, 319] on link "Walters Groups" at bounding box center [151, 320] width 265 height 30
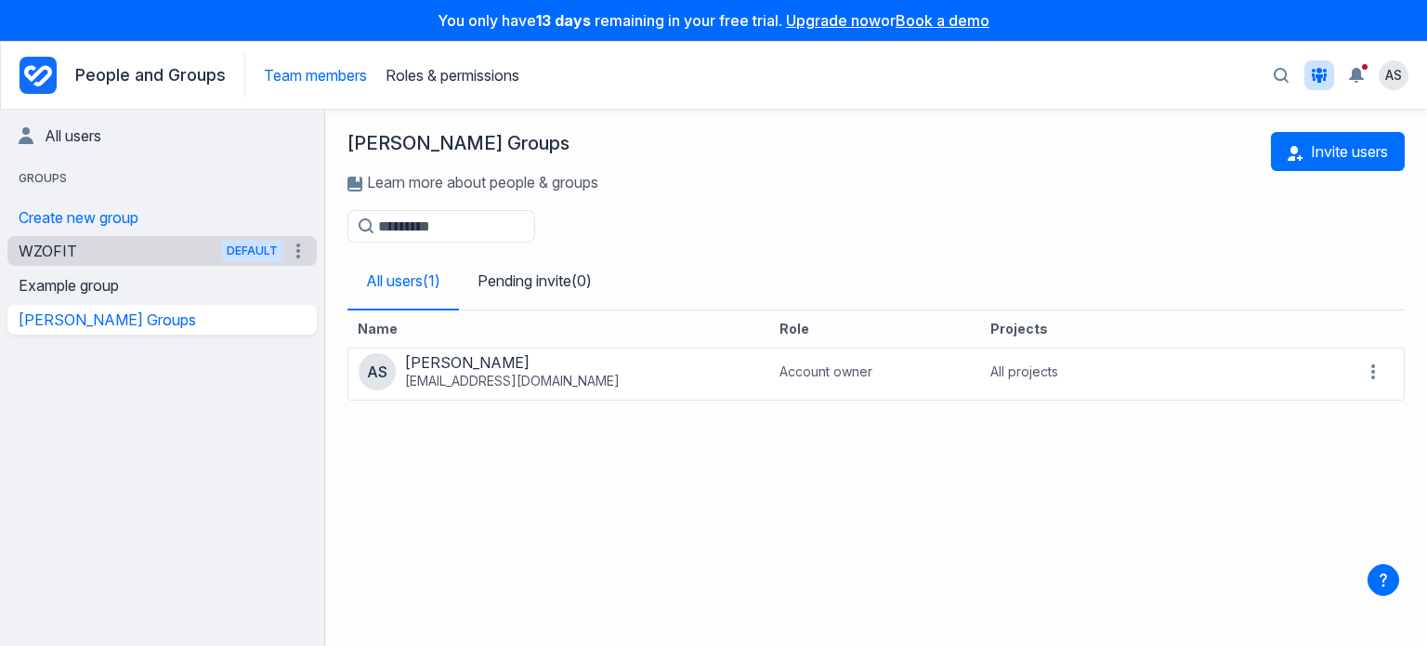
click at [128, 255] on link "WZOFIT Default" at bounding box center [151, 251] width 265 height 30
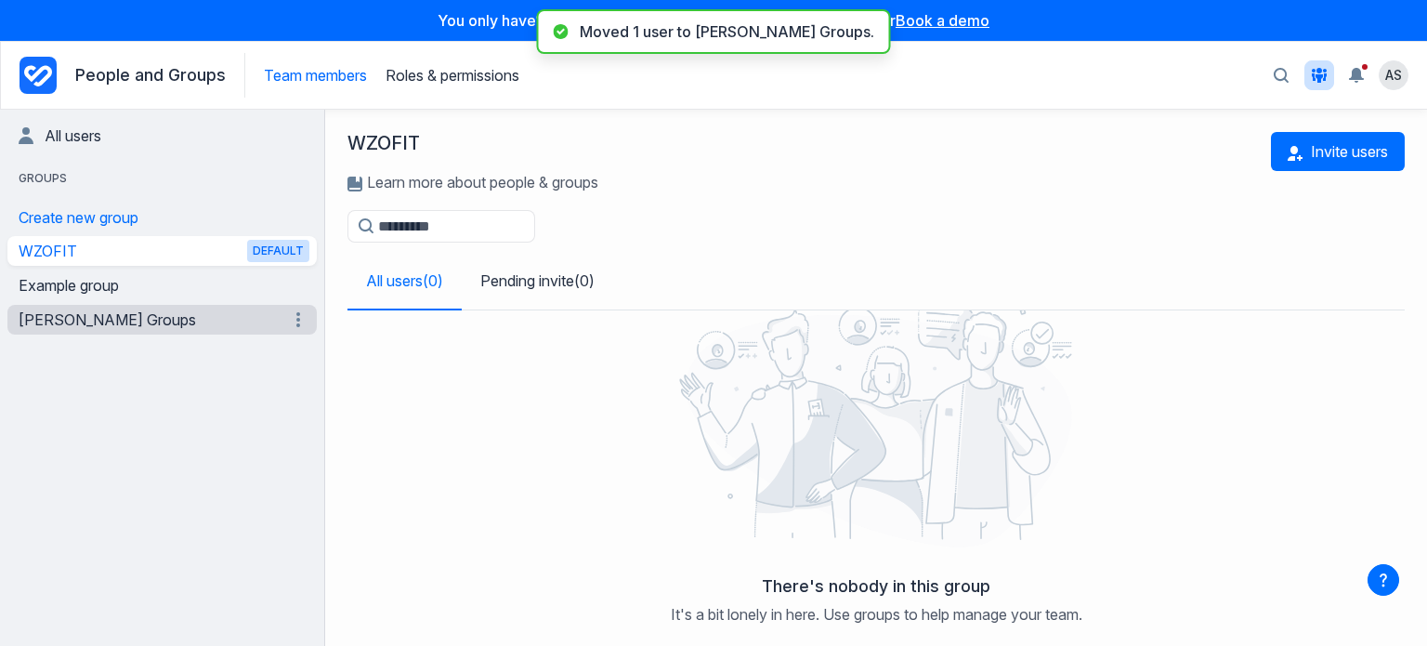
click at [76, 313] on link "Walters Groups" at bounding box center [151, 320] width 265 height 30
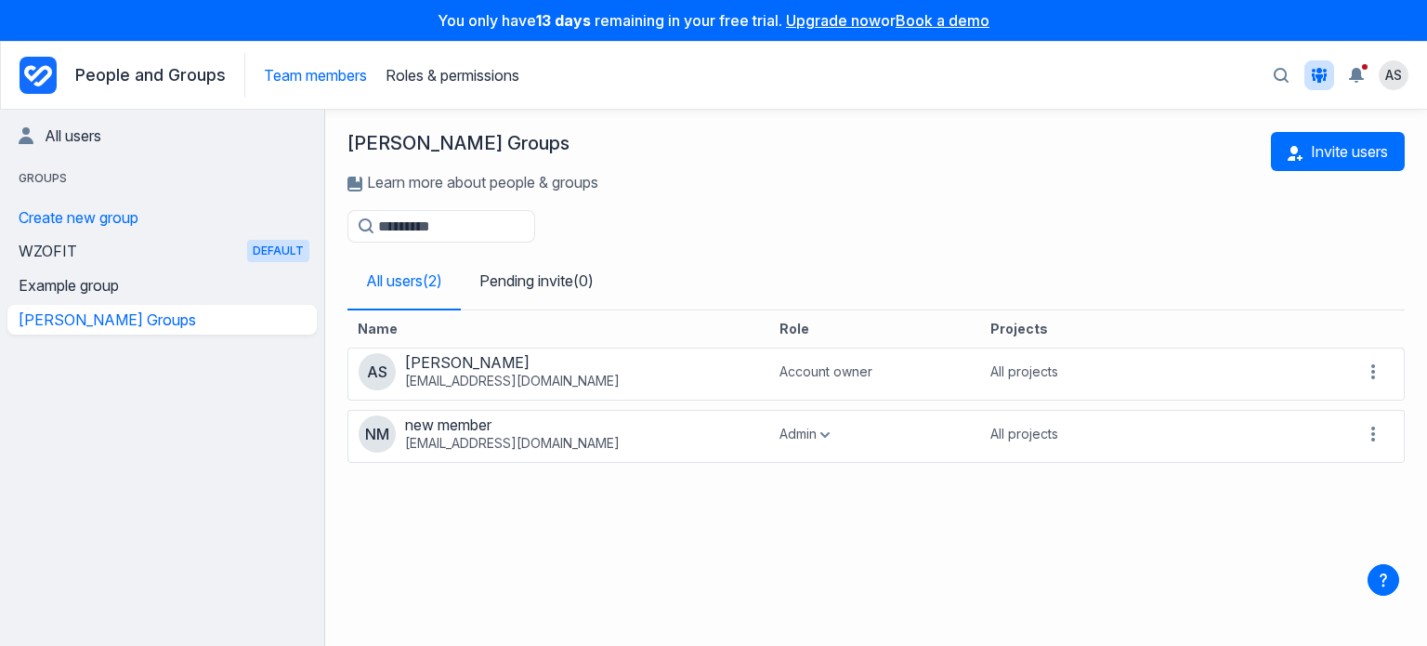
click at [52, 68] on icon "Project Dashboard" at bounding box center [38, 75] width 37 height 37
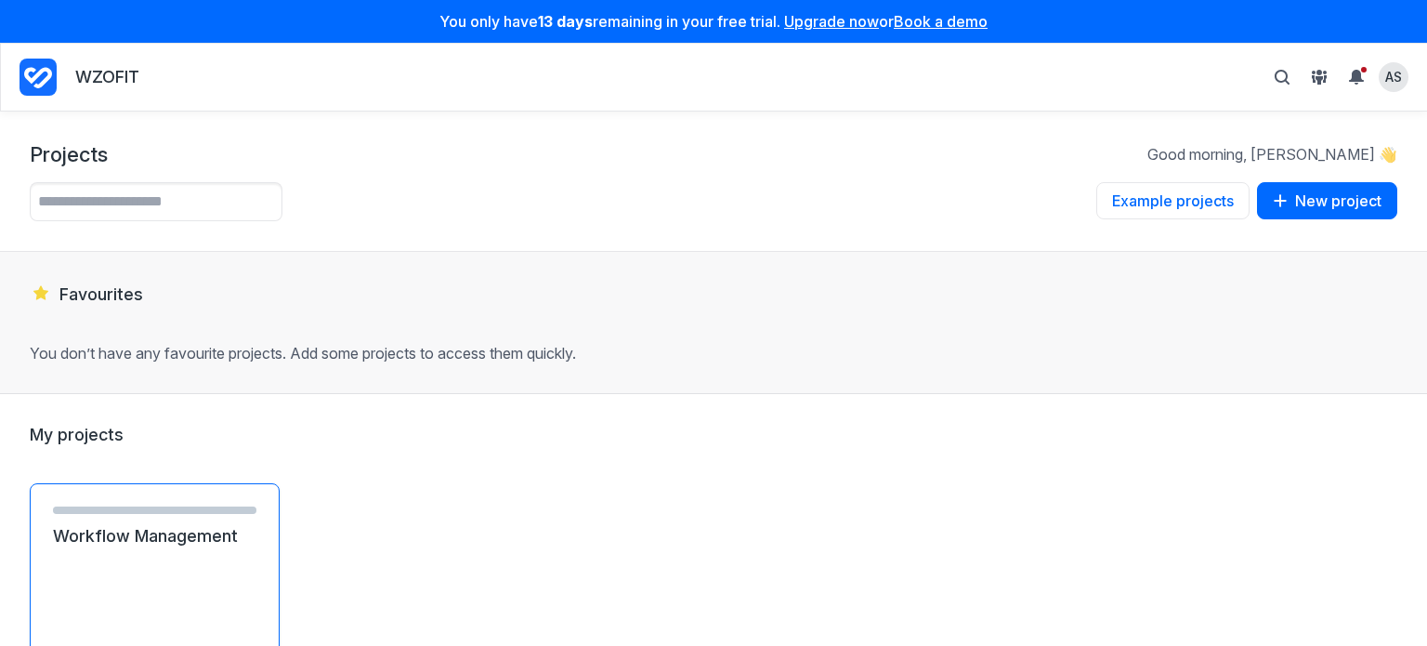
click at [141, 547] on link "Workflow Management" at bounding box center [155, 536] width 204 height 22
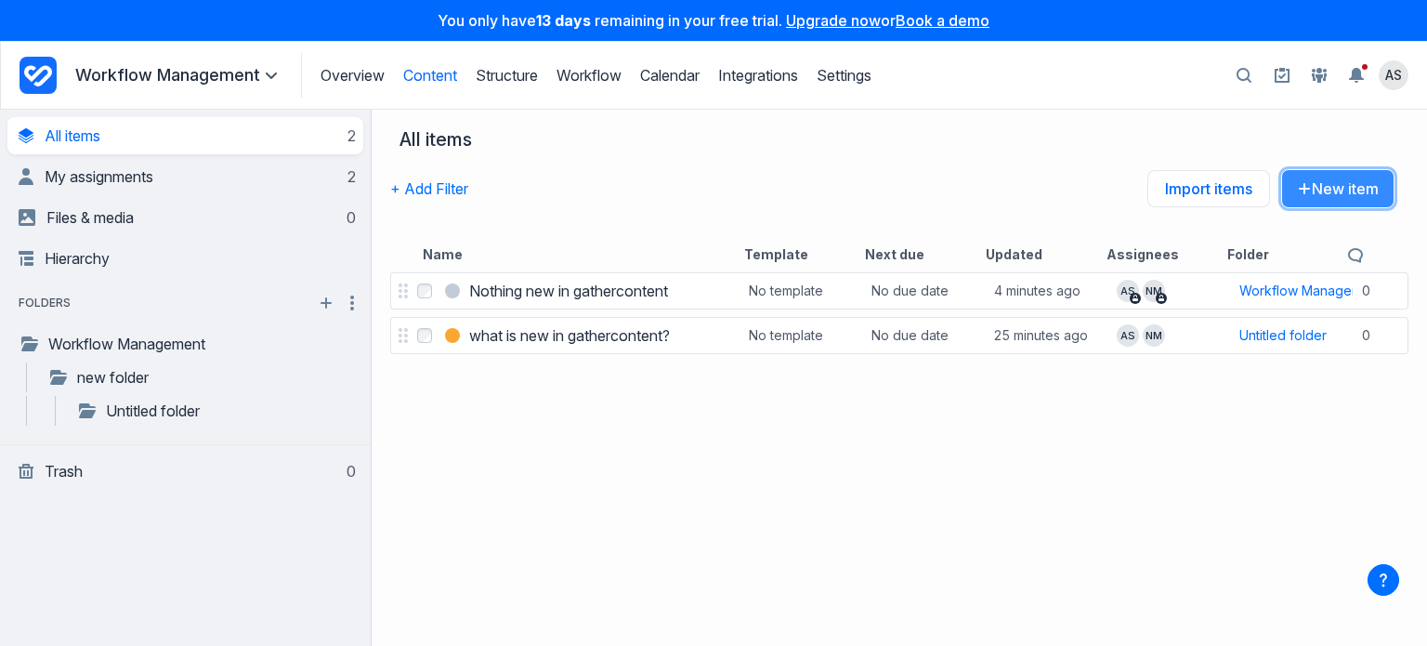
click at [1309, 190] on icon "button" at bounding box center [1304, 188] width 15 height 15
click at [591, 74] on link "Workflow" at bounding box center [589, 75] width 65 height 19
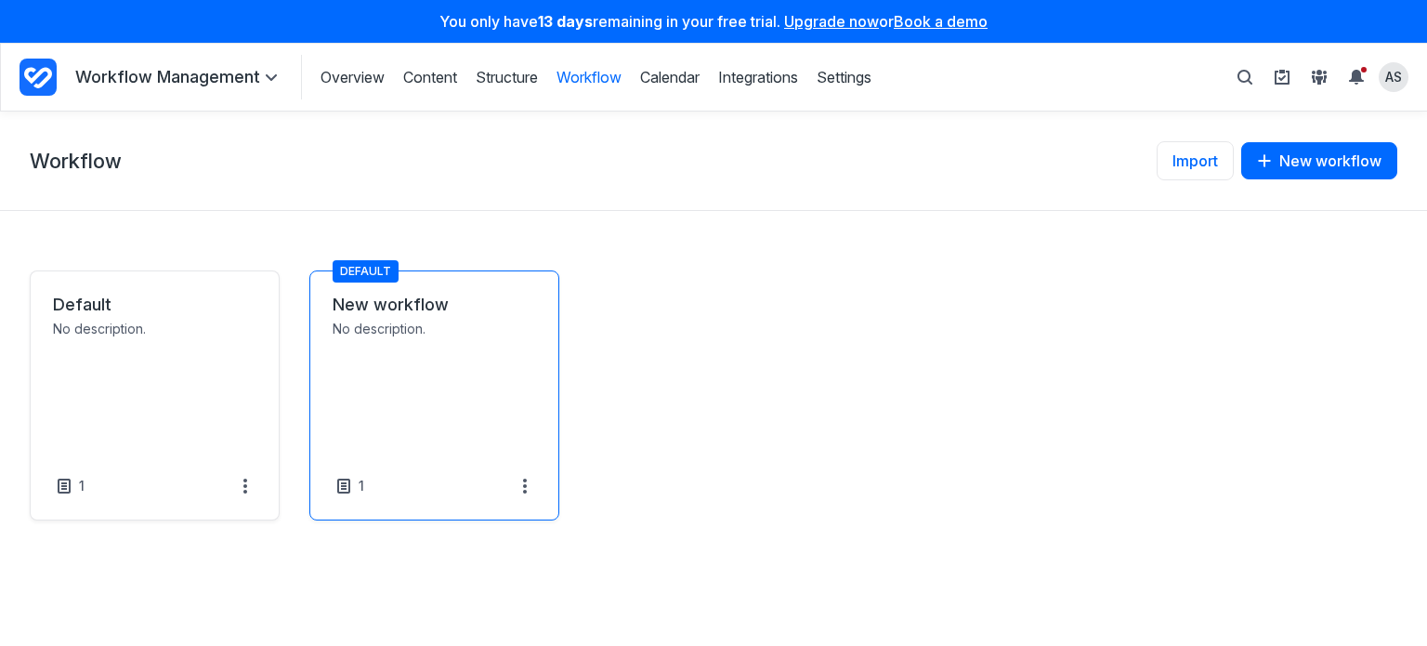
click at [440, 316] on link "New workflow" at bounding box center [435, 305] width 204 height 22
select select "*****"
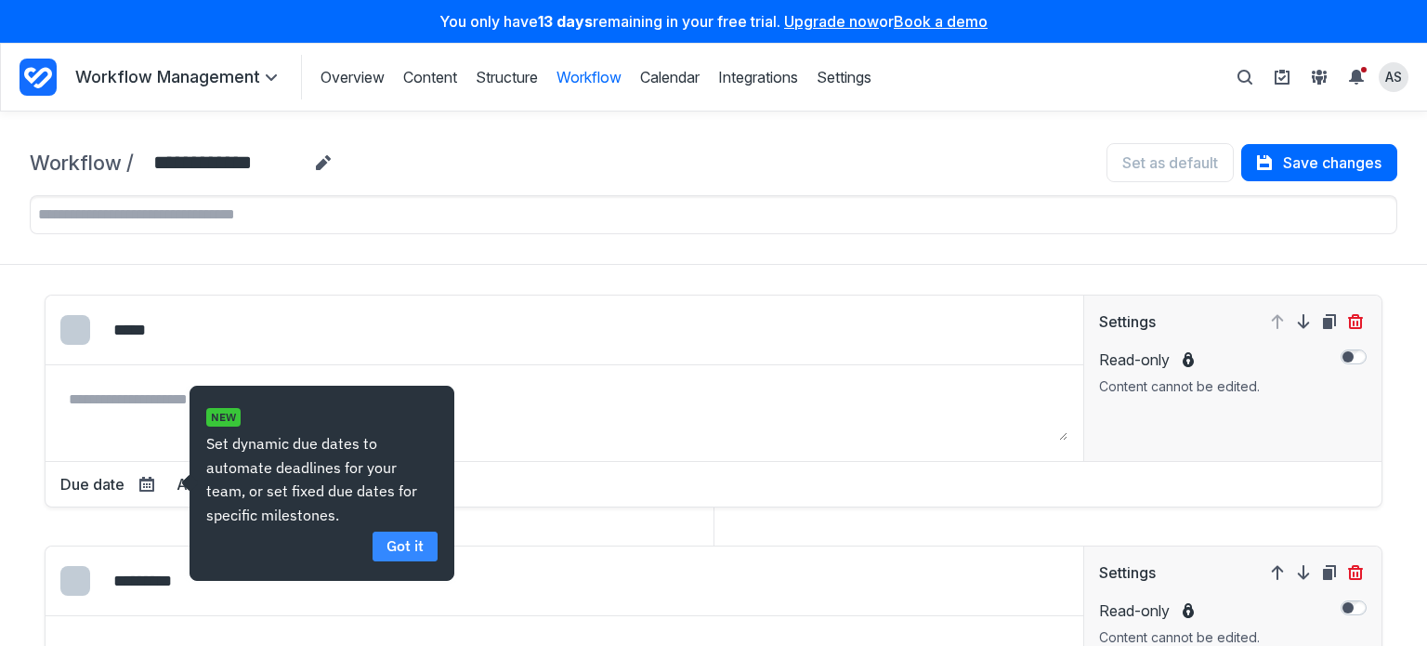
click at [415, 546] on link "Got it" at bounding box center [405, 545] width 65 height 29
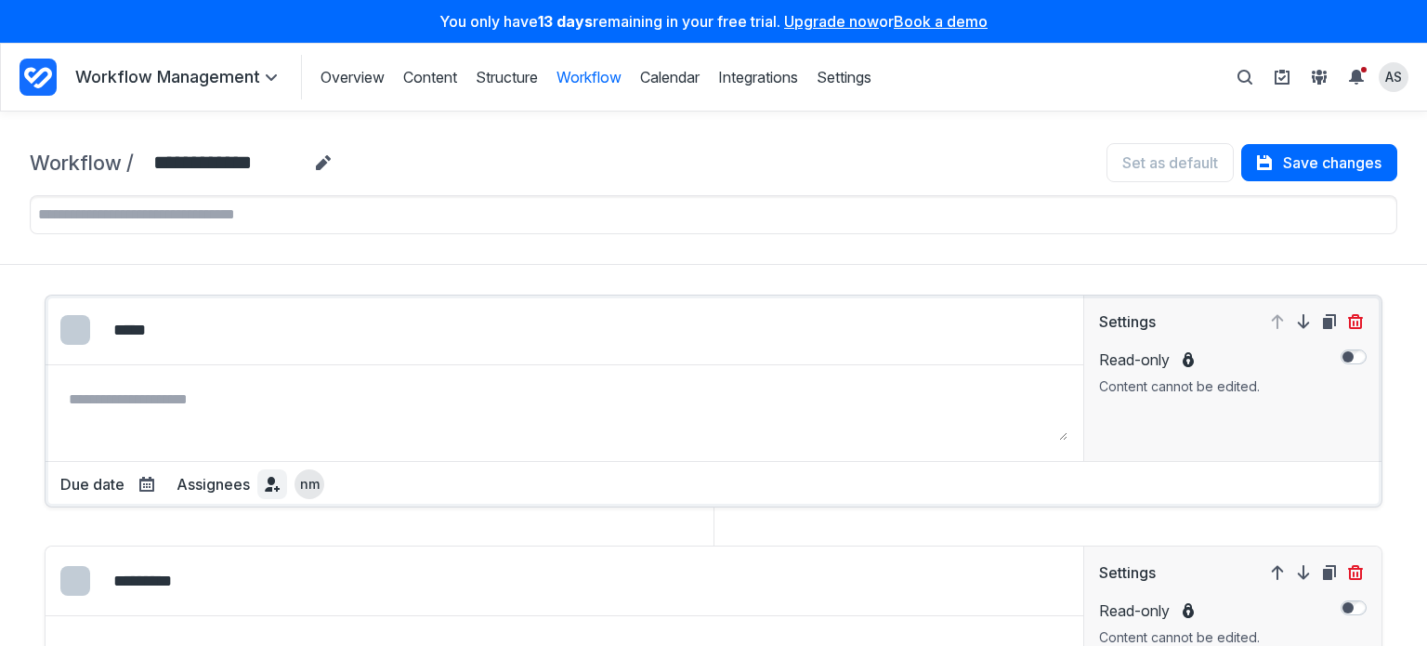
click at [274, 488] on icon at bounding box center [277, 489] width 6 height 6
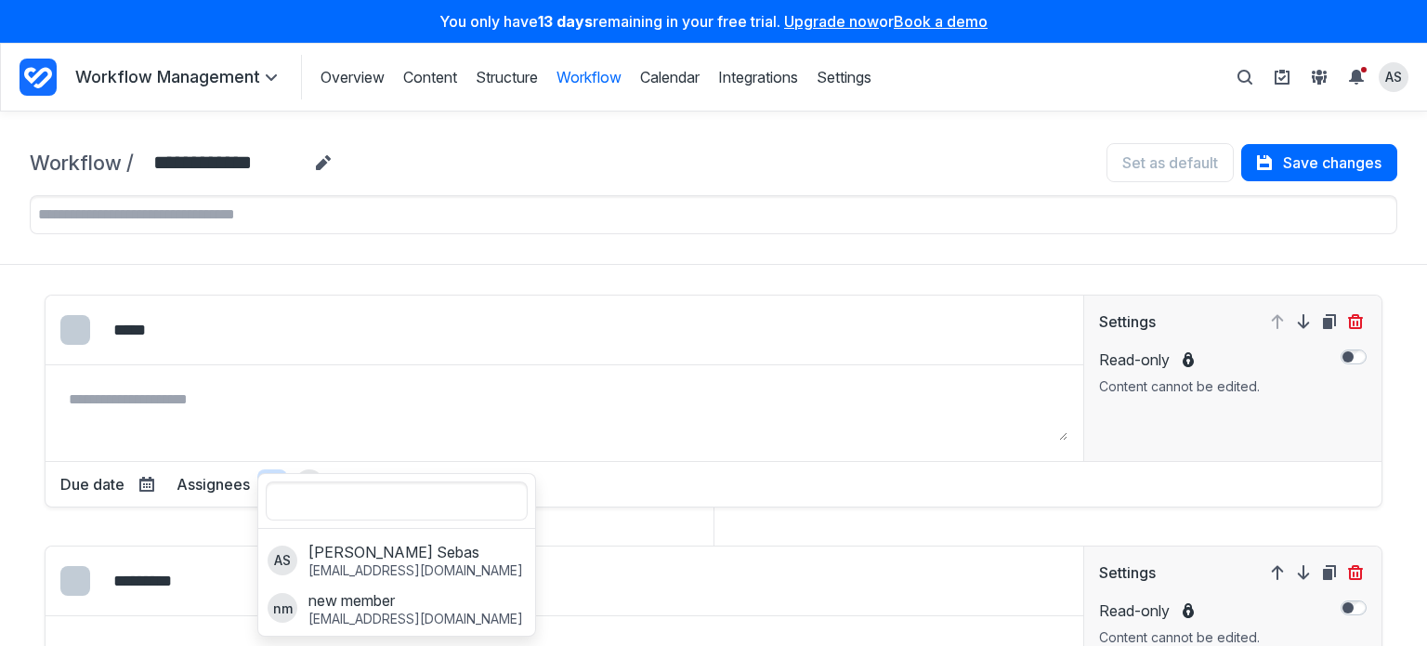
click at [986, 127] on div "**********" at bounding box center [713, 188] width 1427 height 153
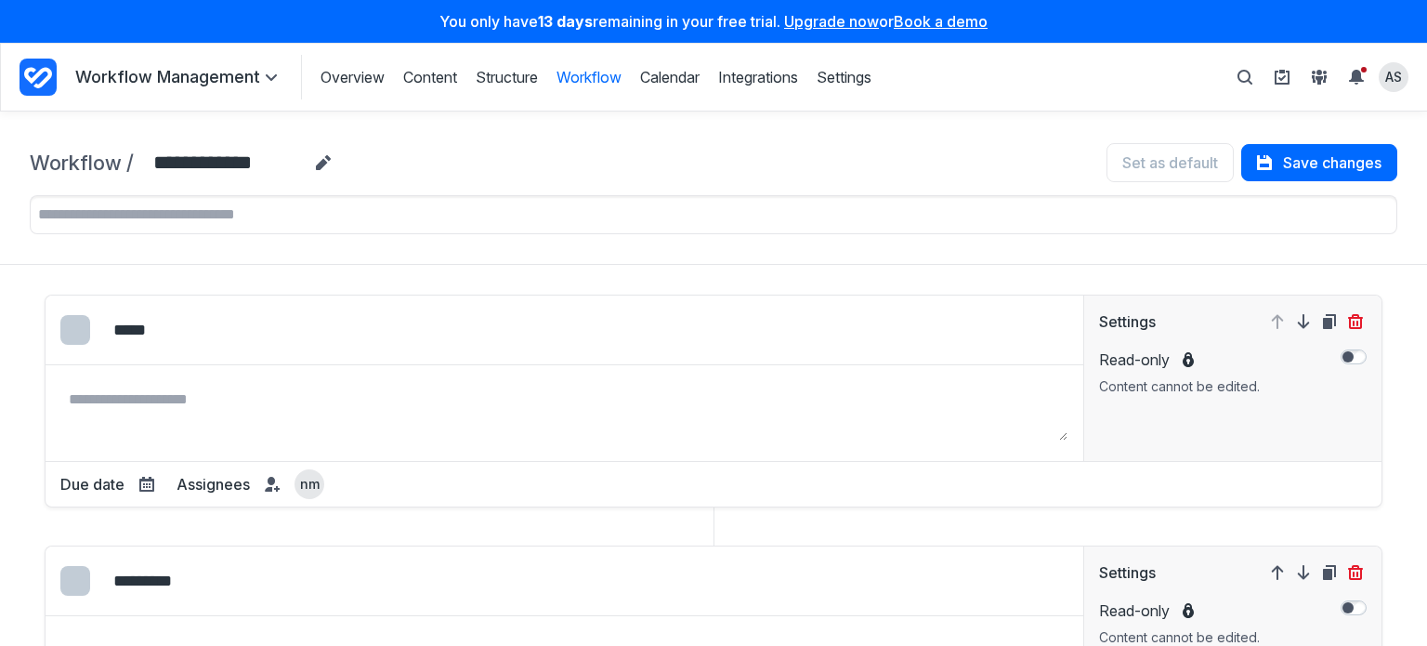
click at [599, 77] on link "Workflow" at bounding box center [589, 77] width 65 height 20
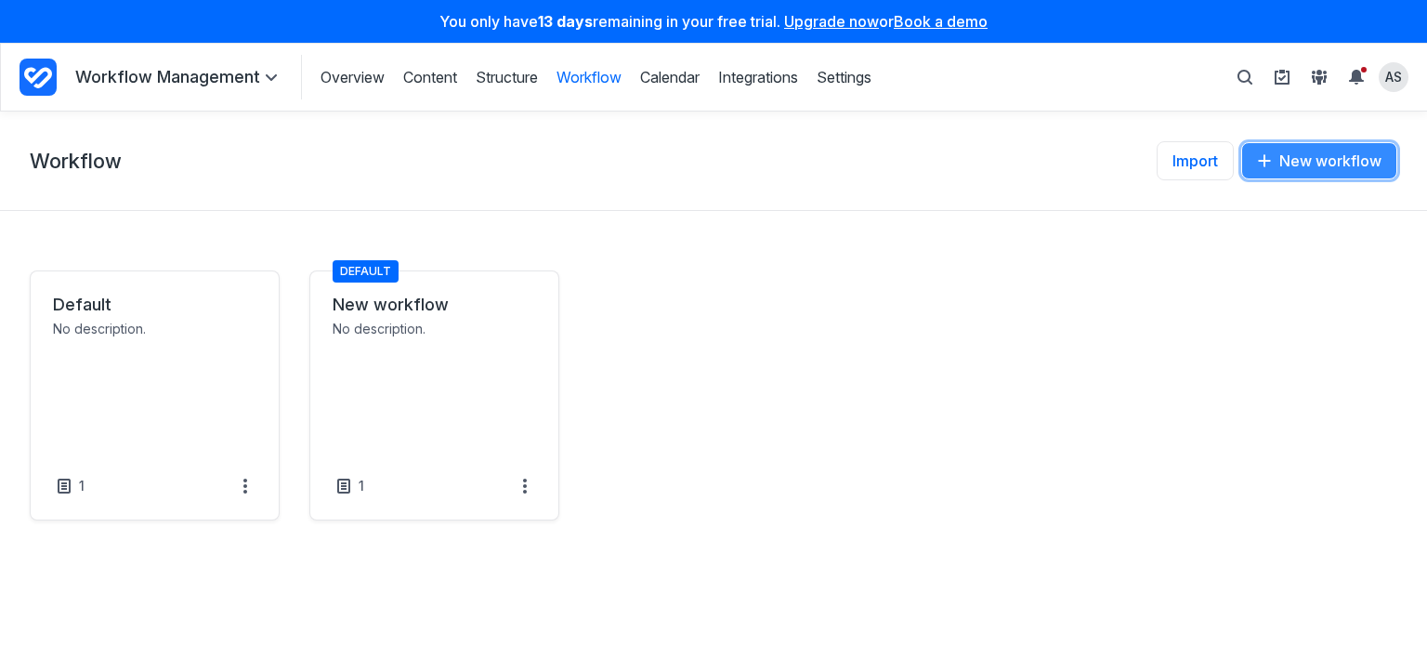
click at [1303, 159] on button "New workflow" at bounding box center [1320, 160] width 156 height 37
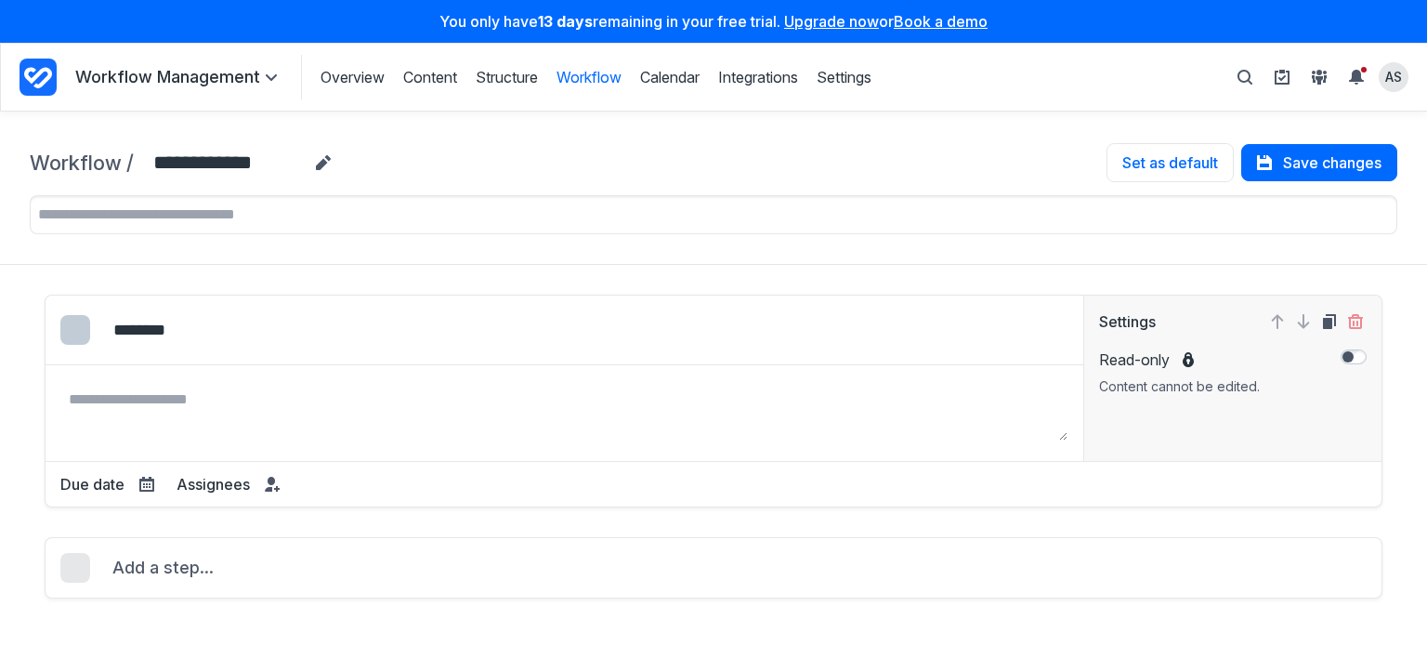
select select "*****"
click at [261, 487] on span at bounding box center [272, 484] width 22 height 22
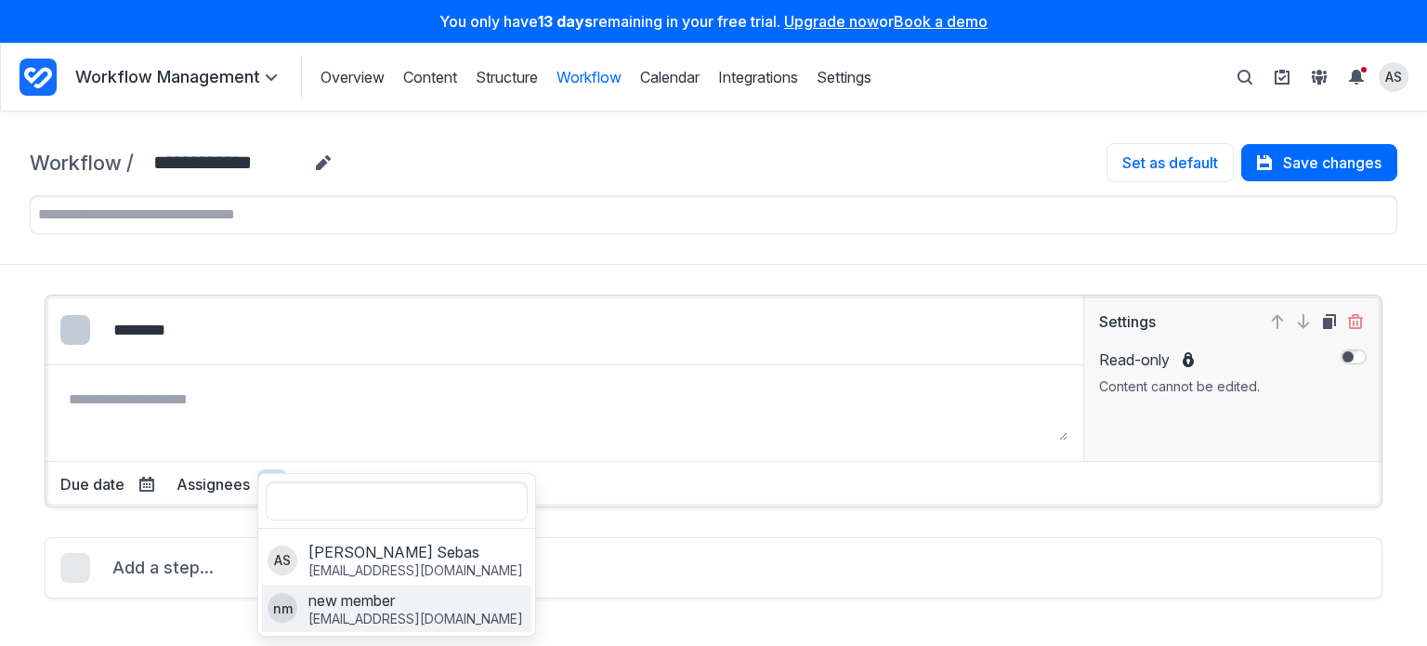
click at [450, 605] on p "new member" at bounding box center [416, 600] width 215 height 20
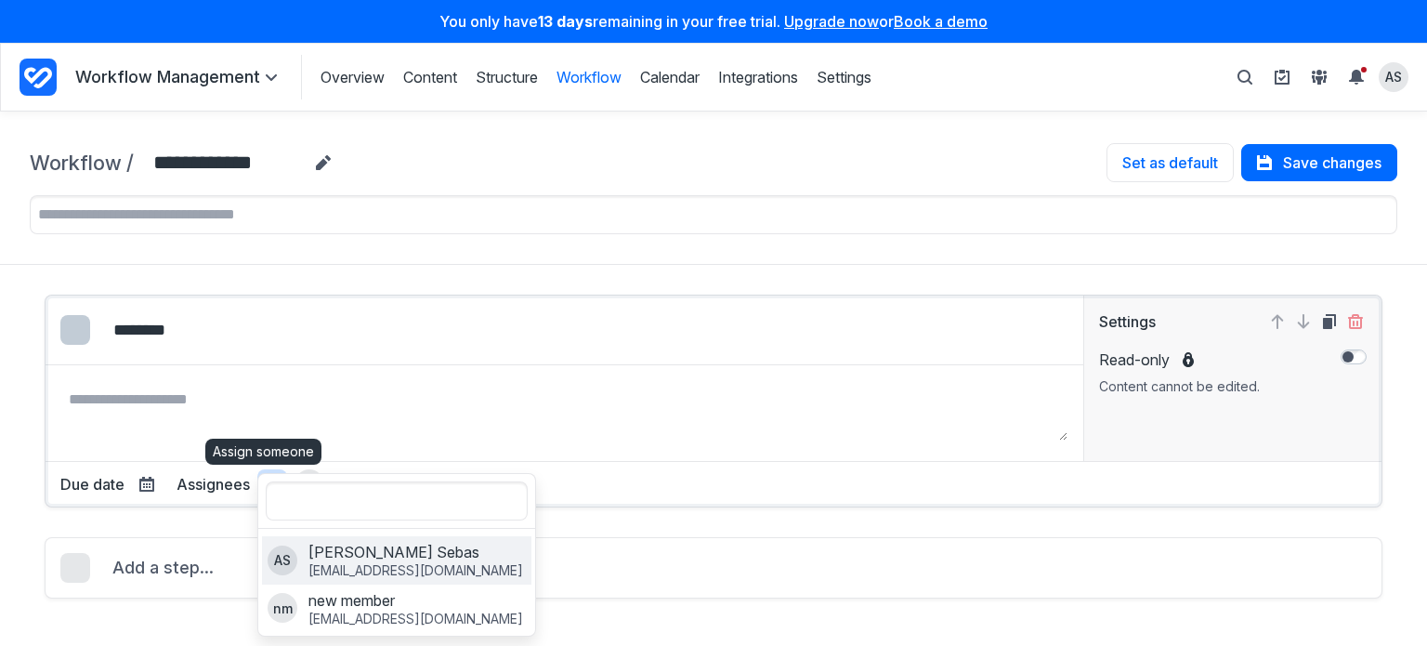
click at [461, 556] on label "AS [PERSON_NAME] [PERSON_NAME][EMAIL_ADDRESS][DOMAIN_NAME]" at bounding box center [397, 560] width 270 height 48
click at [481, 573] on label "AS [PERSON_NAME] [PERSON_NAME][EMAIL_ADDRESS][DOMAIN_NAME]" at bounding box center [397, 560] width 270 height 48
click at [353, 555] on p "[PERSON_NAME]" at bounding box center [416, 552] width 215 height 20
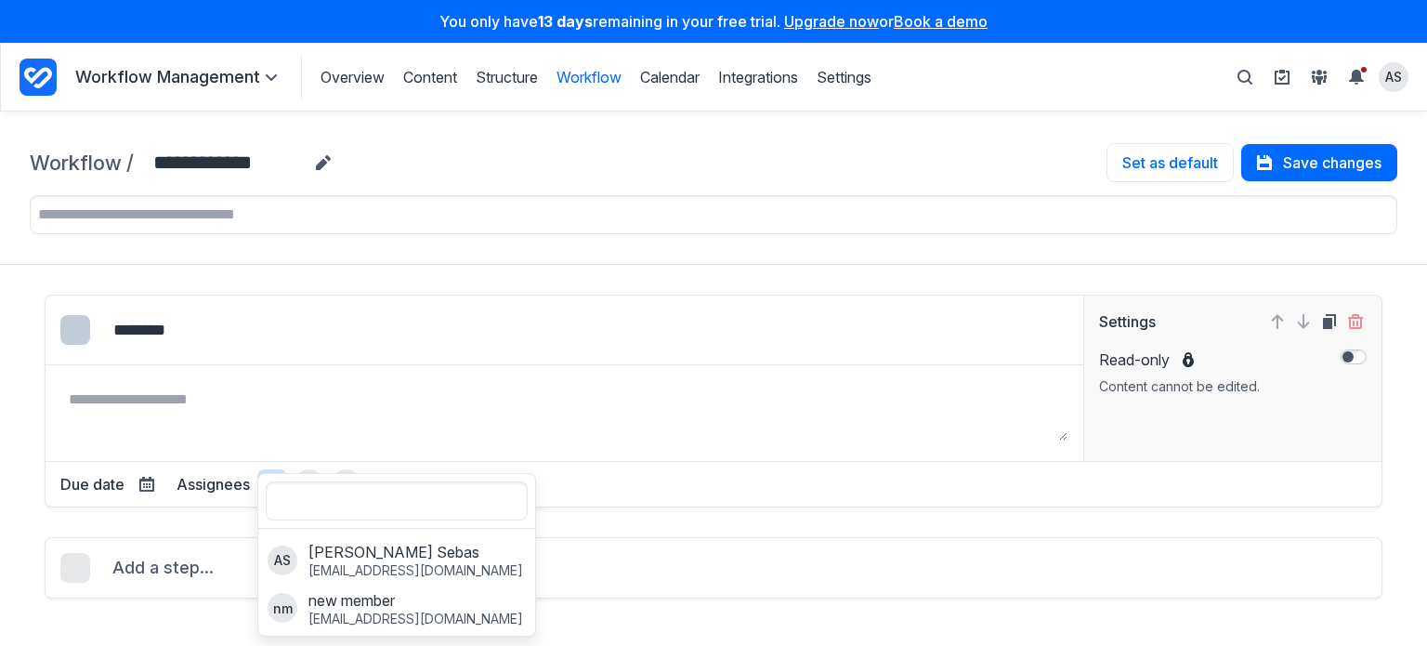
click at [651, 534] on div "Edit colour Select colour: #338BFF Select colour: #FADA38 Select colour: #EB475…" at bounding box center [714, 447] width 1338 height 304
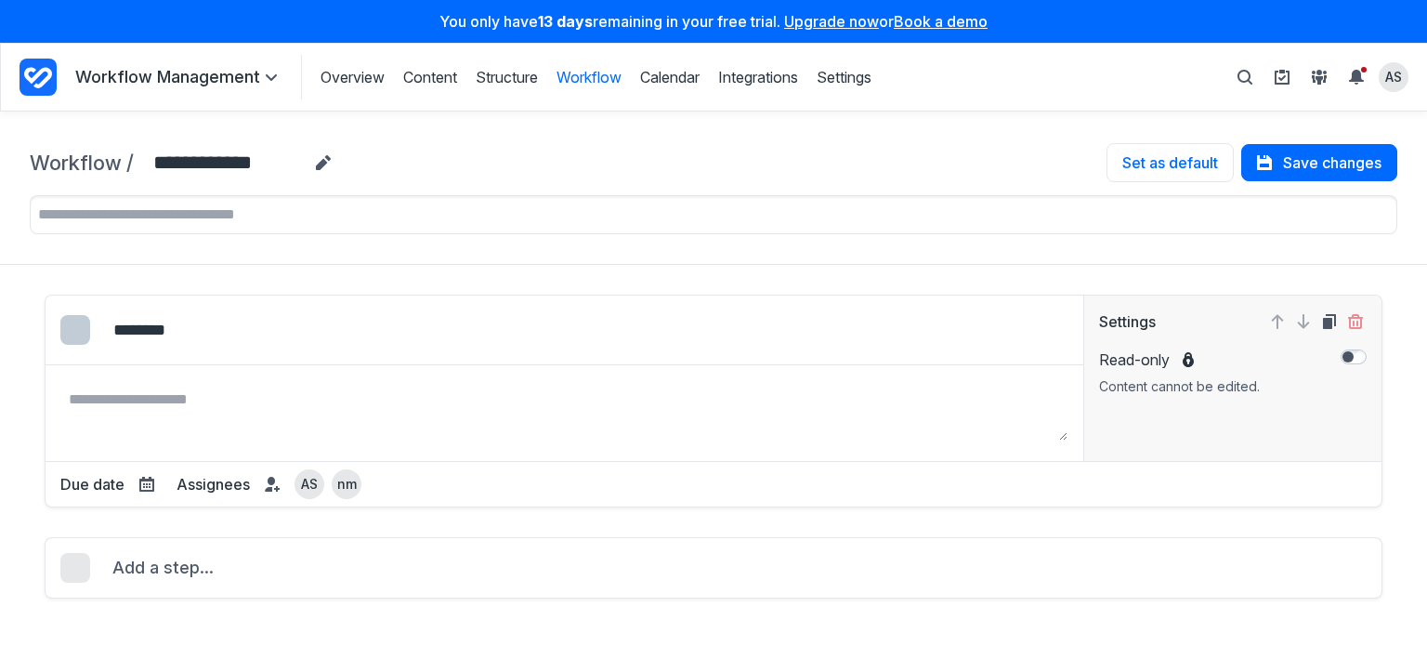
drag, startPoint x: 1223, startPoint y: 182, endPoint x: 1069, endPoint y: 36, distance: 212.3
click at [1069, 36] on div "You only have 13 days remaining in your free trial. Upgrade now or Book a demo" at bounding box center [713, 21] width 1427 height 43
